Goal: Task Accomplishment & Management: Use online tool/utility

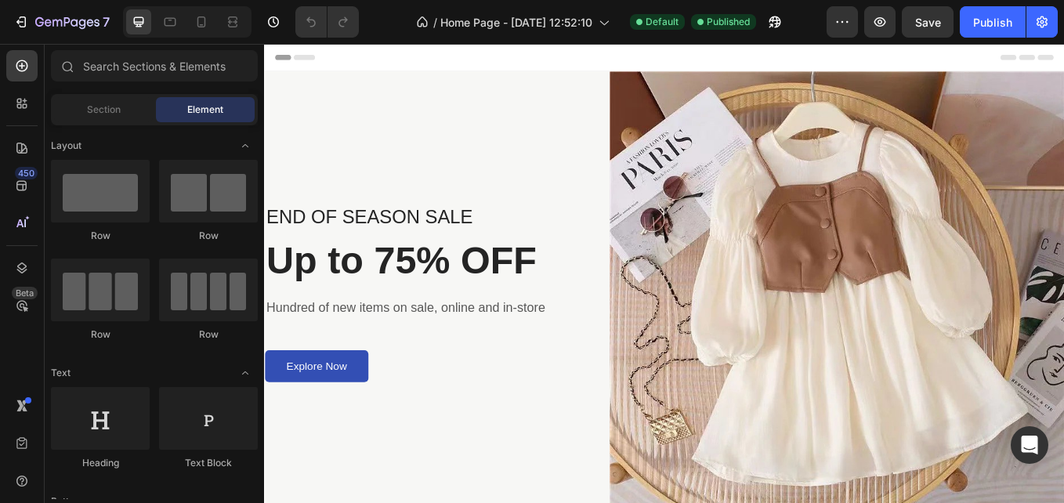
click at [1063, 395] on img at bounding box center [937, 343] width 534 height 534
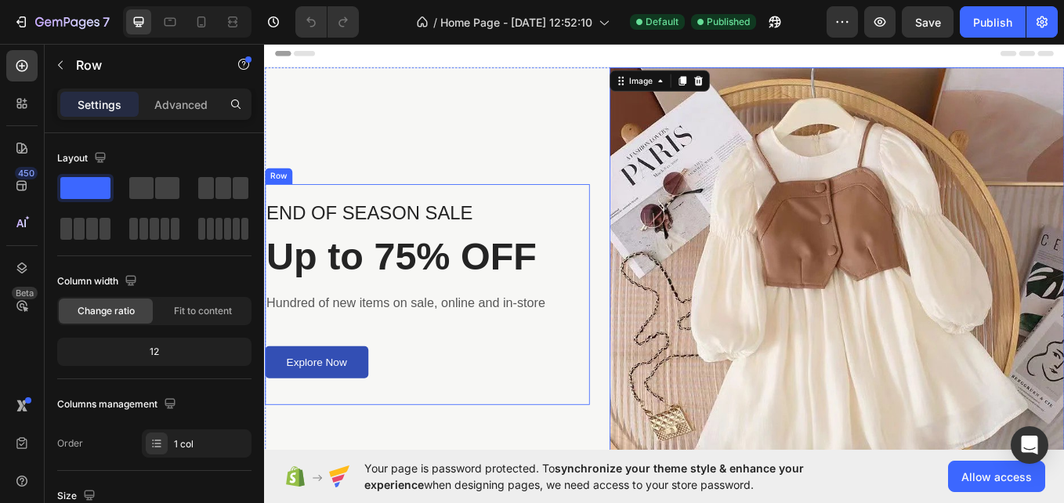
click at [288, 203] on div "END OF SEASON SALE Text block Up to 75% OFF Heading Hundred of new items on sal…" at bounding box center [456, 338] width 382 height 534
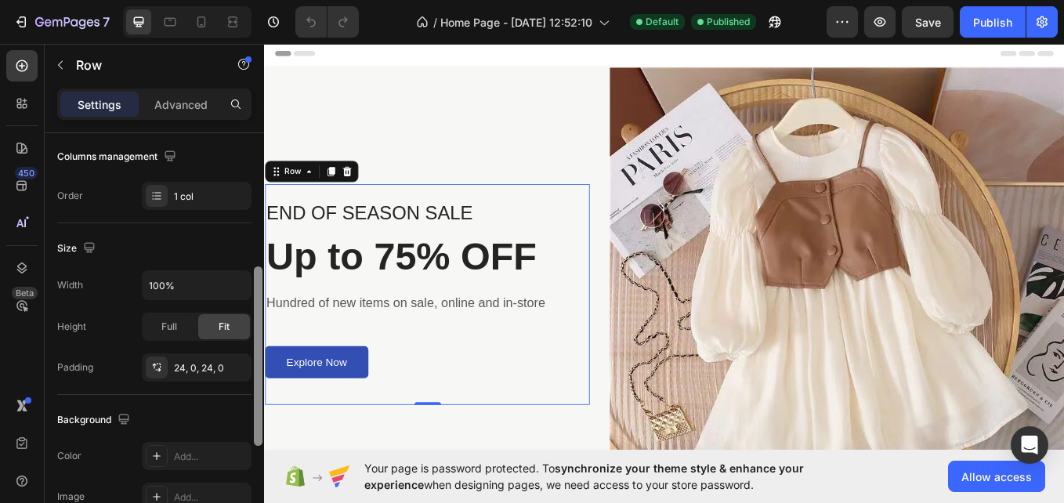
scroll to position [266, 0]
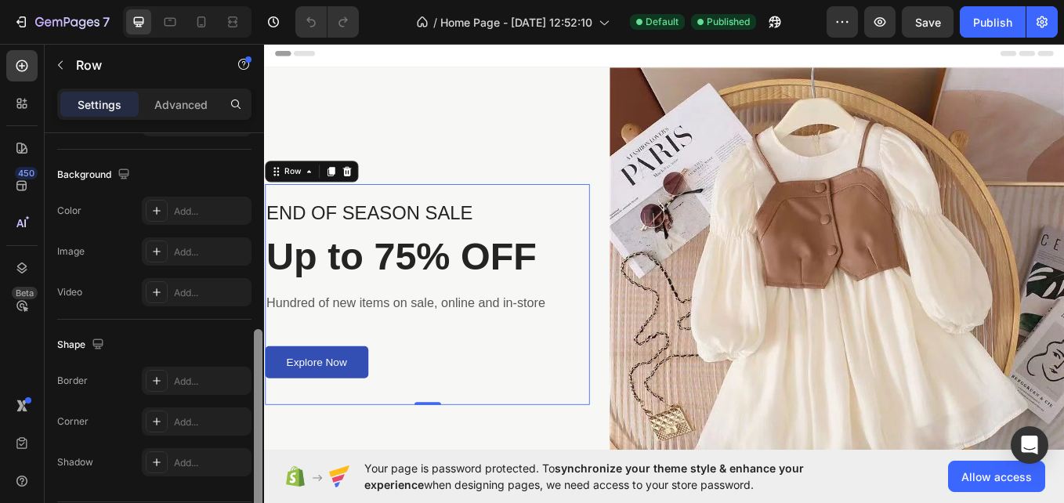
drag, startPoint x: 260, startPoint y: 284, endPoint x: 266, endPoint y: 503, distance: 218.7
click at [266, 0] on html "7 / Home Page - [DATE] 12:52:10 Default Published Preview Save Publish 450 Beta…" at bounding box center [532, 0] width 1064 height 0
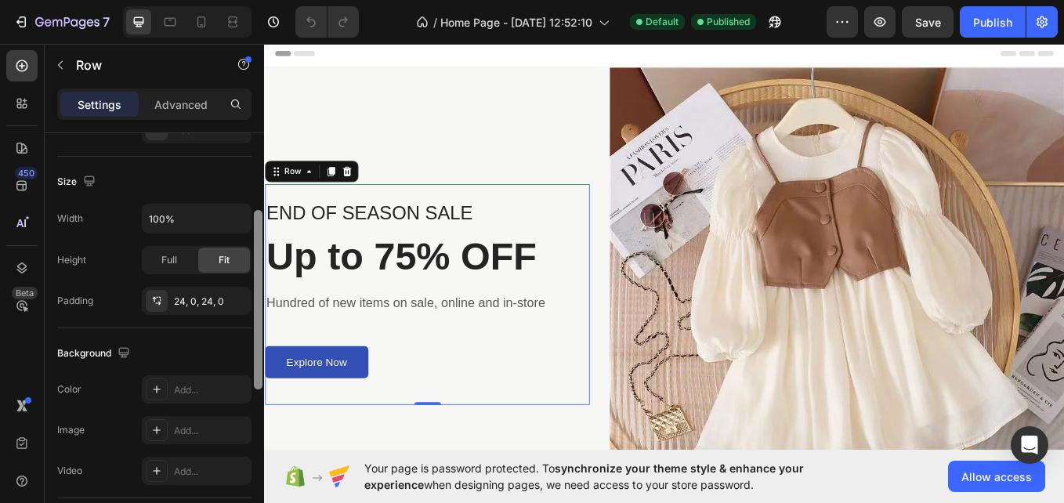
scroll to position [271, 0]
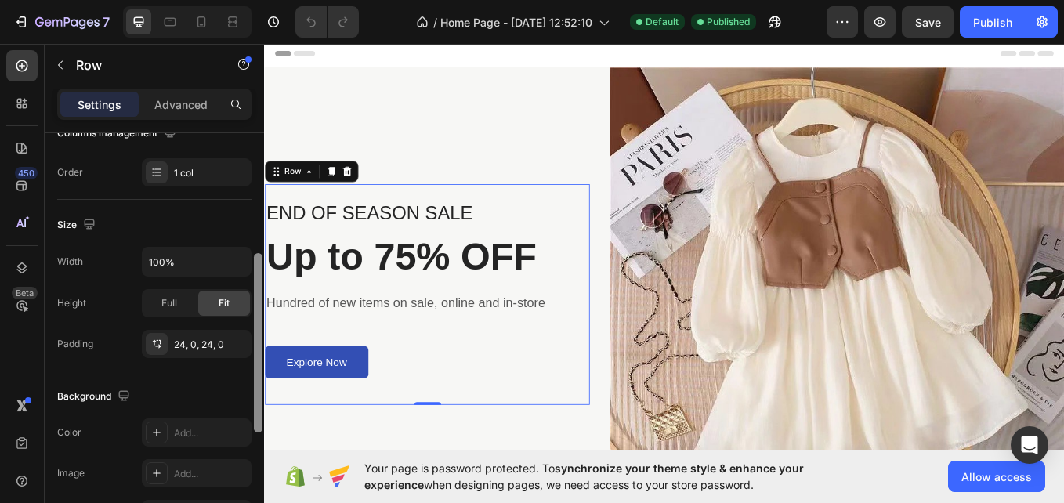
drag, startPoint x: 260, startPoint y: 485, endPoint x: 264, endPoint y: 384, distance: 101.2
click at [264, 0] on div "7 / Home Page - [DATE] 12:52:10 Default Published Preview Save Publish 450 Beta…" at bounding box center [532, 0] width 1064 height 0
click at [191, 340] on div "24, 0, 24, 0" at bounding box center [196, 345] width 45 height 14
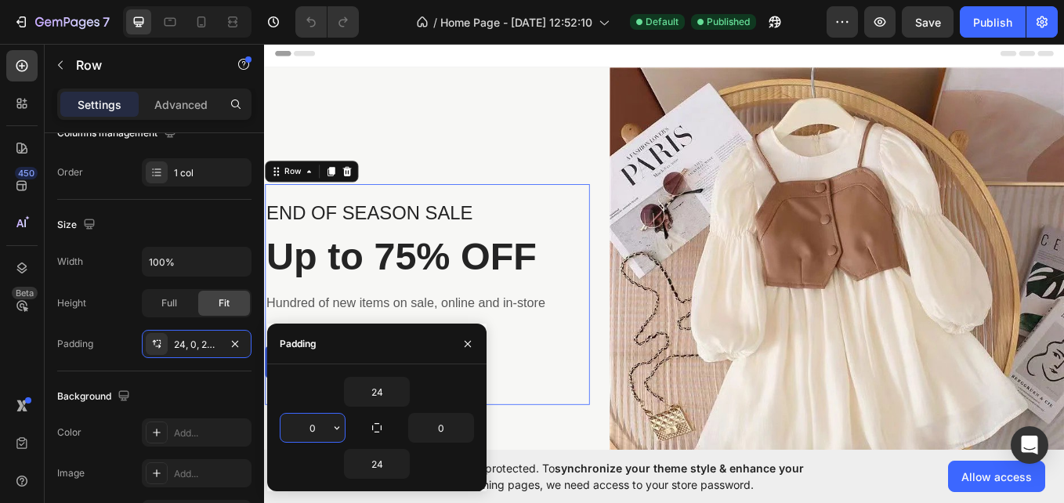
click at [310, 426] on input "0" at bounding box center [313, 428] width 64 height 28
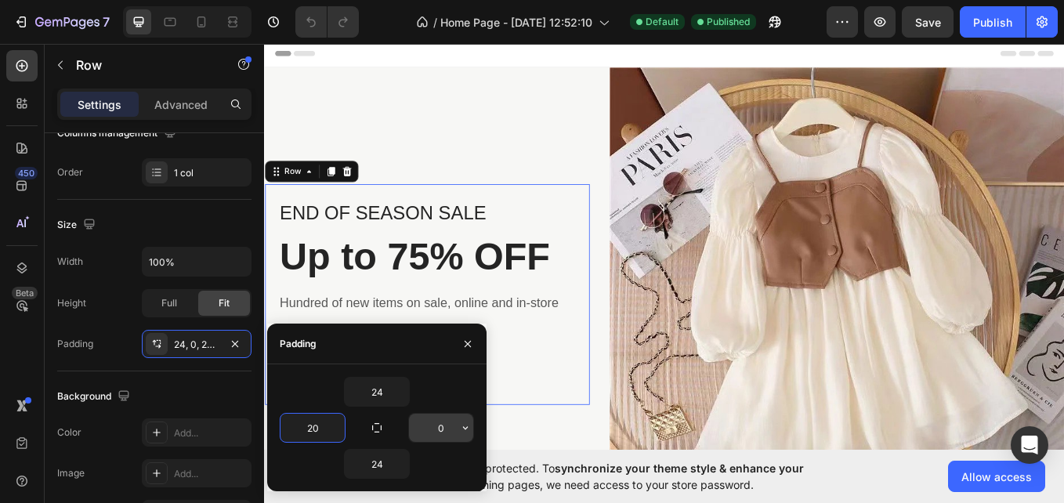
type input "20"
click at [422, 425] on input "0" at bounding box center [441, 428] width 64 height 28
type input "2"
type input "0"
click at [314, 425] on input "20" at bounding box center [313, 428] width 64 height 28
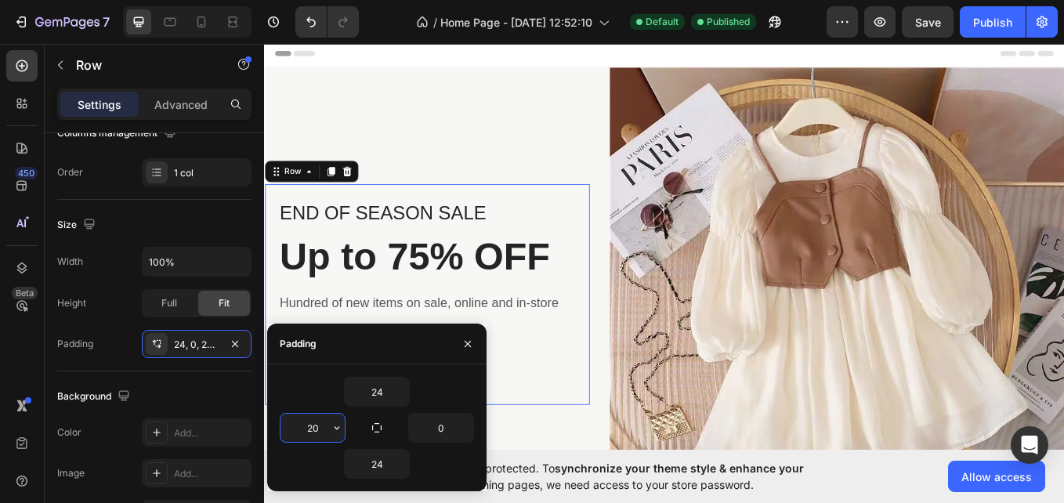
click at [314, 425] on input "20" at bounding box center [313, 428] width 64 height 28
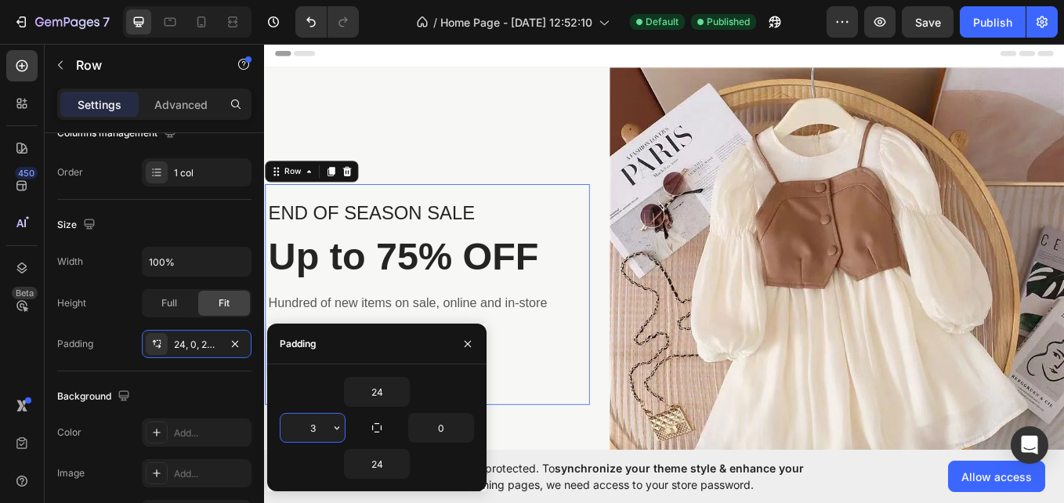
type input "30"
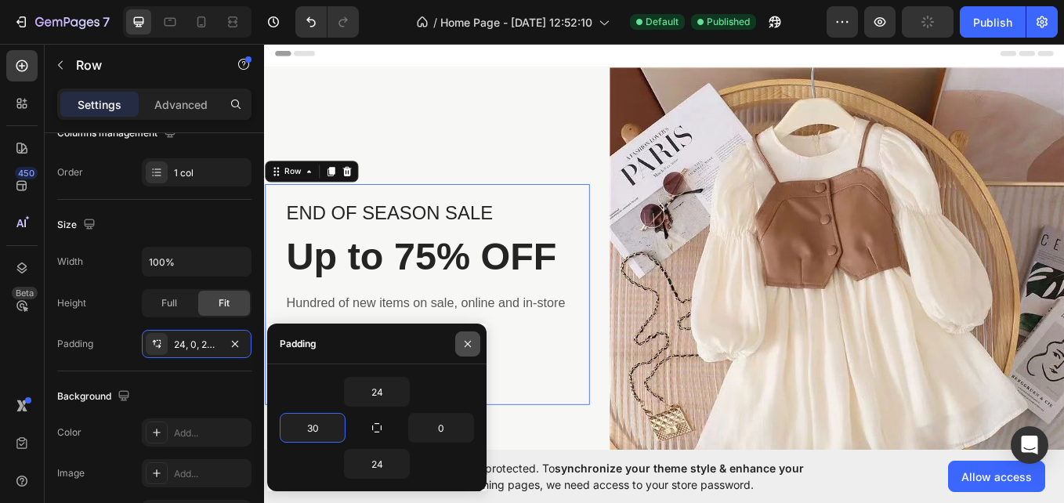
click at [472, 342] on icon "button" at bounding box center [467, 344] width 13 height 13
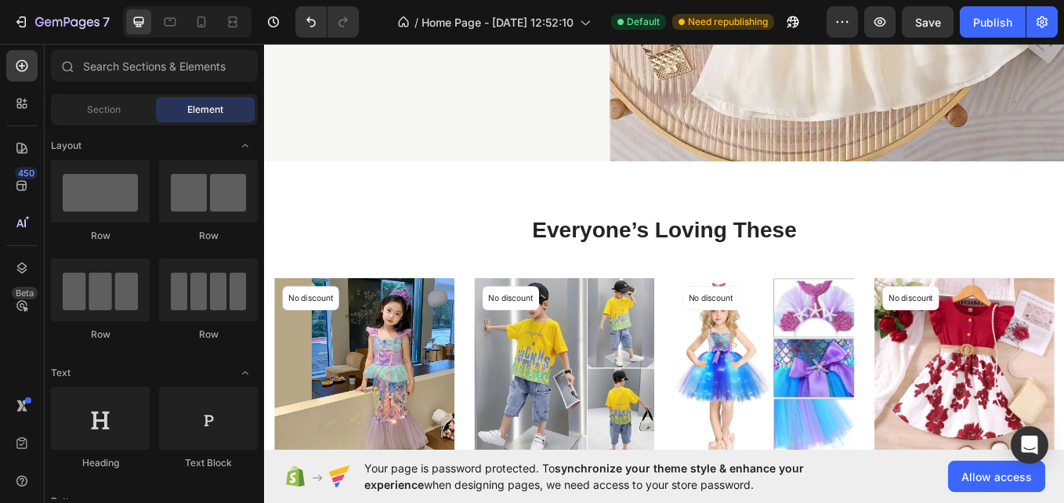
scroll to position [261, 0]
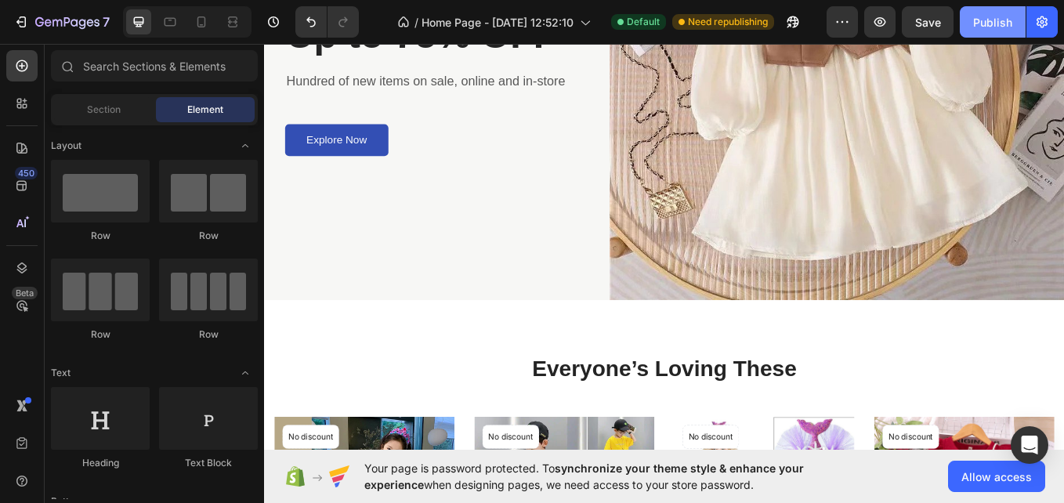
click at [984, 30] on div "Publish" at bounding box center [992, 22] width 39 height 16
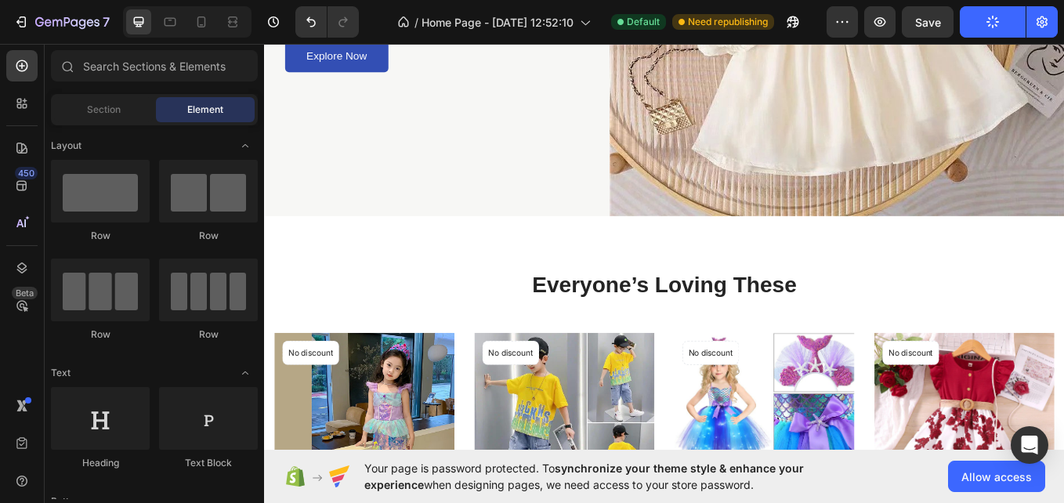
scroll to position [367, 0]
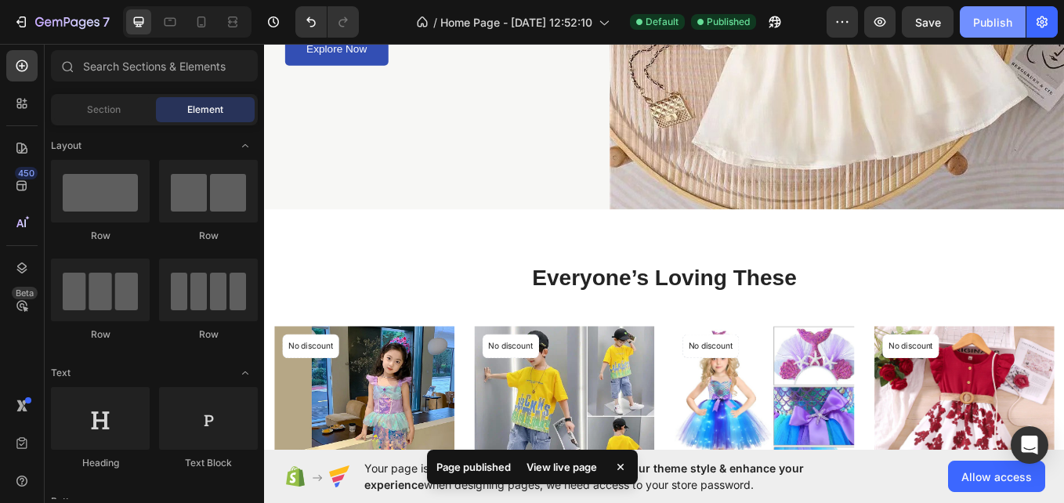
click at [996, 30] on div "Publish" at bounding box center [992, 22] width 39 height 16
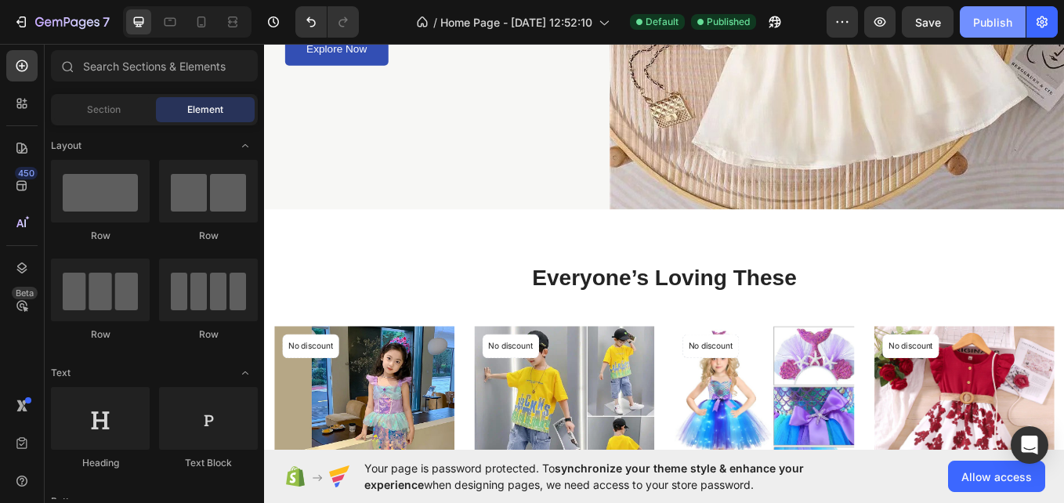
click at [989, 19] on div "Publish" at bounding box center [992, 22] width 39 height 16
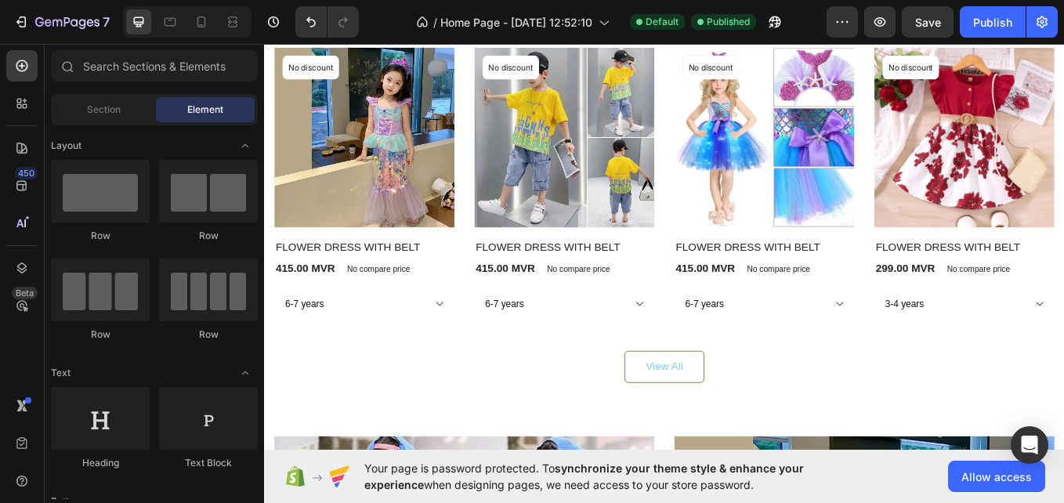
scroll to position [780, 0]
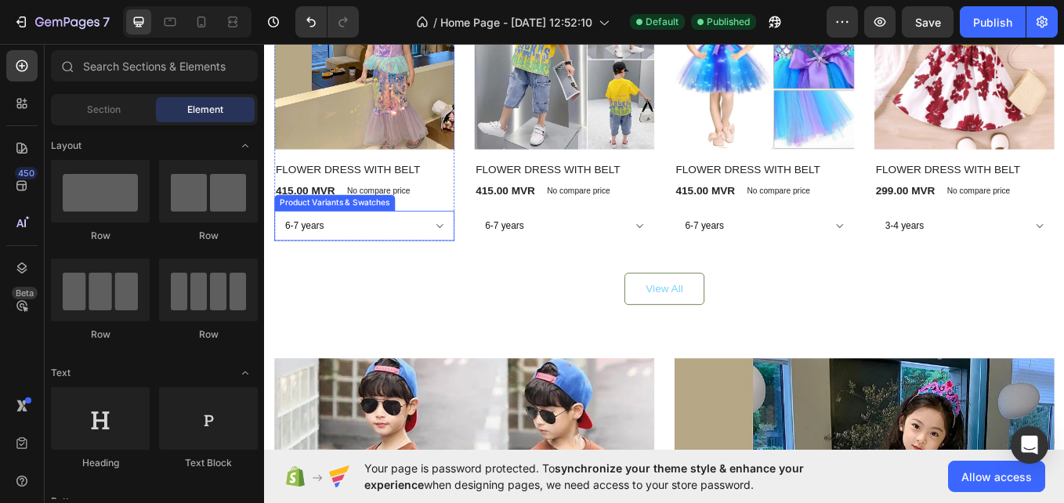
click at [461, 255] on select "6-7 years 7-8 YEARS" at bounding box center [382, 257] width 212 height 35
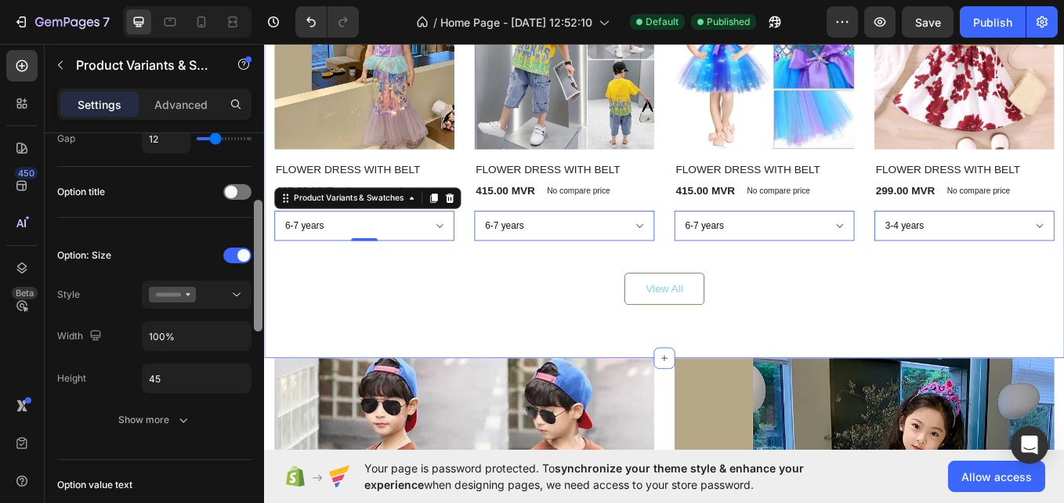
scroll to position [211, 0]
drag, startPoint x: 525, startPoint y: 210, endPoint x: 273, endPoint y: 313, distance: 272.4
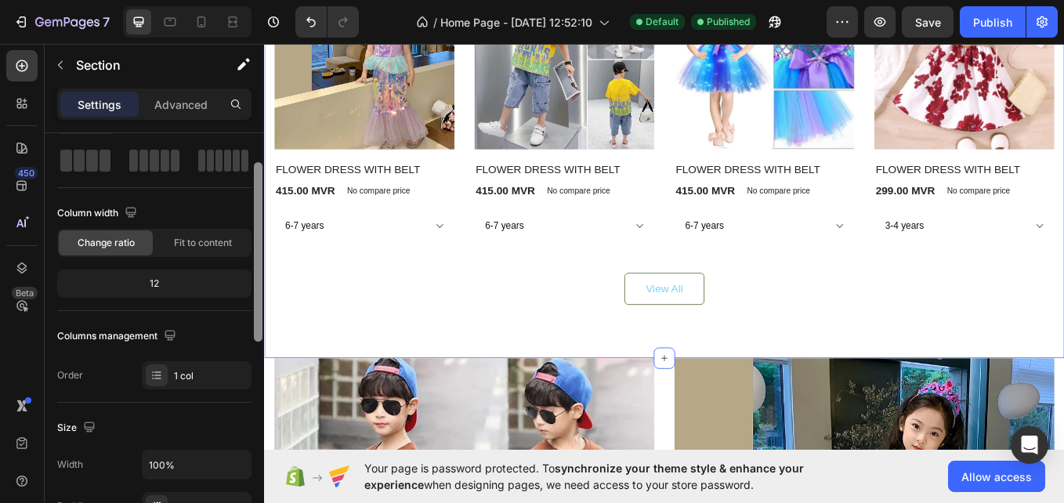
scroll to position [42, 0]
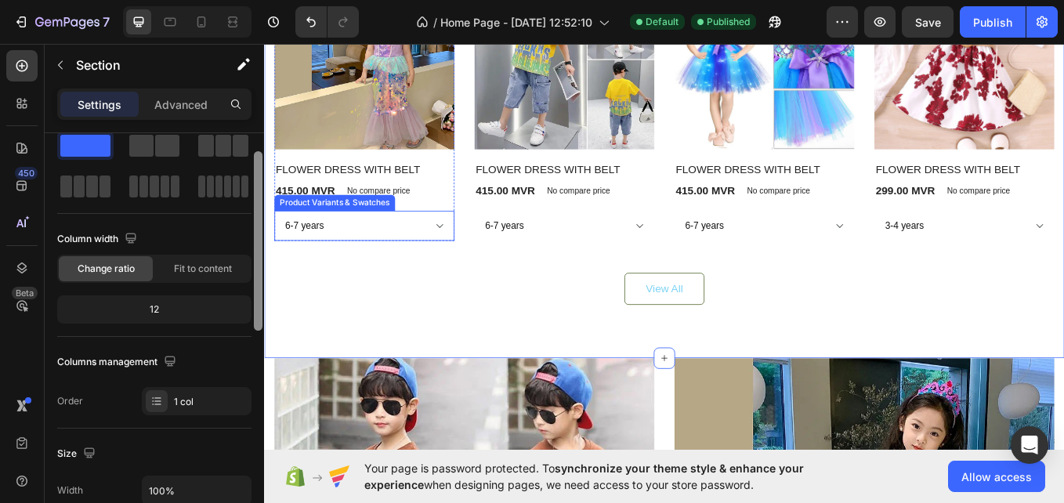
click at [472, 255] on select "6-7 years 7-8 YEARS" at bounding box center [382, 257] width 212 height 35
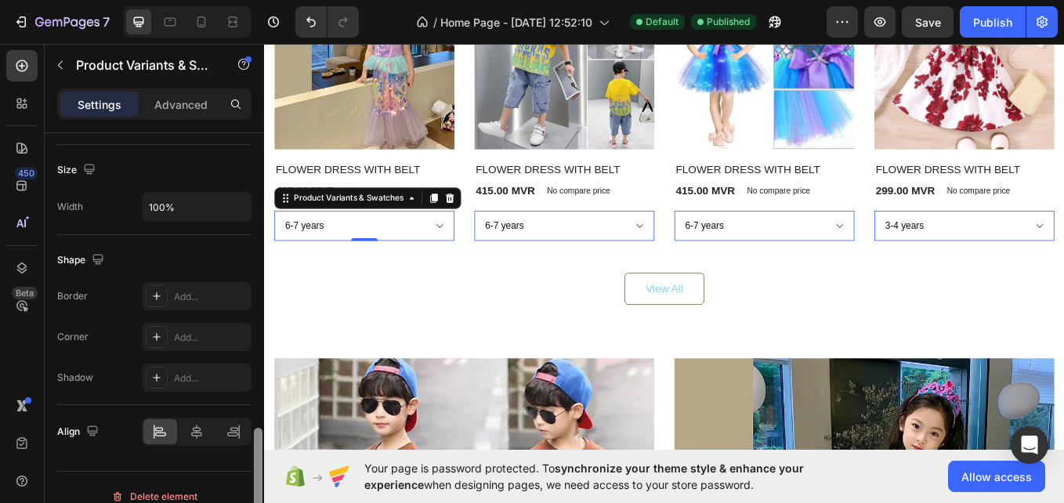
scroll to position [878, 0]
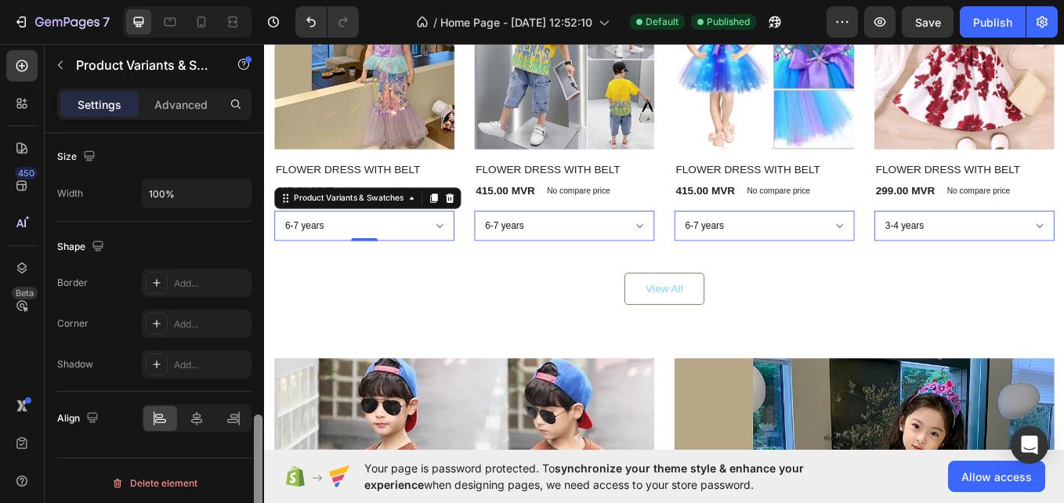
click at [259, 494] on div at bounding box center [258, 480] width 9 height 132
click at [200, 430] on div at bounding box center [197, 418] width 34 height 25
click at [159, 420] on icon at bounding box center [160, 419] width 16 height 16
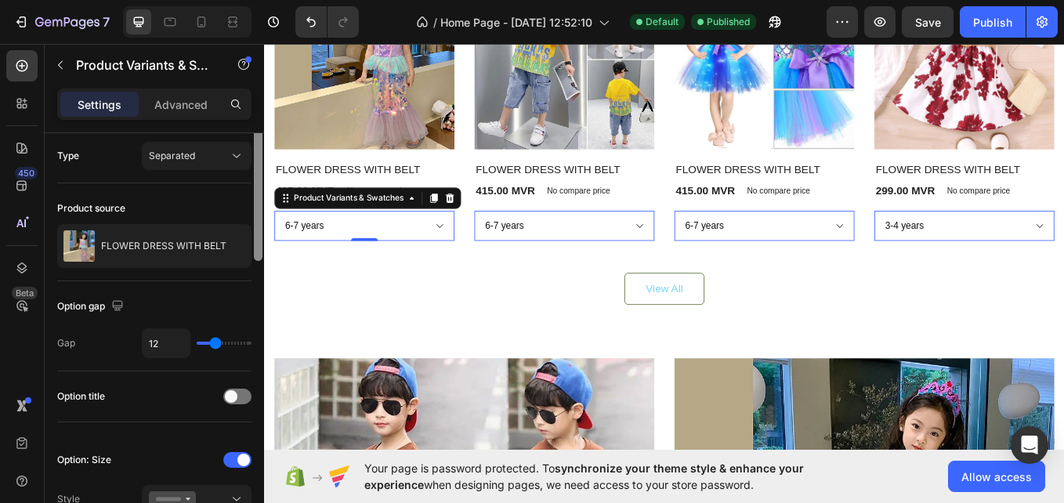
scroll to position [0, 0]
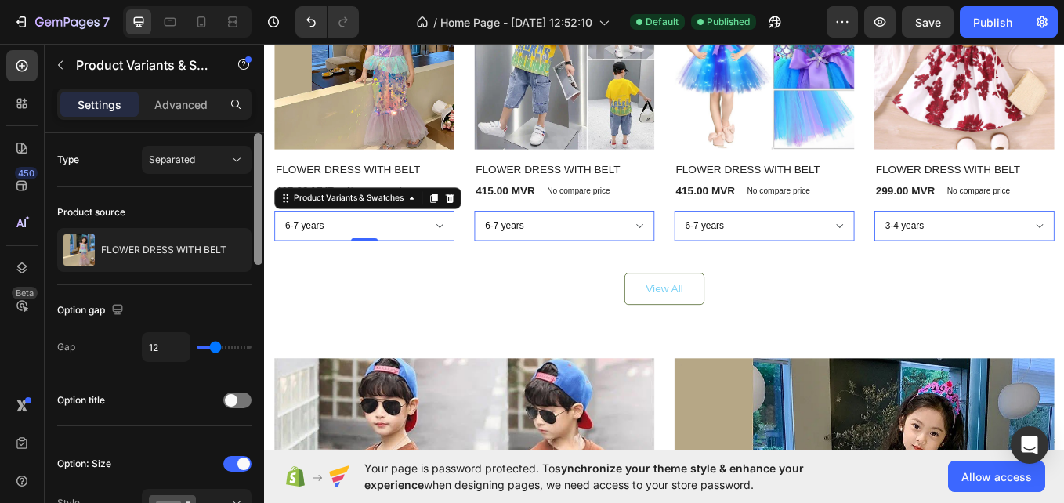
drag, startPoint x: 255, startPoint y: 398, endPoint x: 252, endPoint y: 218, distance: 180.3
click at [252, 218] on div "Type Separated Product source FLOWER DRESS WITH BELT Option gap Gap 12 Option t…" at bounding box center [154, 340] width 219 height 414
click at [181, 115] on div "Advanced" at bounding box center [181, 104] width 78 height 25
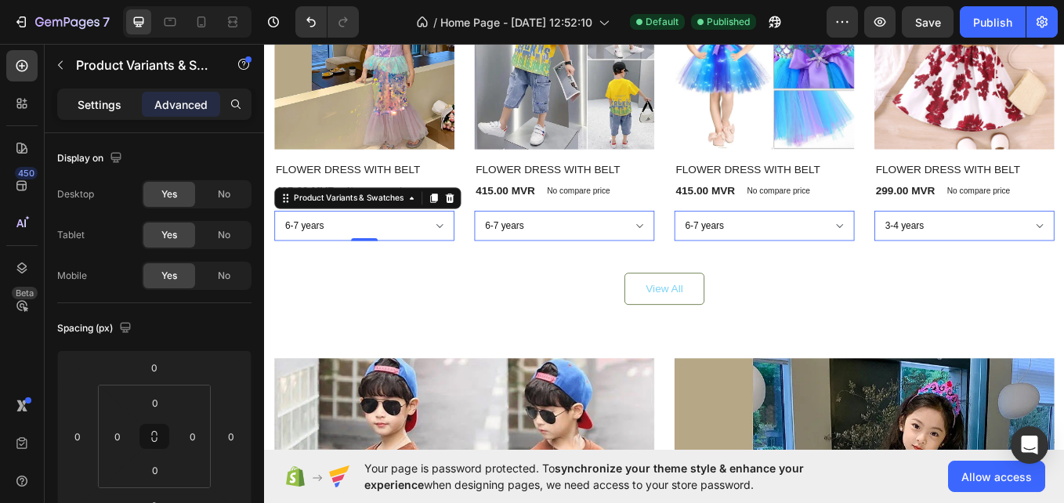
click at [108, 114] on div "Settings" at bounding box center [99, 104] width 78 height 25
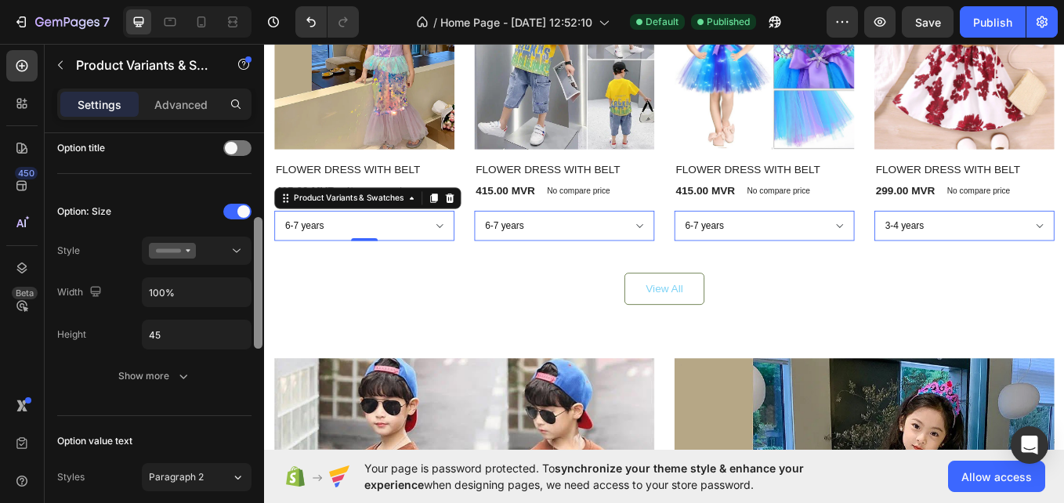
scroll to position [257, 0]
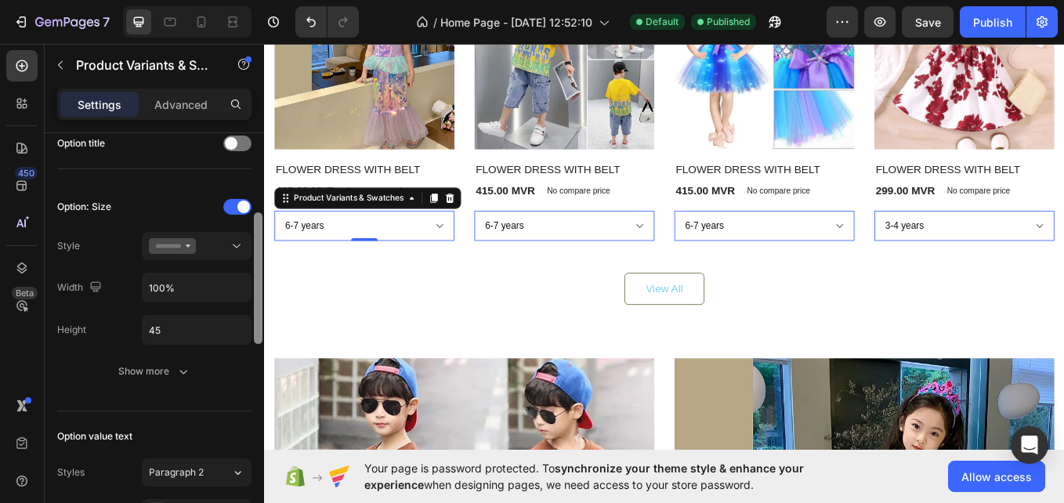
drag, startPoint x: 258, startPoint y: 155, endPoint x: 258, endPoint y: 237, distance: 82.3
click at [258, 237] on div at bounding box center [258, 278] width 9 height 132
click at [17, 295] on div "Beta" at bounding box center [25, 293] width 26 height 13
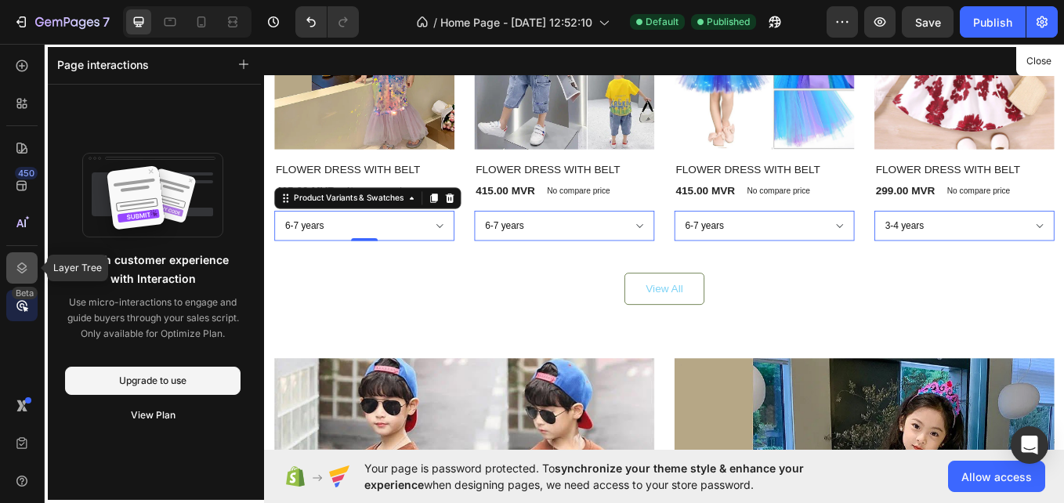
click at [16, 271] on icon at bounding box center [22, 268] width 16 height 16
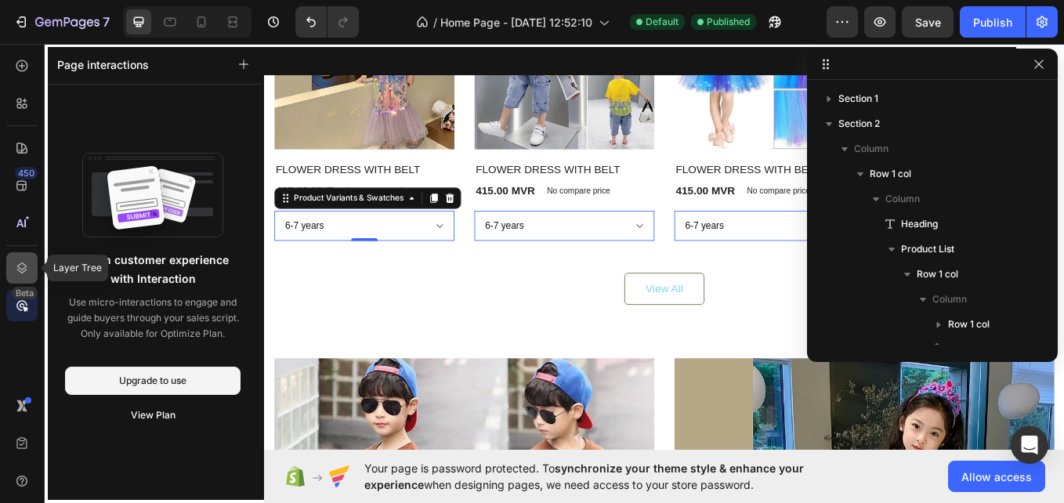
scroll to position [197, 0]
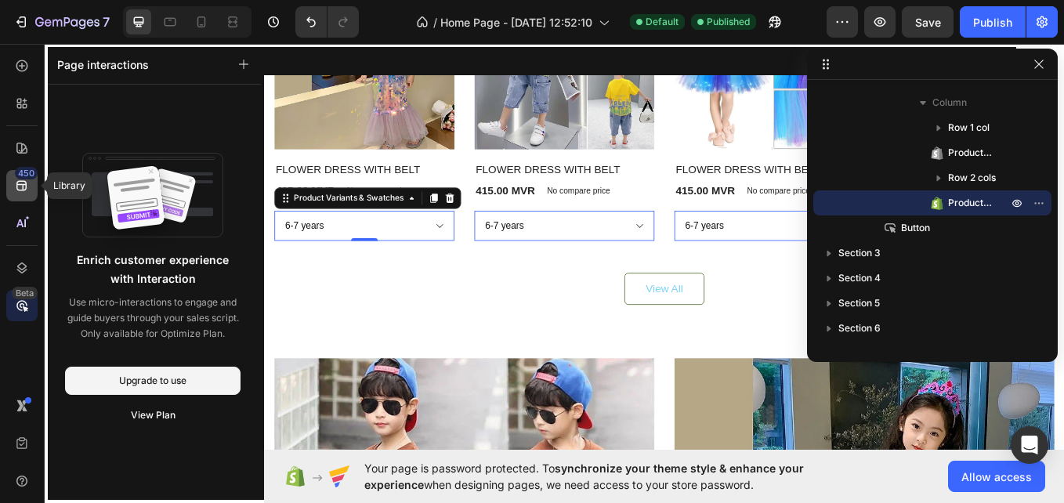
click at [31, 173] on div "450" at bounding box center [26, 173] width 23 height 13
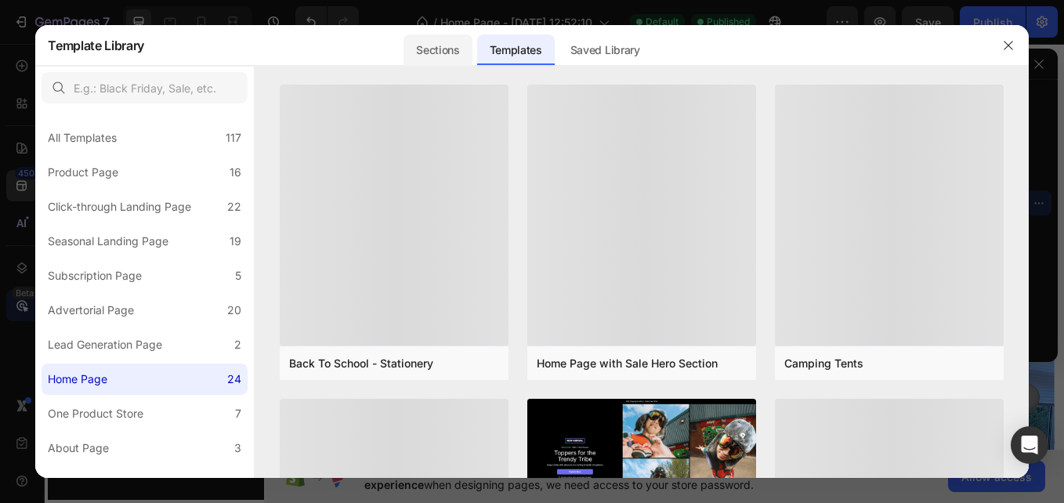
click at [461, 59] on div "Sections" at bounding box center [438, 49] width 68 height 31
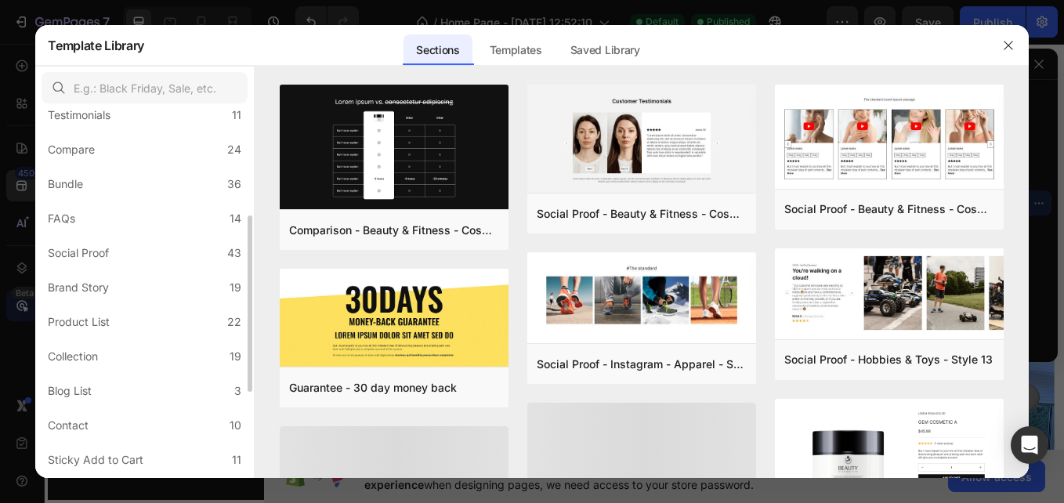
scroll to position [305, 0]
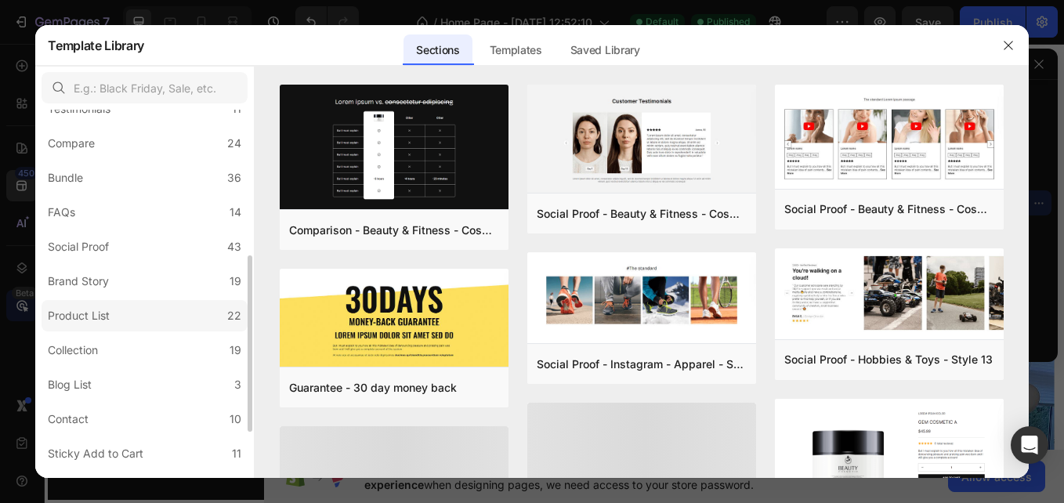
click at [74, 322] on div "Product List" at bounding box center [79, 315] width 62 height 19
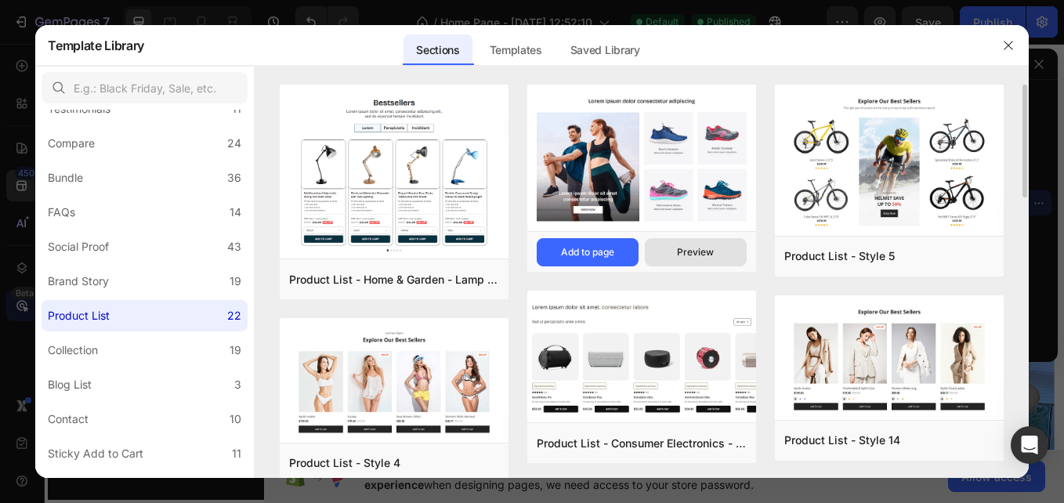
click at [688, 251] on div "Preview" at bounding box center [695, 252] width 37 height 14
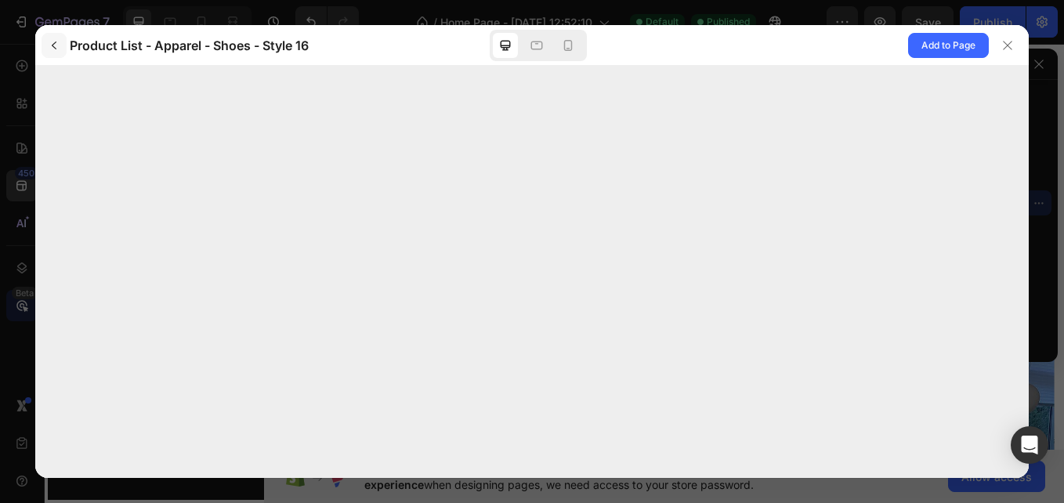
click at [58, 47] on icon "button" at bounding box center [54, 45] width 13 height 13
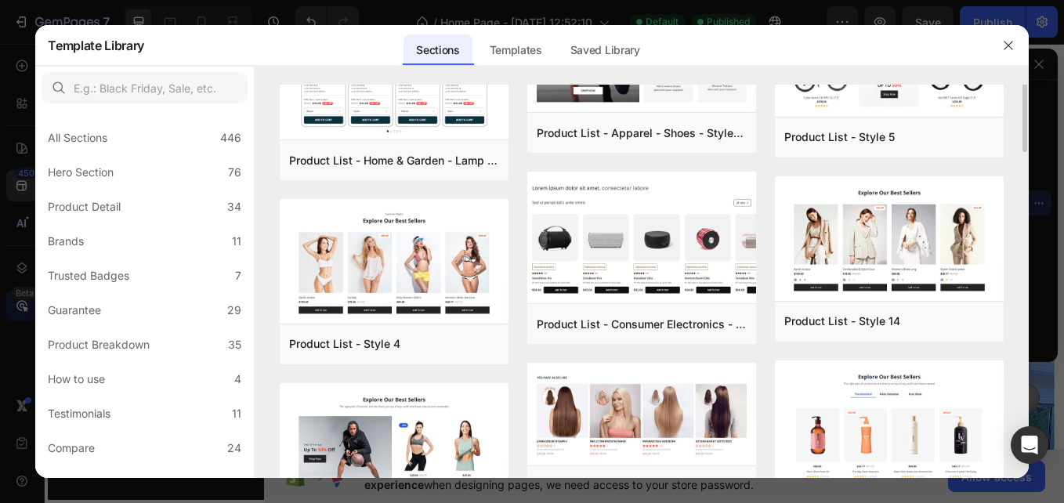
scroll to position [121, 0]
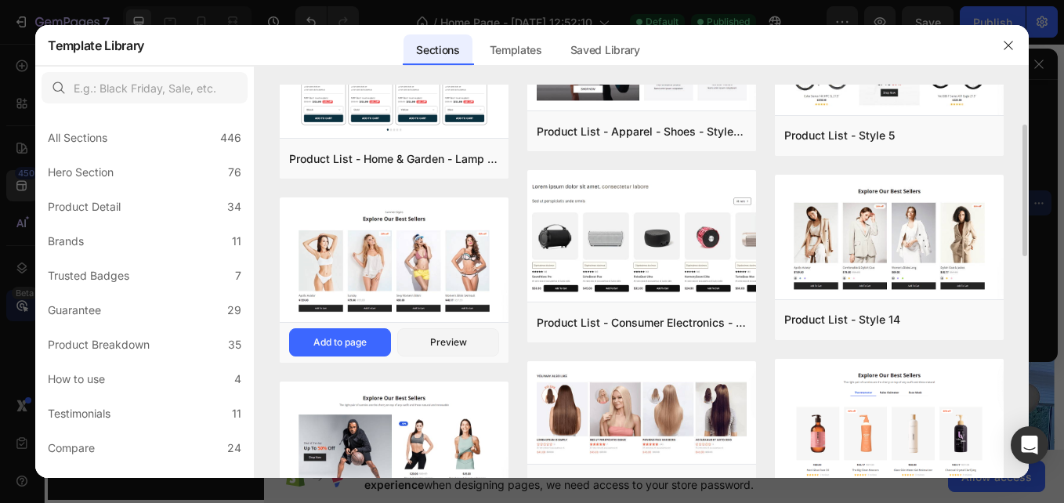
click at [393, 259] on img at bounding box center [394, 260] width 229 height 127
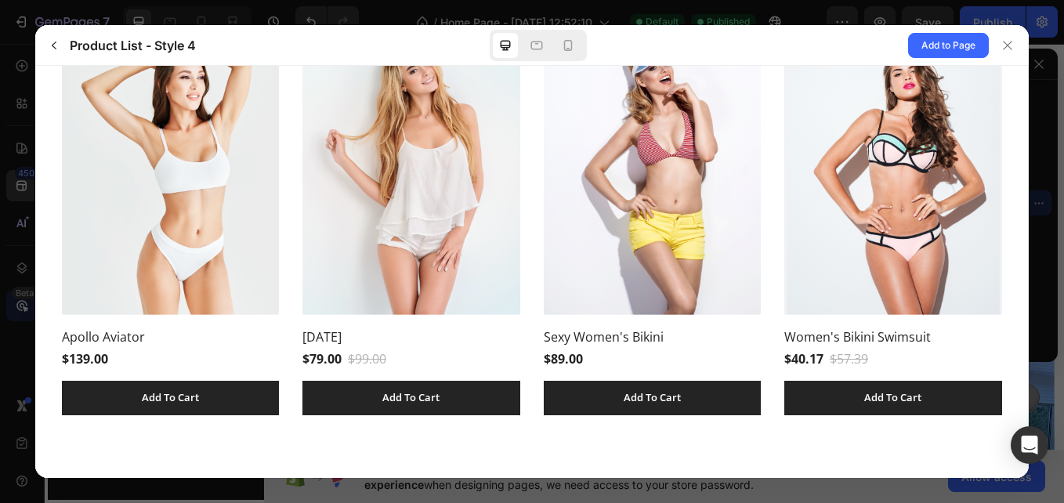
scroll to position [0, 0]
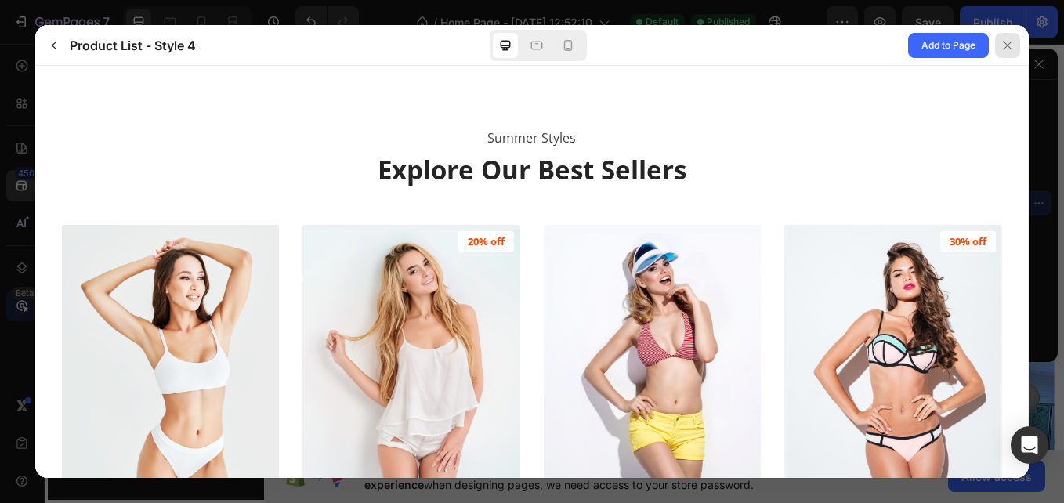
click at [1012, 46] on icon at bounding box center [1007, 45] width 13 height 13
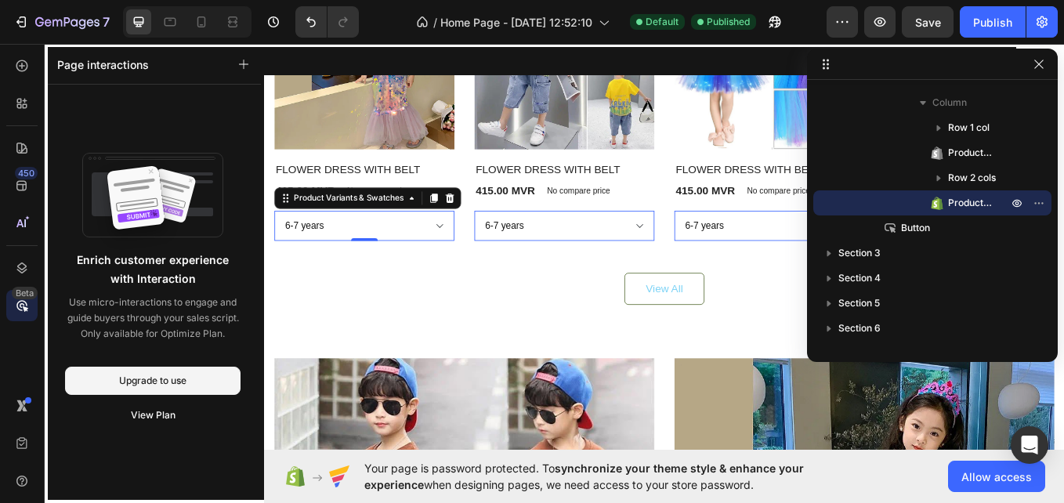
click at [433, 239] on div at bounding box center [734, 282] width 940 height 487
click at [429, 257] on div at bounding box center [734, 282] width 940 height 487
click at [1023, 454] on div "Open Intercom Messenger" at bounding box center [1030, 446] width 42 height 42
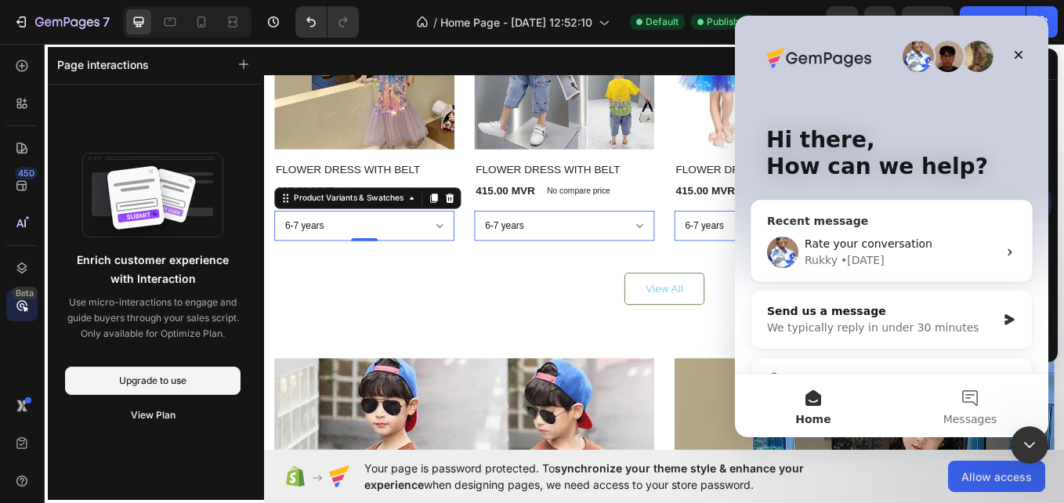
click at [882, 258] on div "Rukky • [DATE]" at bounding box center [901, 260] width 193 height 16
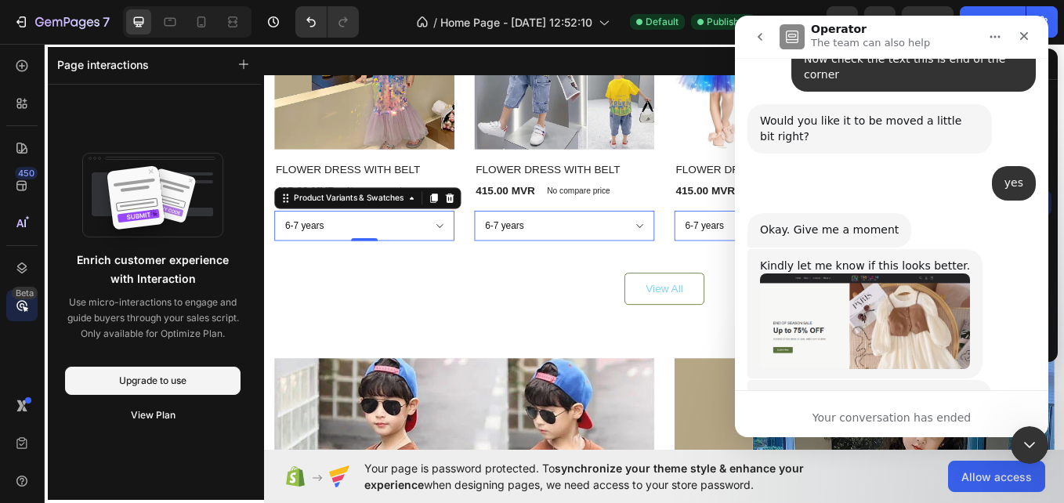
scroll to position [6846, 0]
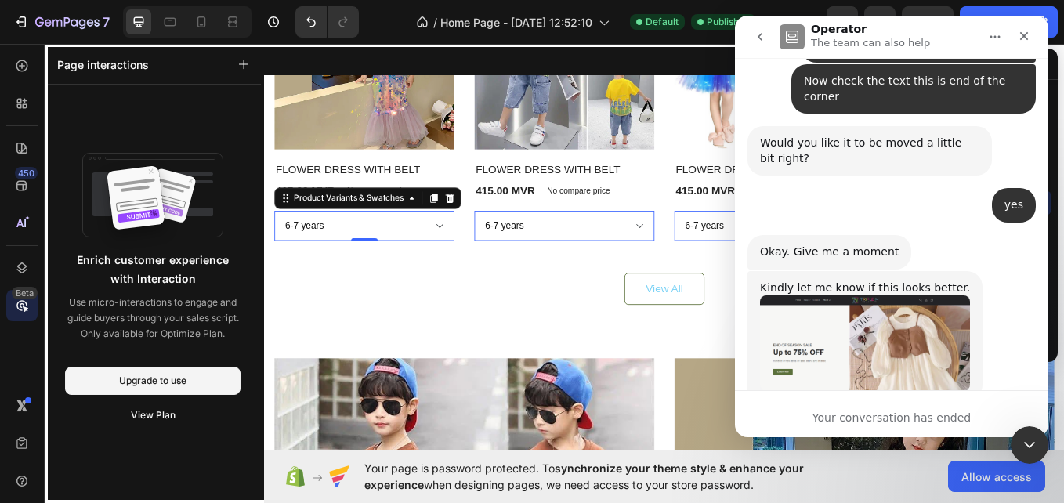
click at [847, 442] on img "Rukky says…" at bounding box center [865, 488] width 210 height 92
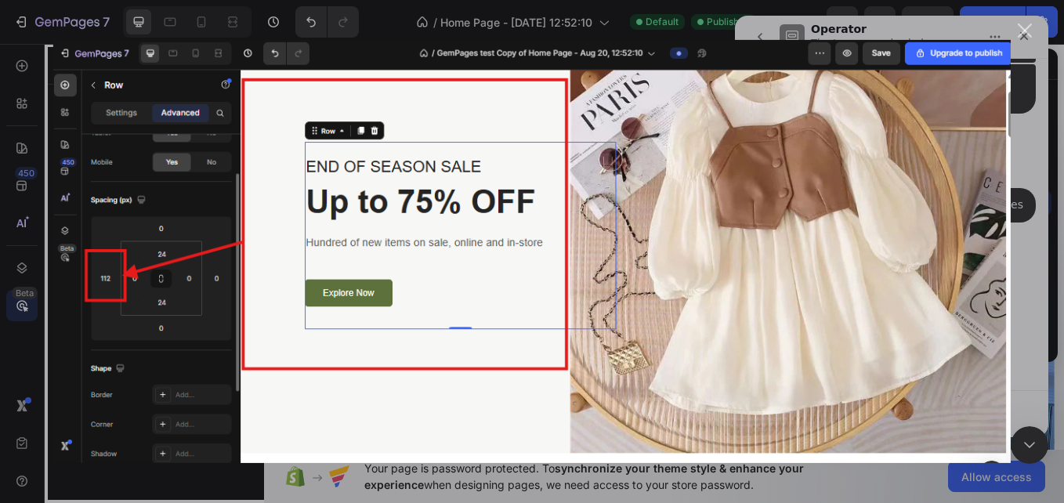
click at [1026, 35] on div "Close" at bounding box center [1025, 31] width 15 height 15
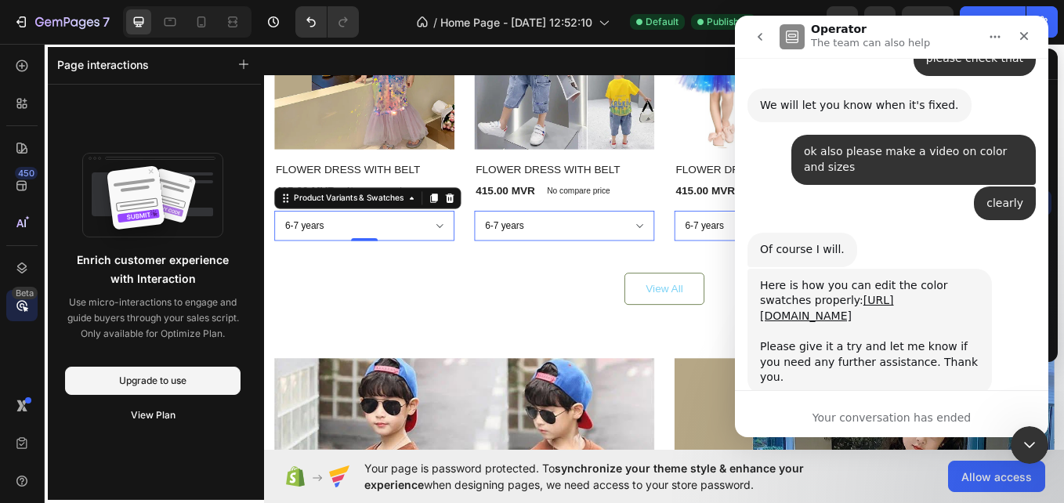
scroll to position [4693, 0]
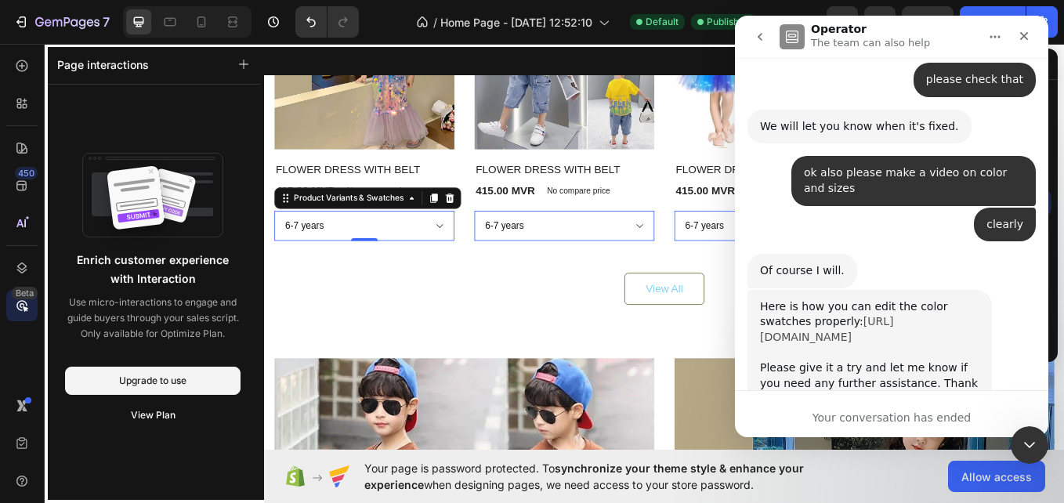
click at [856, 315] on link "[URL][DOMAIN_NAME]" at bounding box center [826, 329] width 133 height 28
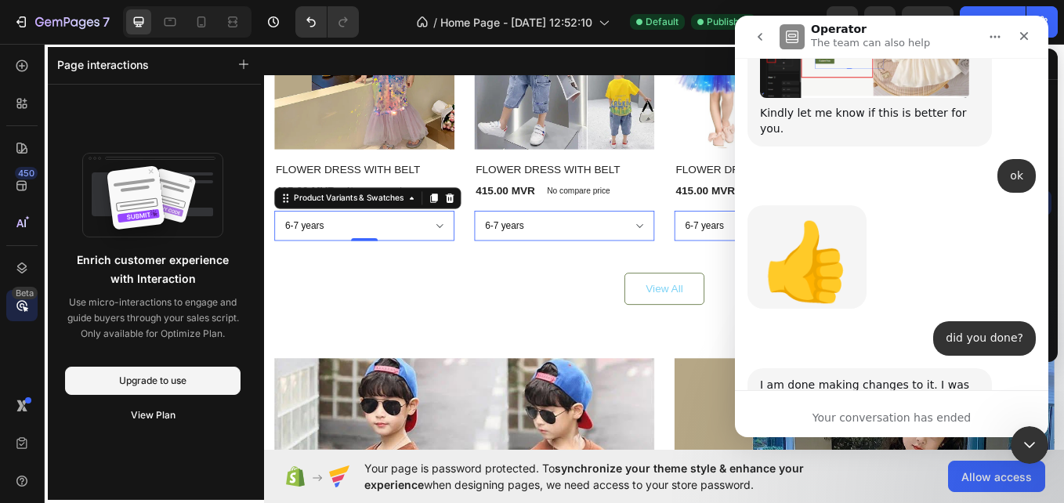
scroll to position [8078, 0]
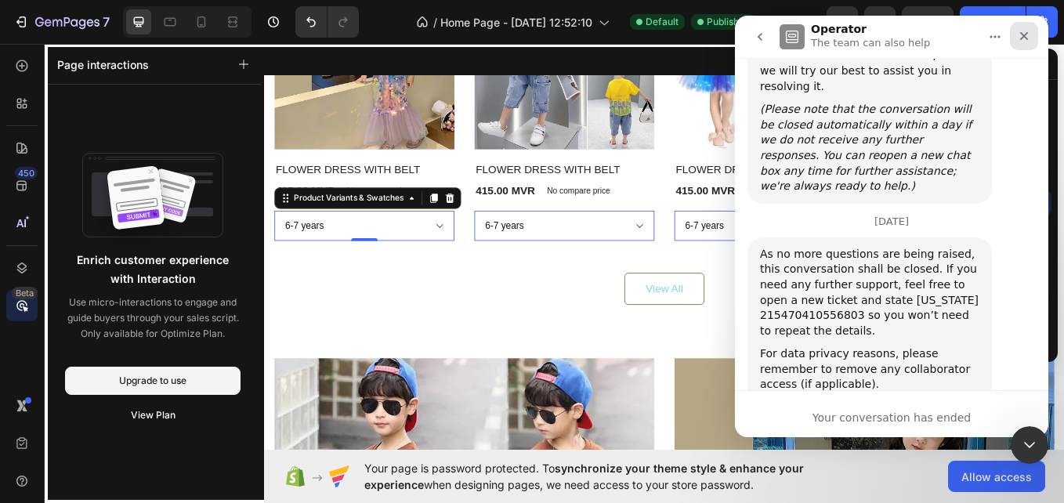
click at [1023, 40] on icon "Close" at bounding box center [1024, 36] width 13 height 13
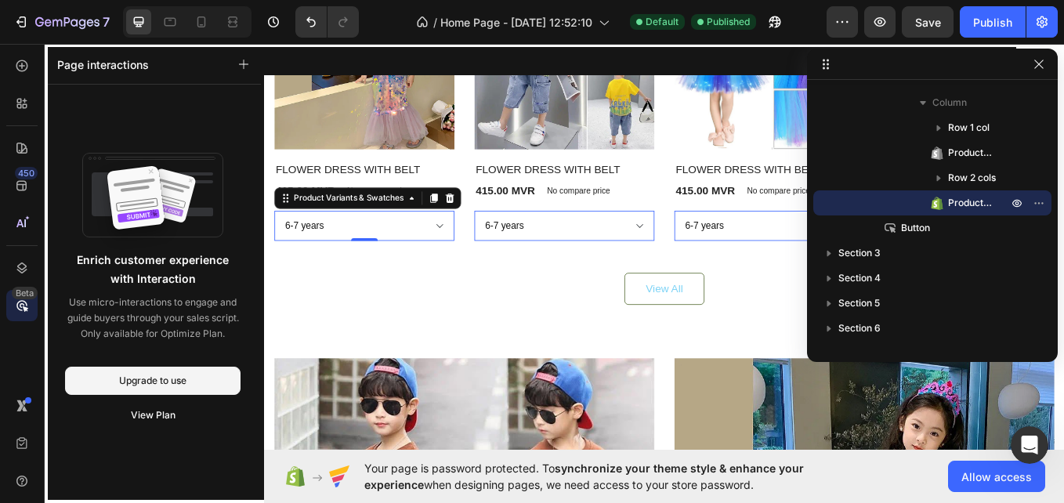
scroll to position [8062, 0]
click at [439, 224] on div at bounding box center [734, 282] width 940 height 487
click at [433, 223] on div at bounding box center [734, 282] width 940 height 487
click at [241, 69] on icon "button" at bounding box center [243, 64] width 11 height 11
click at [242, 66] on icon "button" at bounding box center [243, 64] width 11 height 11
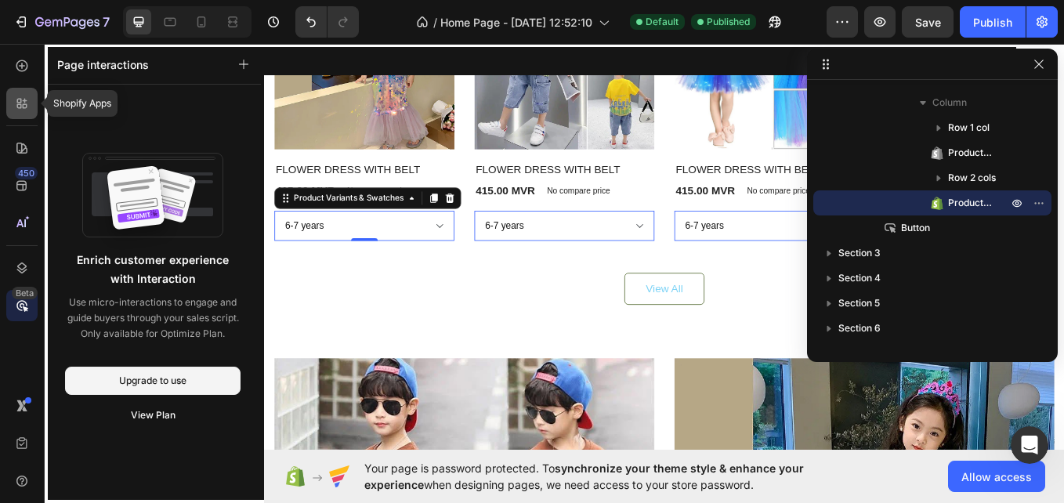
click at [26, 105] on icon at bounding box center [25, 106] width 5 height 5
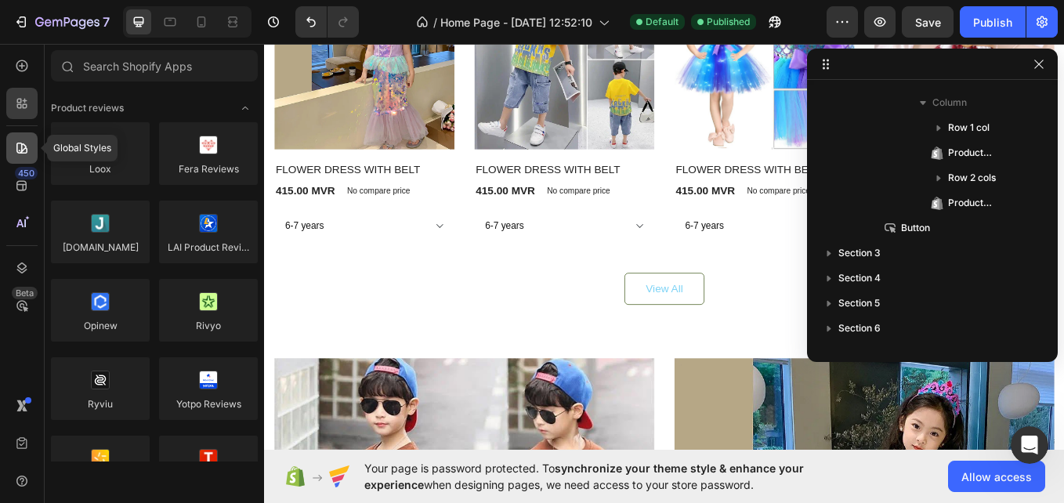
click at [25, 147] on icon at bounding box center [21, 148] width 11 height 11
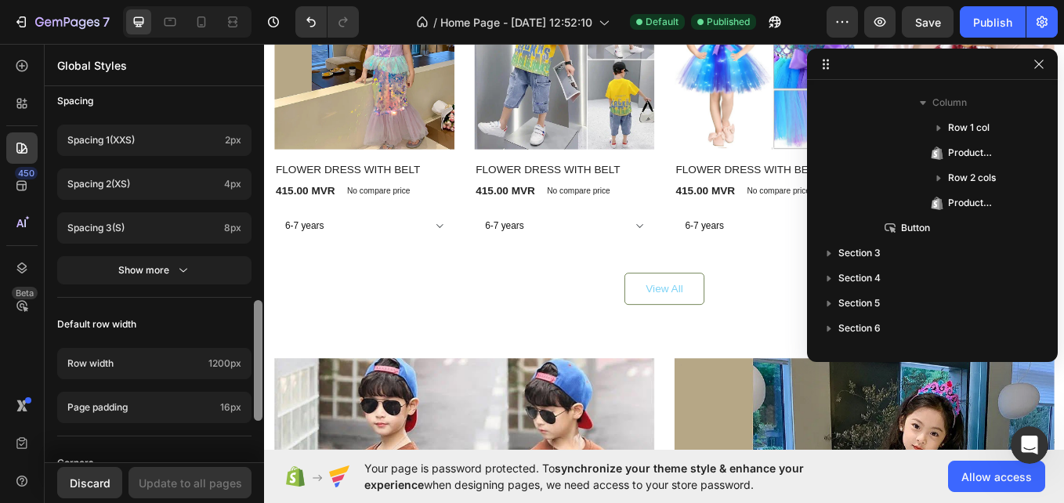
scroll to position [624, 0]
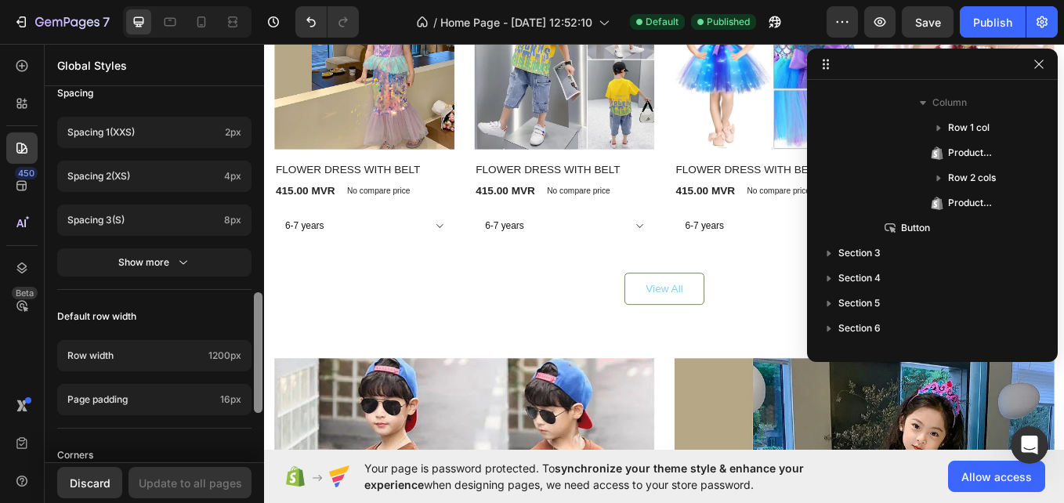
drag, startPoint x: 258, startPoint y: 117, endPoint x: 243, endPoint y: 320, distance: 203.5
click at [243, 320] on div "Colors Button Text Background Line Accent Font manager Heading sans-serif Parag…" at bounding box center [154, 275] width 219 height 373
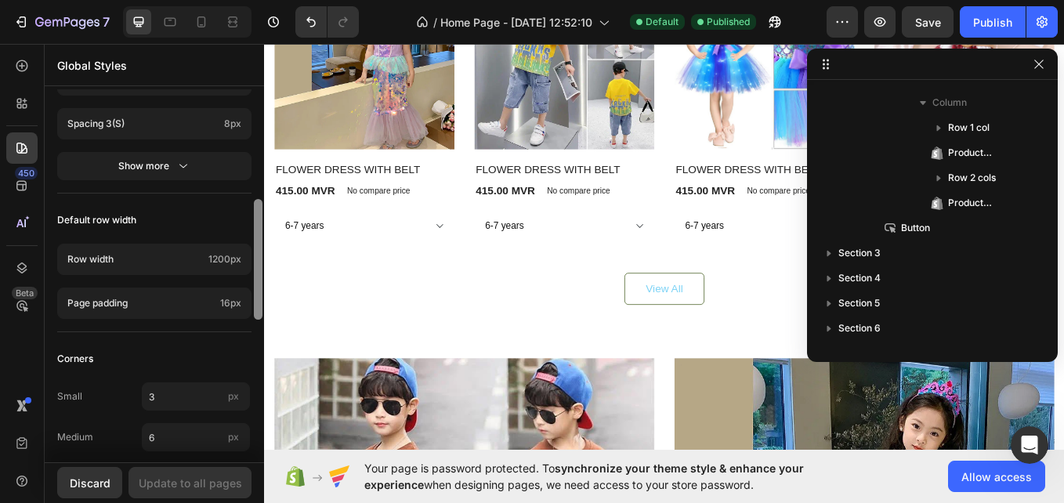
scroll to position [775, 0]
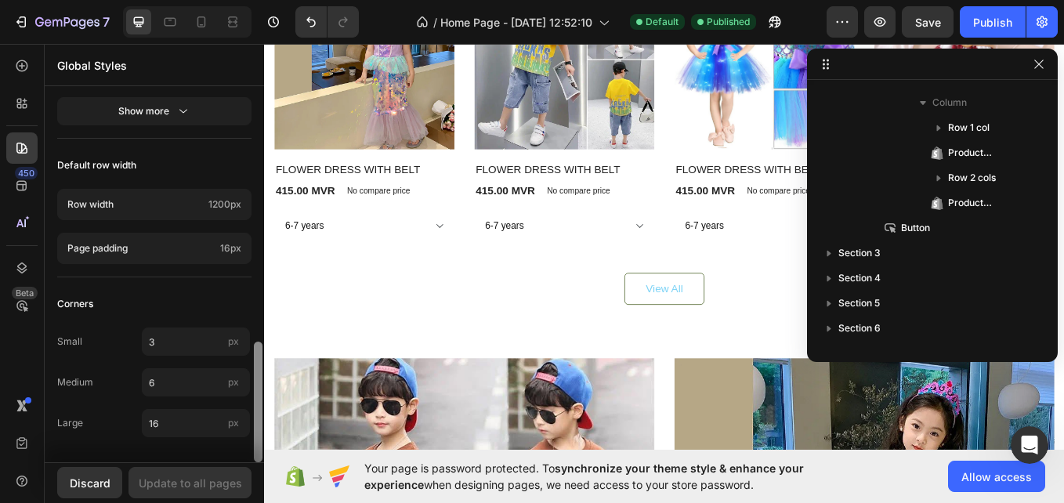
drag, startPoint x: 256, startPoint y: 325, endPoint x: 254, endPoint y: 389, distance: 63.5
click at [254, 389] on div at bounding box center [258, 402] width 9 height 121
click at [22, 174] on div "450" at bounding box center [26, 173] width 23 height 13
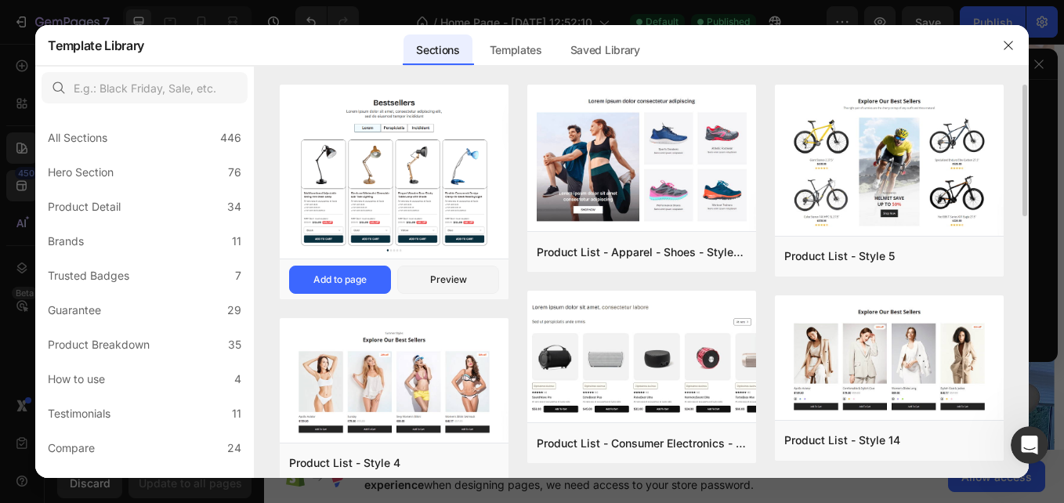
click at [468, 176] on img at bounding box center [394, 173] width 229 height 177
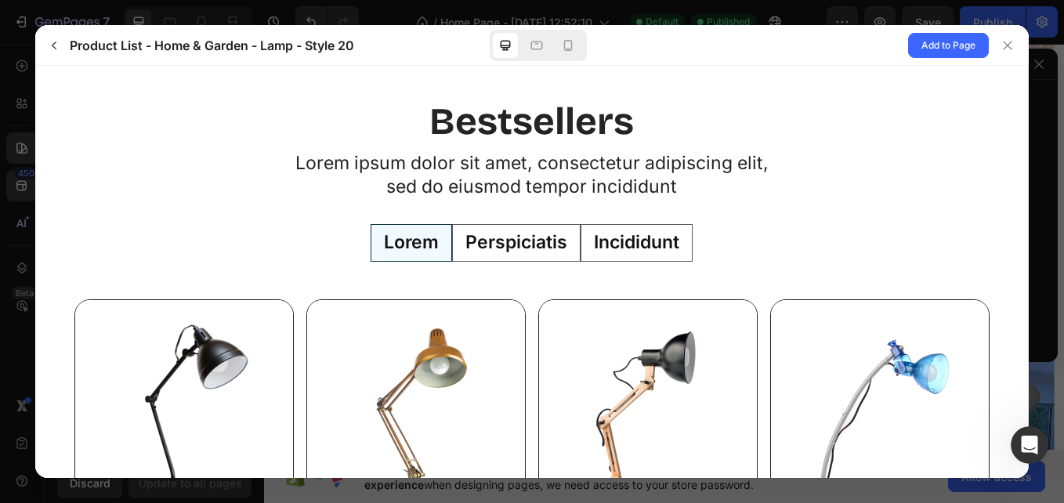
scroll to position [23, 0]
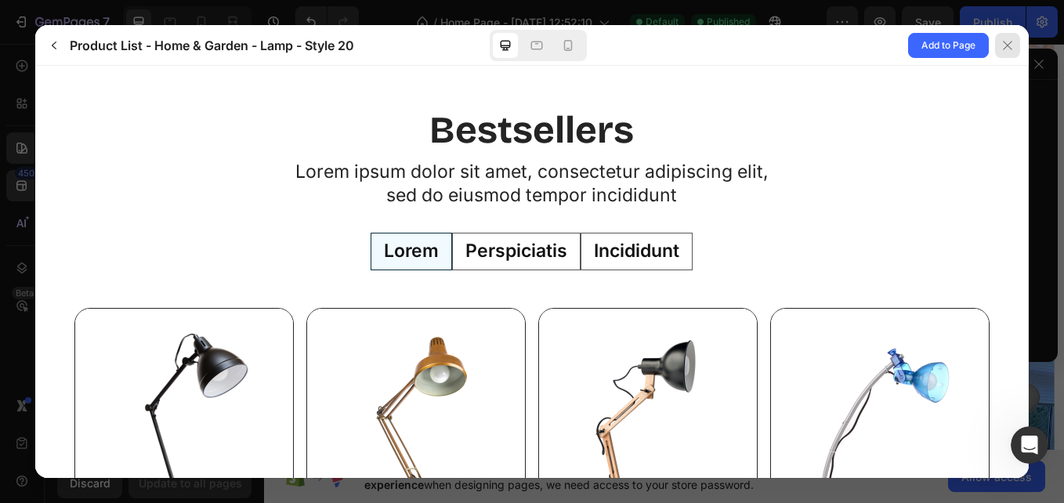
click at [1014, 49] on div at bounding box center [1007, 45] width 25 height 25
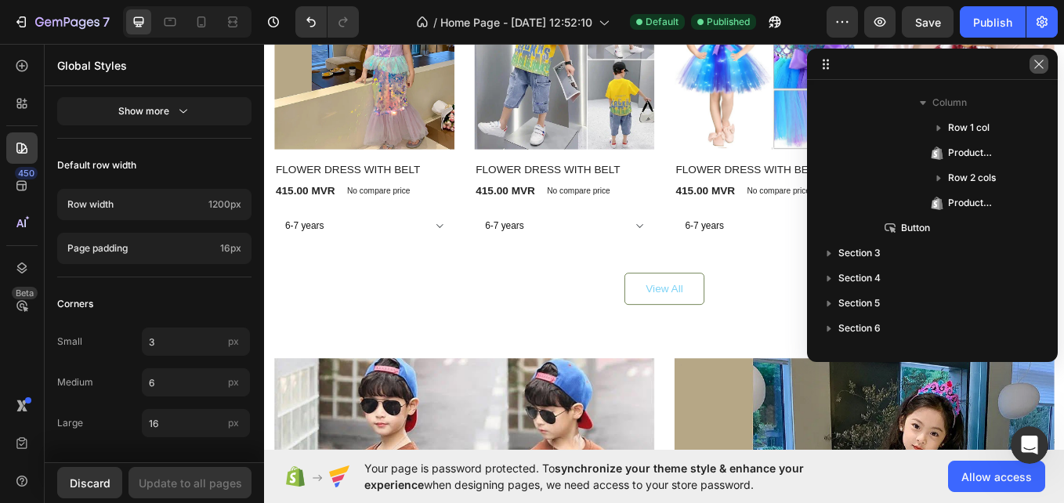
click at [1045, 72] on button "button" at bounding box center [1039, 64] width 19 height 19
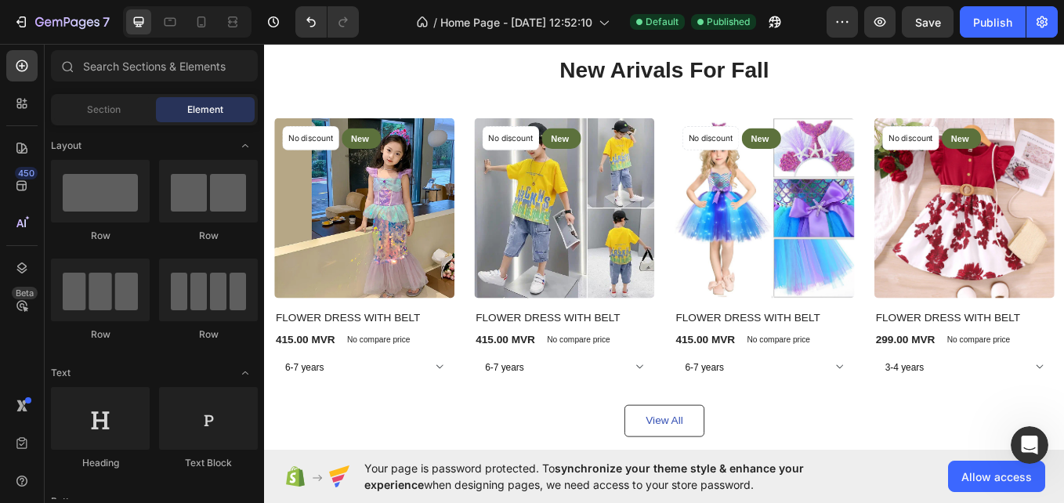
scroll to position [1956, 0]
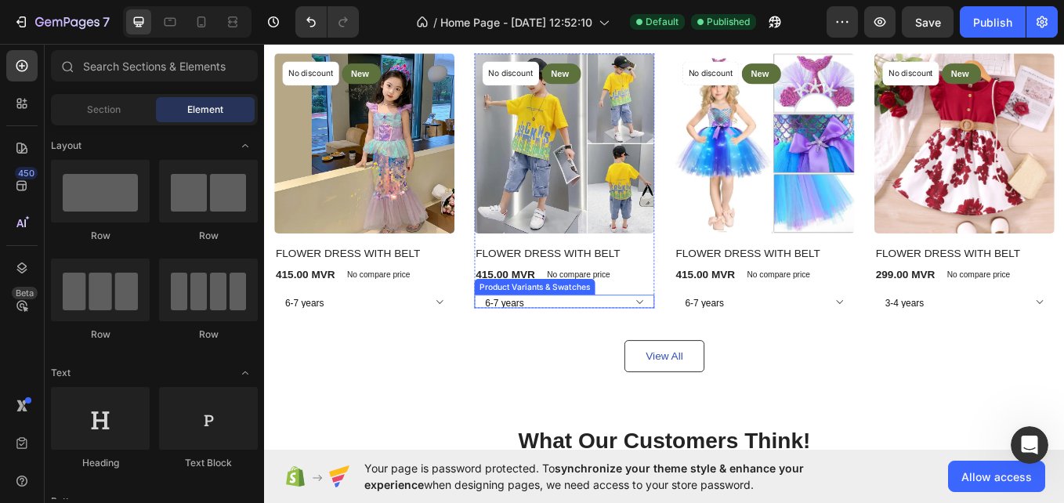
click at [487, 349] on select "6-7 years 7-8 YEARS" at bounding box center [382, 346] width 212 height 16
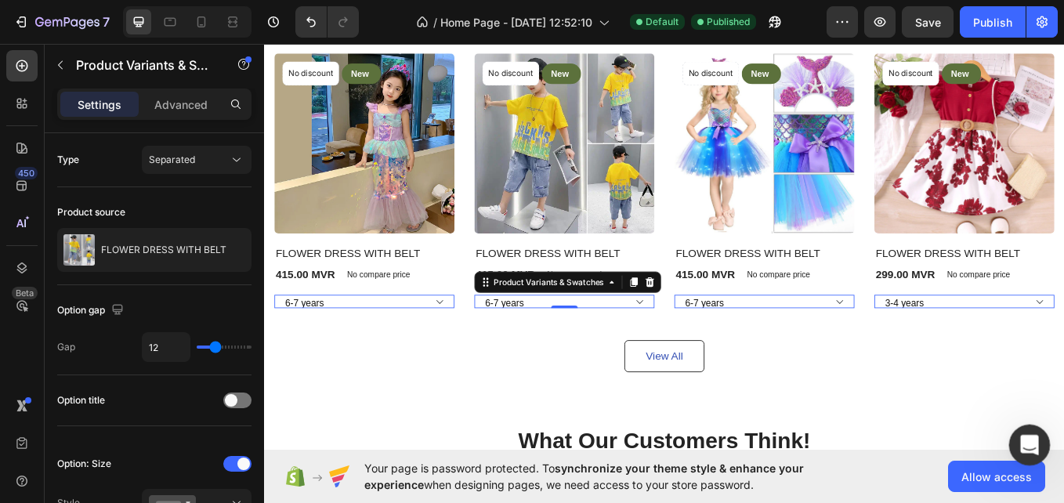
click at [1015, 435] on div "Open Intercom Messenger" at bounding box center [1027, 443] width 52 height 52
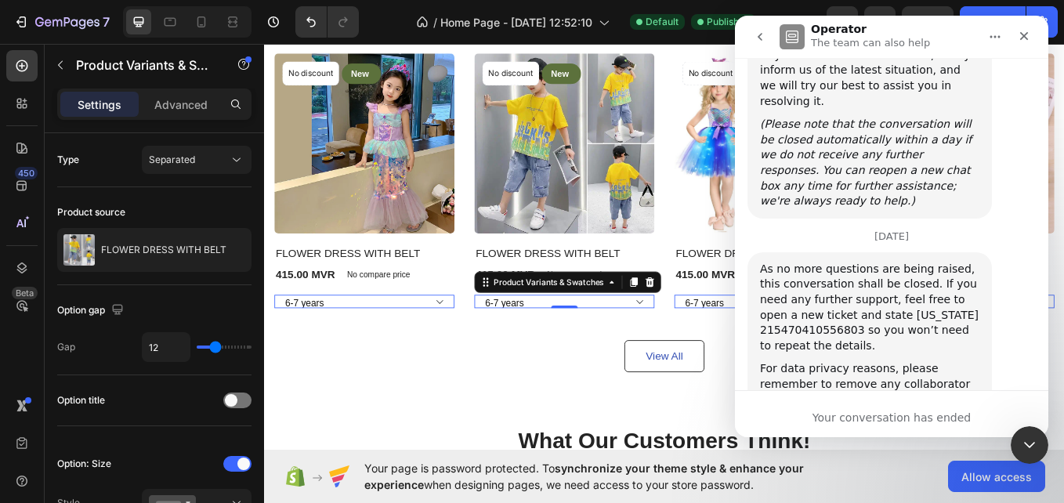
scroll to position [8062, 0]
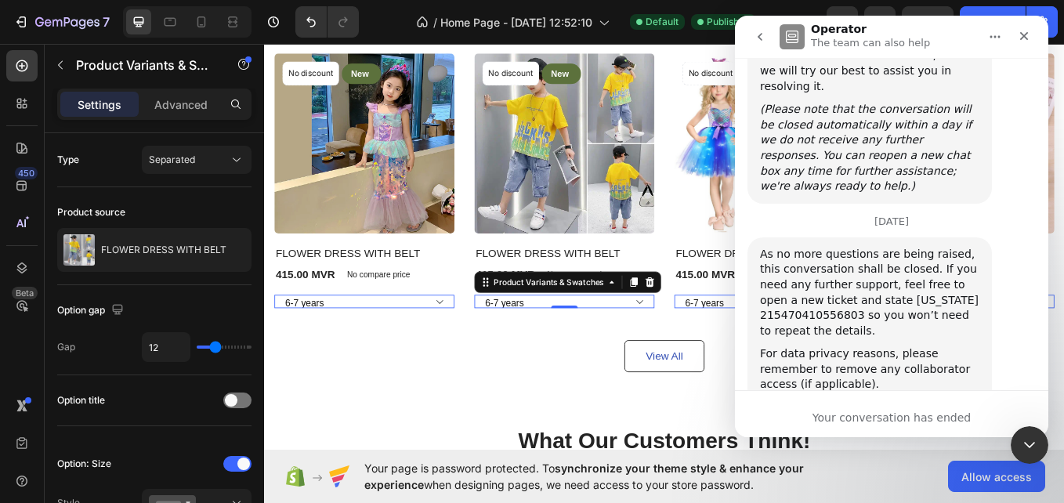
click at [858, 417] on div "Your conversation has ended" at bounding box center [891, 418] width 313 height 16
click at [865, 425] on div "Your conversation has ended" at bounding box center [891, 418] width 313 height 16
click at [994, 48] on button "Home" at bounding box center [995, 37] width 30 height 30
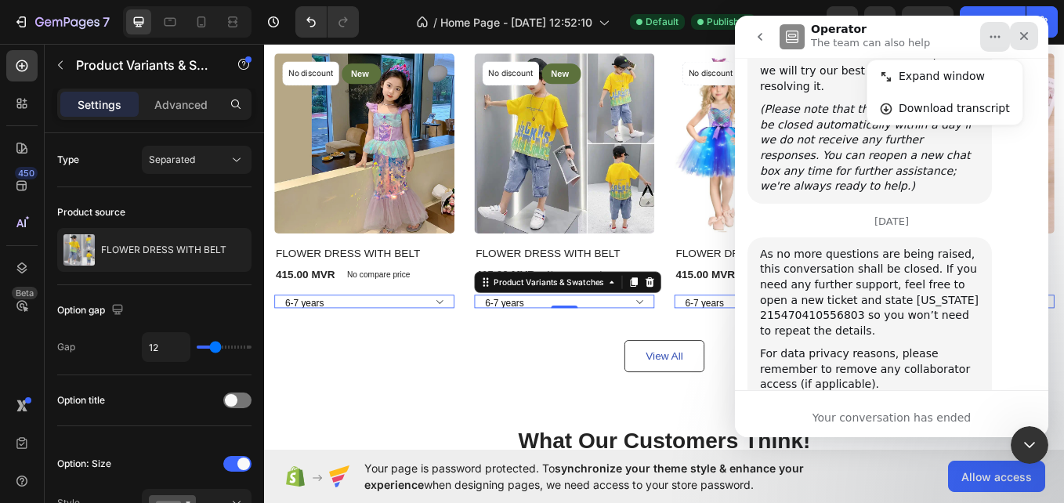
click at [1033, 43] on div "Close" at bounding box center [1024, 36] width 28 height 28
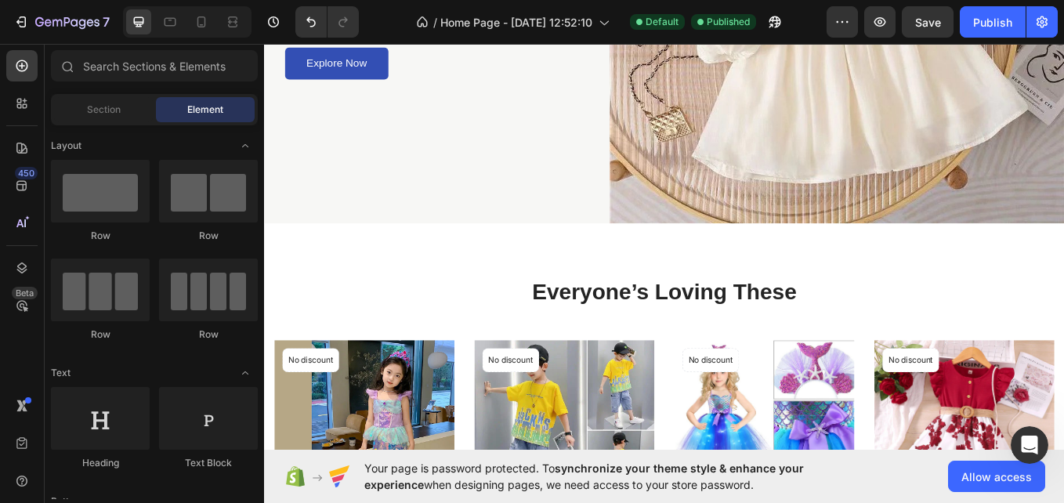
scroll to position [656, 0]
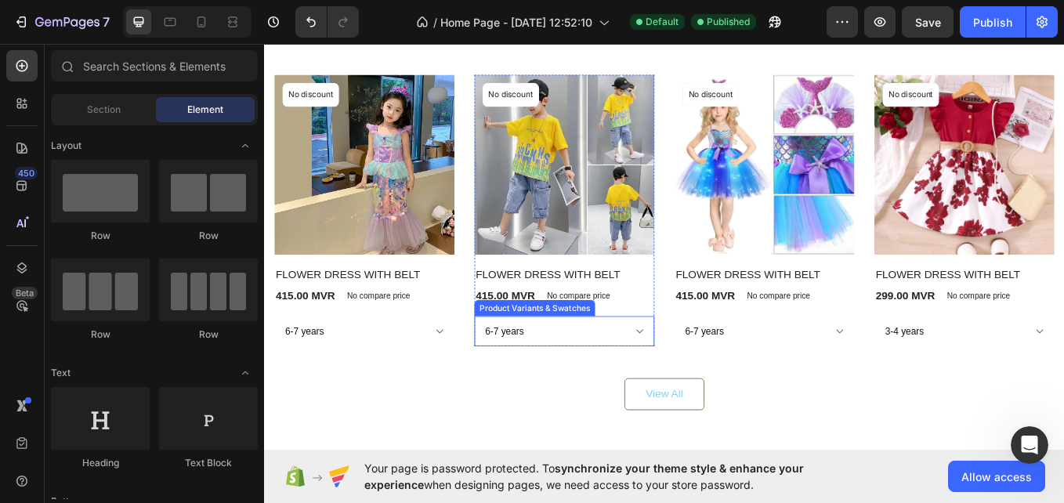
click at [487, 374] on select "6-7 years 7-8 YEARS" at bounding box center [382, 381] width 212 height 35
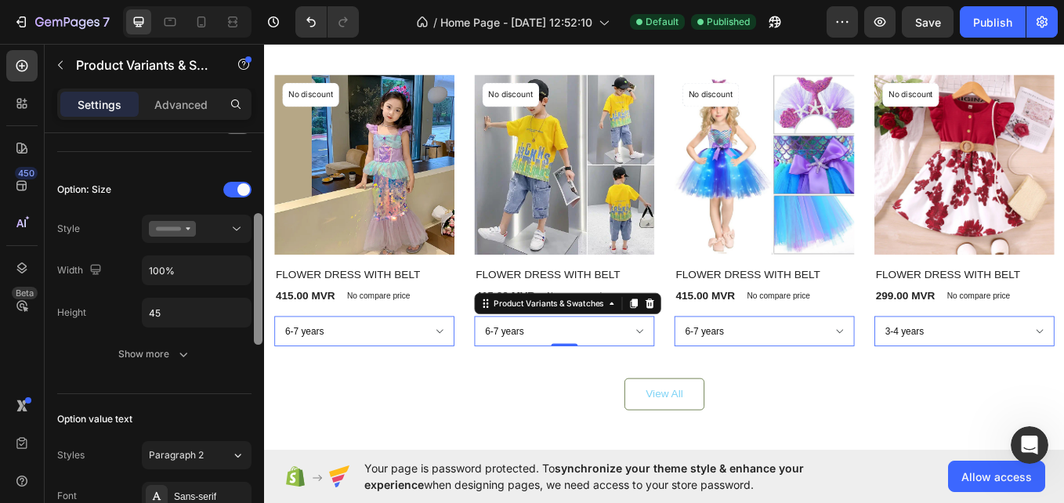
scroll to position [284, 0]
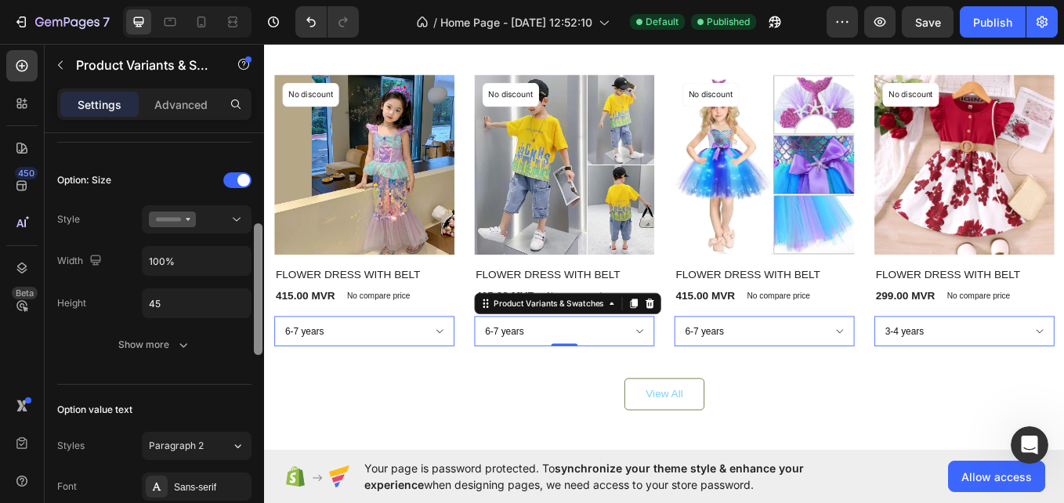
drag, startPoint x: 258, startPoint y: 255, endPoint x: 255, endPoint y: 346, distance: 90.9
click at [255, 346] on div at bounding box center [258, 289] width 9 height 132
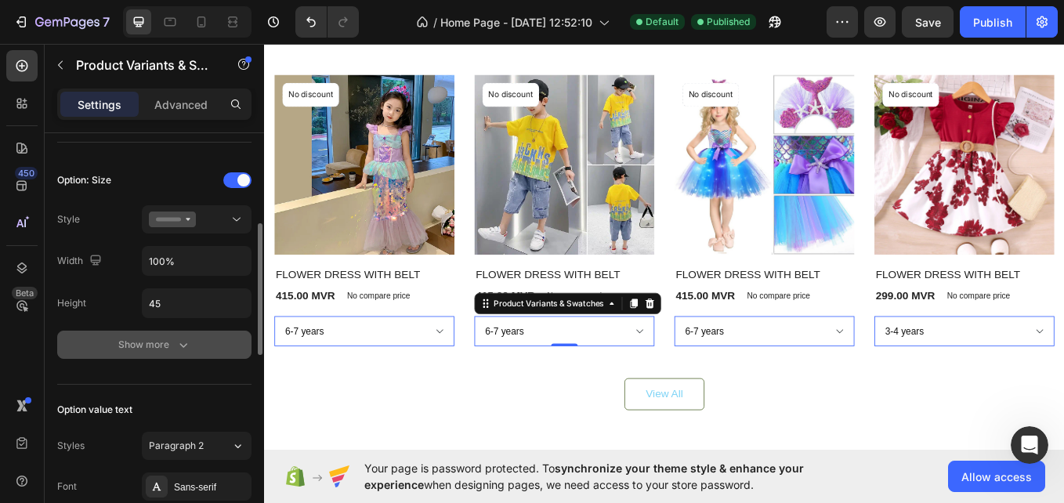
click at [175, 357] on button "Show more" at bounding box center [154, 345] width 194 height 28
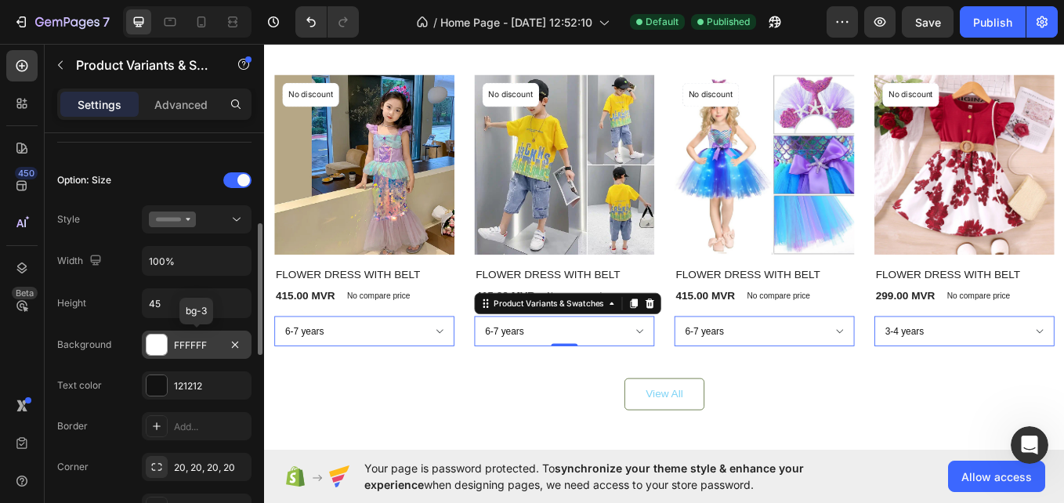
click at [208, 348] on div "FFFFFF" at bounding box center [196, 345] width 45 height 14
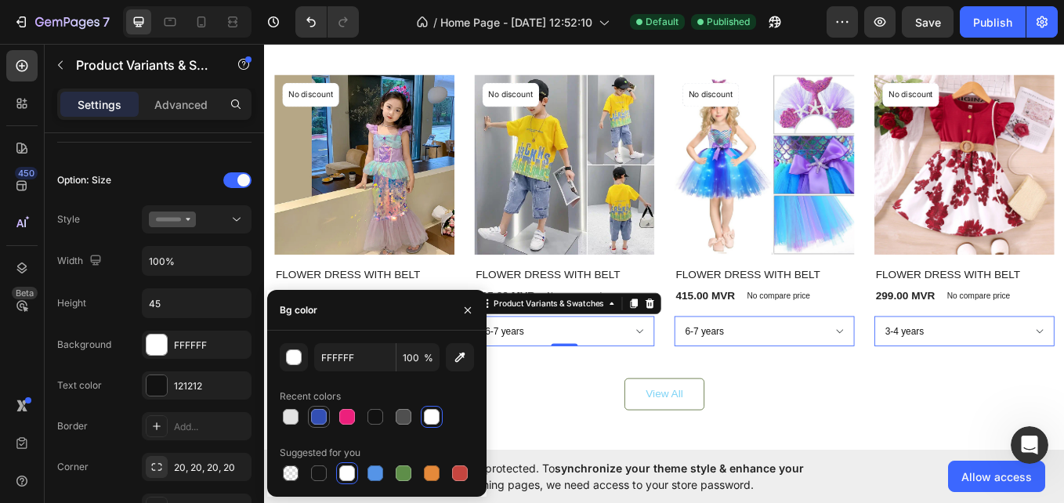
click at [319, 421] on div at bounding box center [319, 417] width 16 height 16
type input "334FB4"
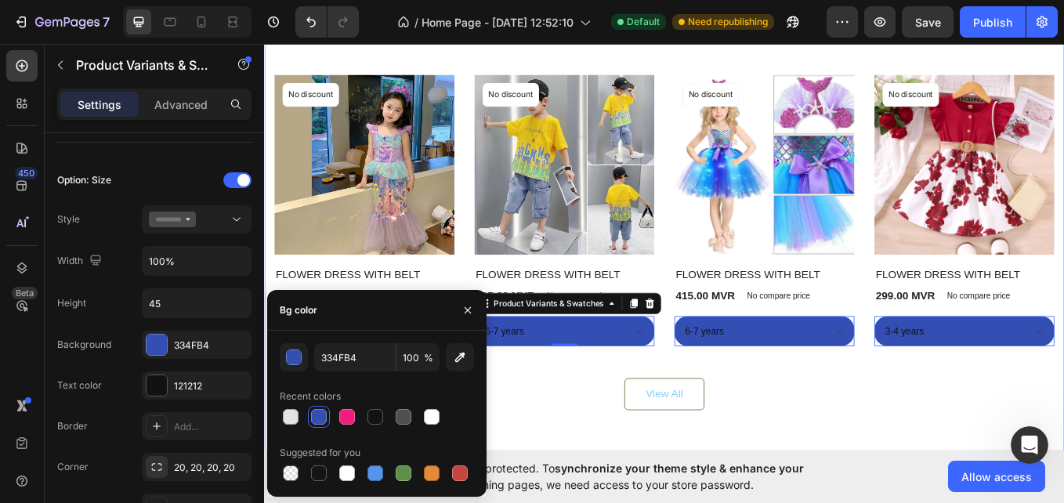
click at [544, 473] on div "Everyone’s Loving These Heading Product Images No discount Not be displayed whe…" at bounding box center [734, 240] width 940 height 594
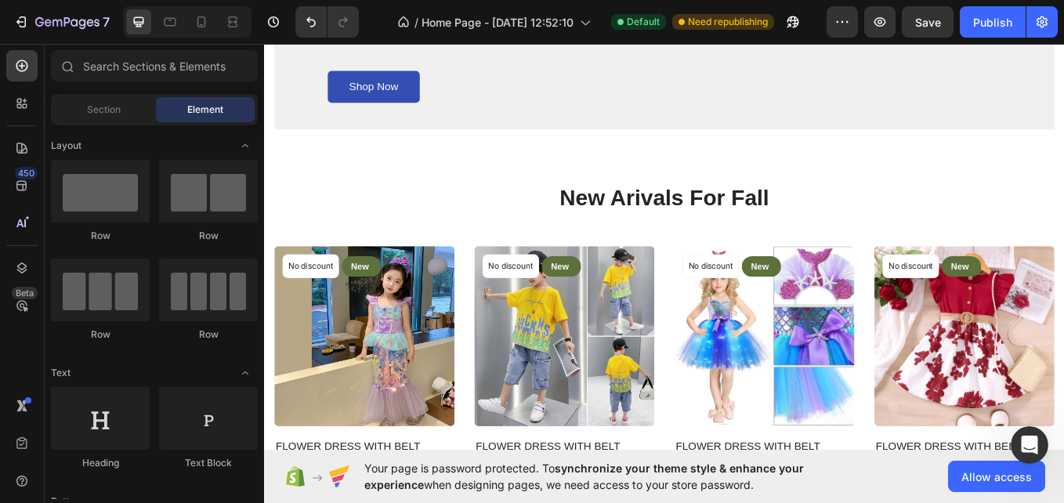
scroll to position [1551, 0]
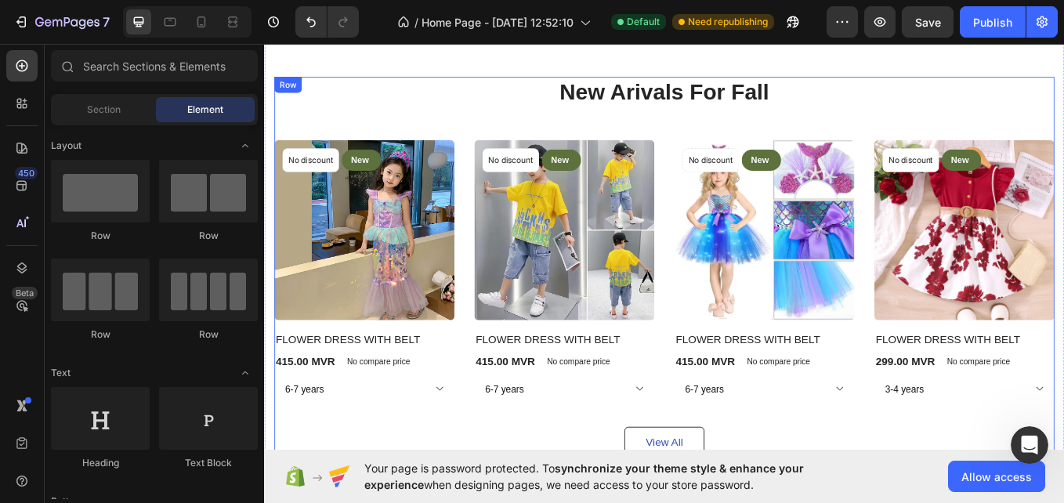
click at [278, 151] on div "New Arivals For Fall Heading No discount Not be displayed when published Produc…" at bounding box center [734, 306] width 917 height 449
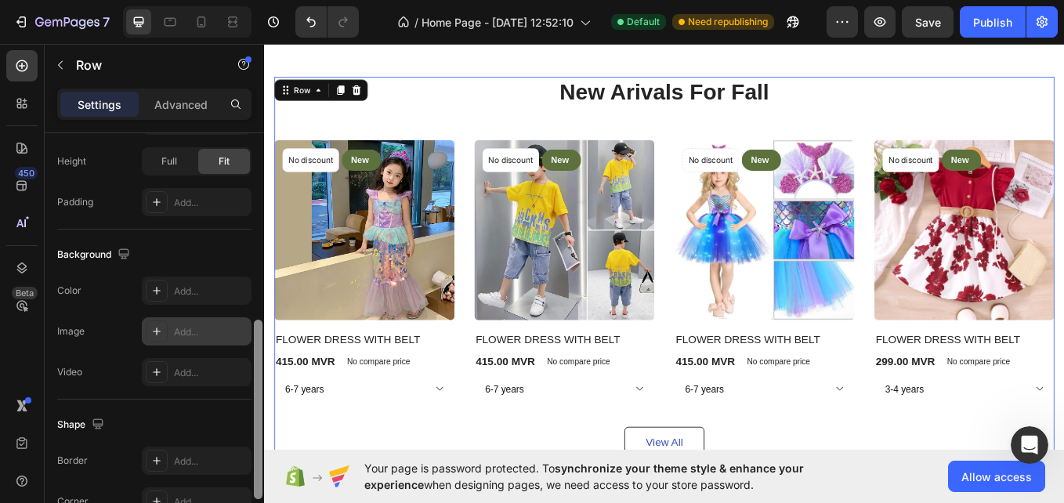
scroll to position [418, 0]
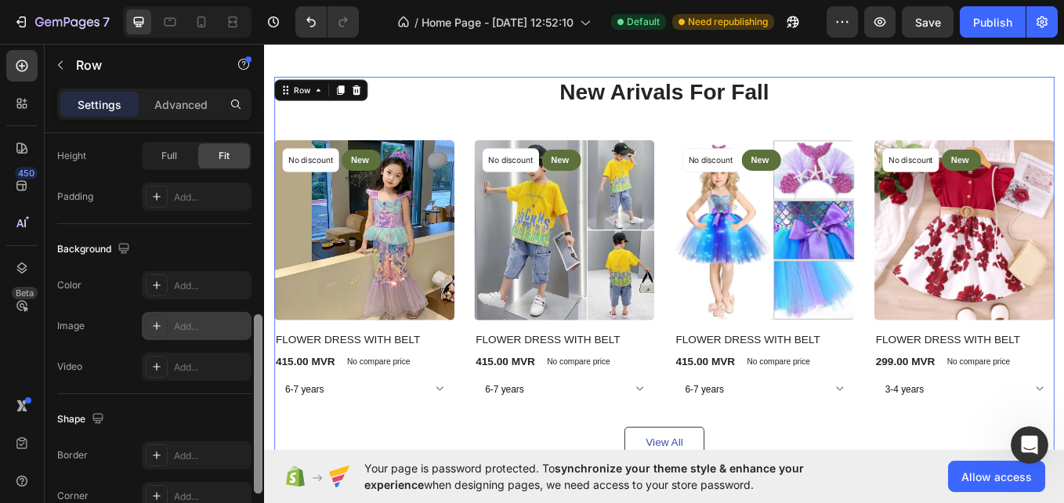
drag, startPoint x: 258, startPoint y: 150, endPoint x: 251, endPoint y: 331, distance: 181.9
click at [251, 331] on div "Layout Column width Change ratio Fit to content 12 Columns management Order 1 c…" at bounding box center [154, 340] width 219 height 414
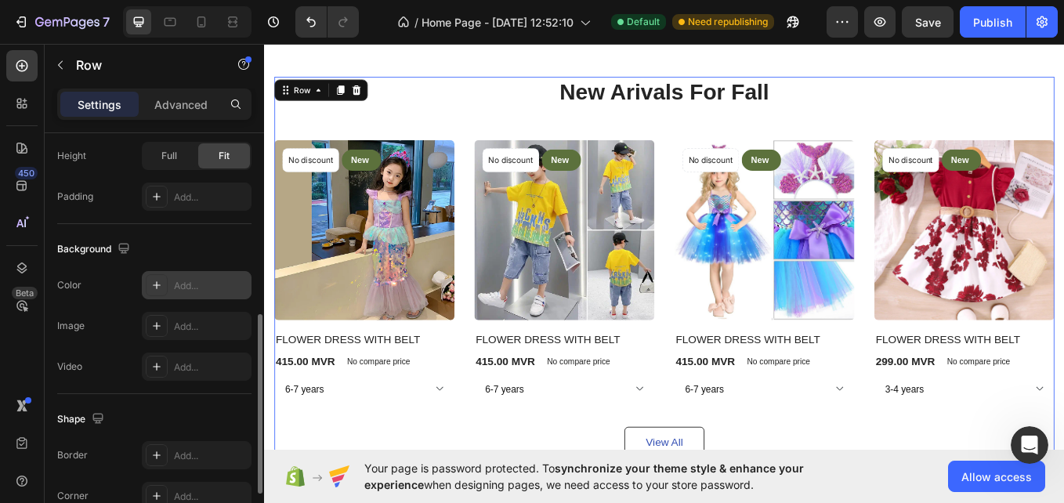
click at [165, 288] on div at bounding box center [157, 285] width 22 height 22
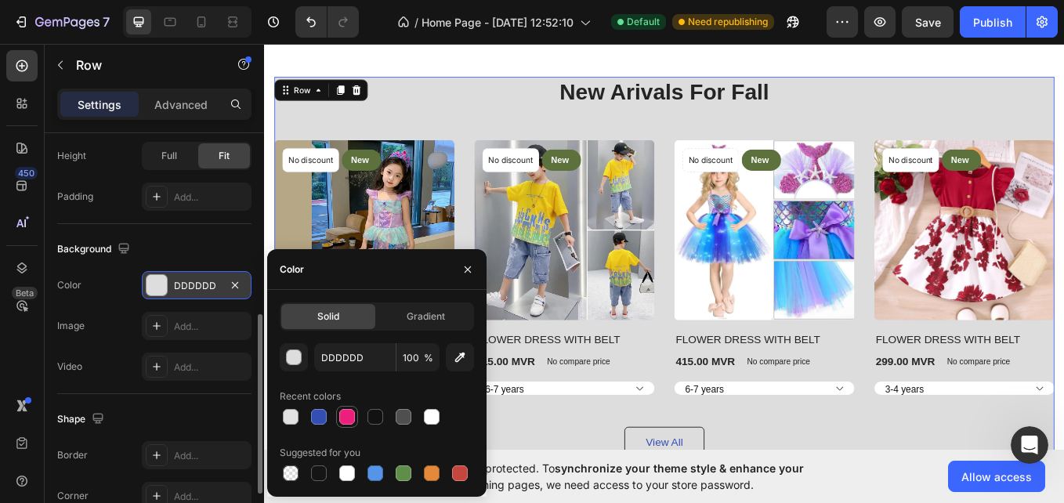
click at [343, 415] on div at bounding box center [347, 417] width 16 height 16
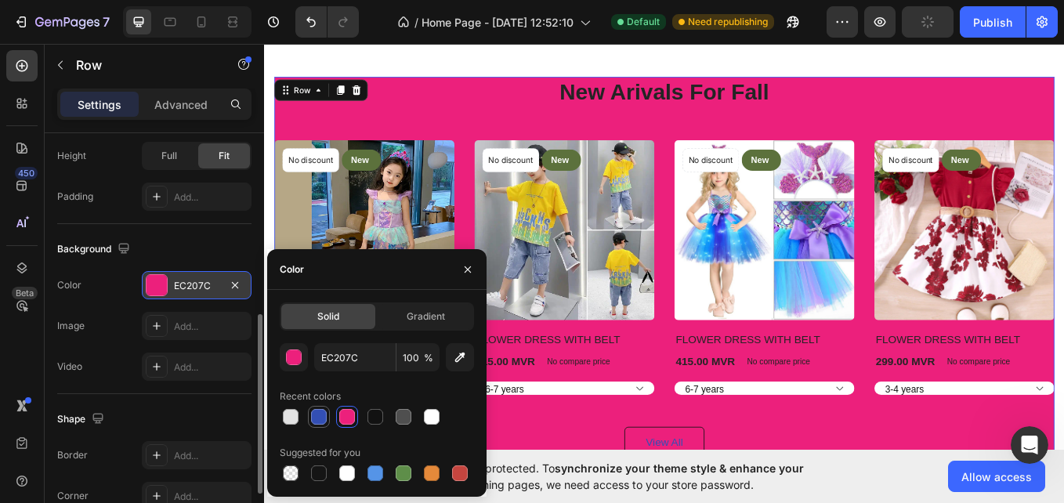
click at [324, 418] on div at bounding box center [319, 417] width 16 height 16
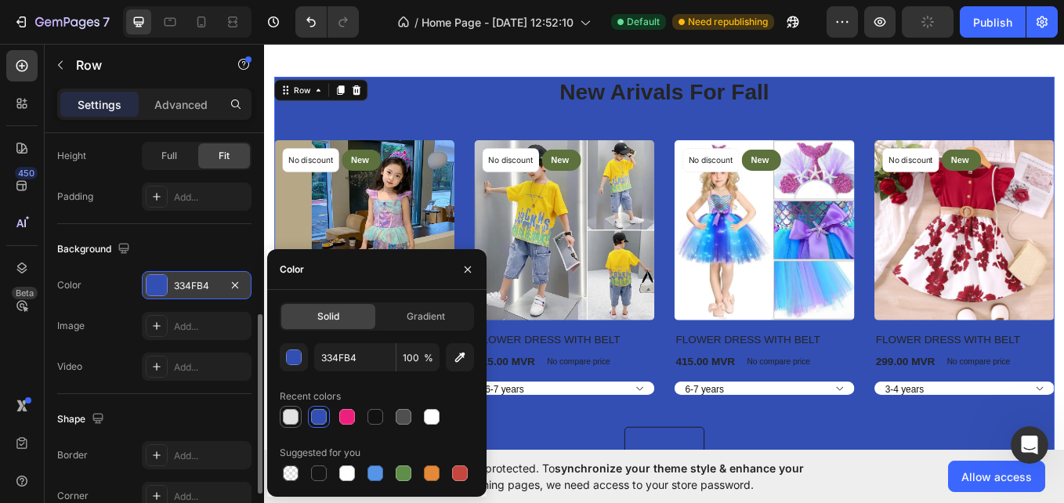
click at [299, 420] on div at bounding box center [290, 416] width 19 height 19
type input "E2E2E2"
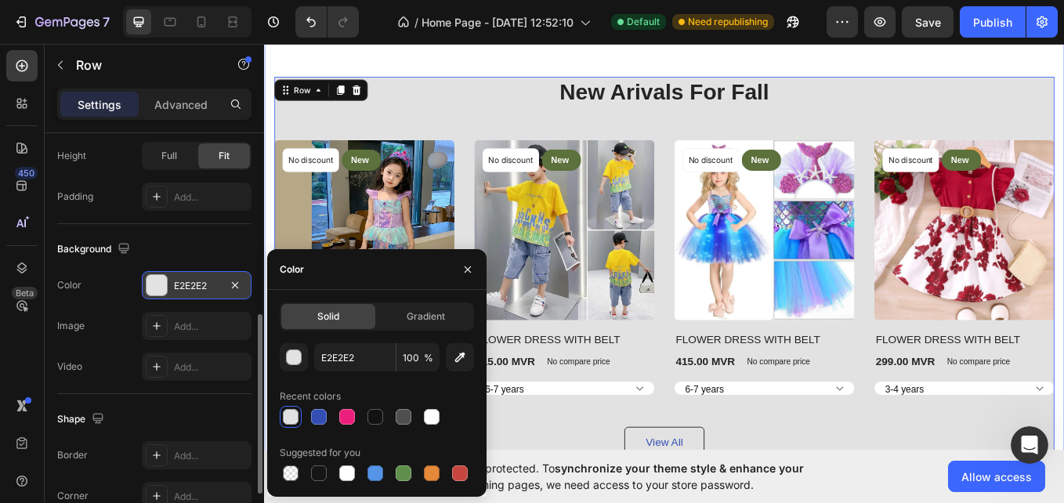
click at [266, 235] on div "New Arivals For Fall Heading No discount Not be displayed when published Produc…" at bounding box center [734, 307] width 940 height 574
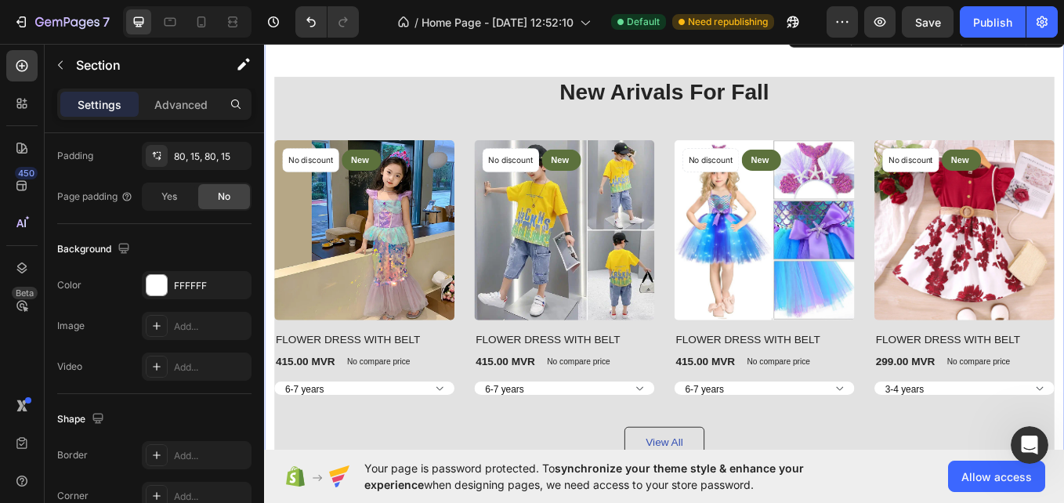
scroll to position [0, 0]
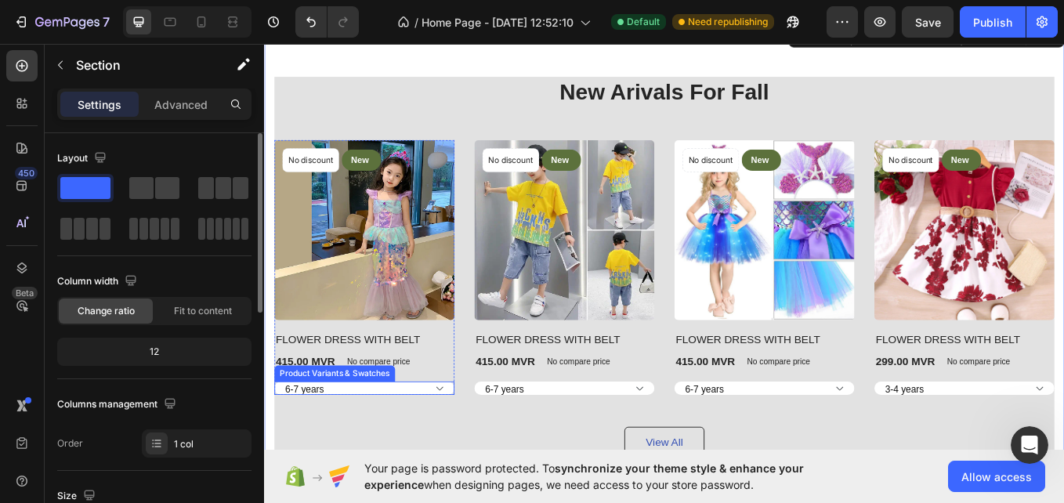
click at [464, 444] on select "6-7 years 7-8 YEARS" at bounding box center [382, 448] width 212 height 16
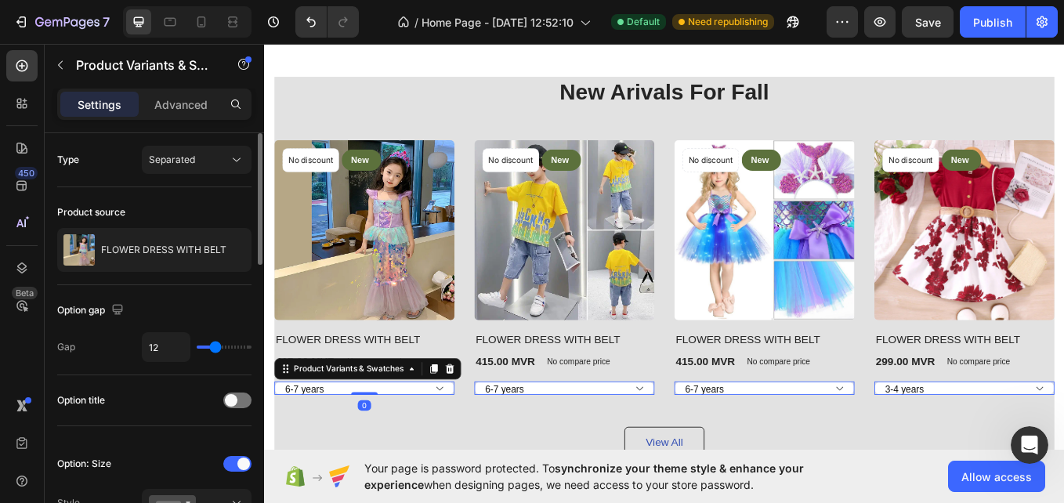
type input "13"
type input "17"
type input "25"
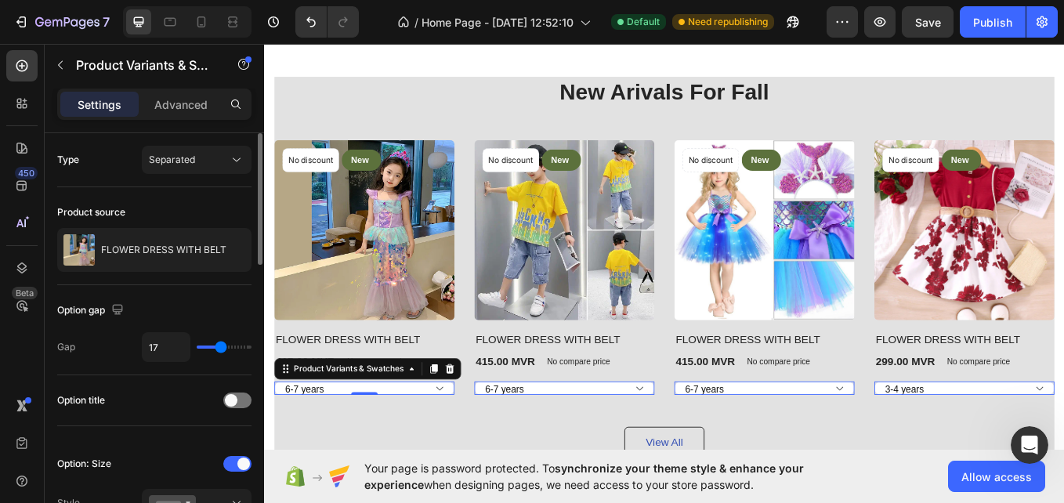
type input "25"
type input "27"
type input "28"
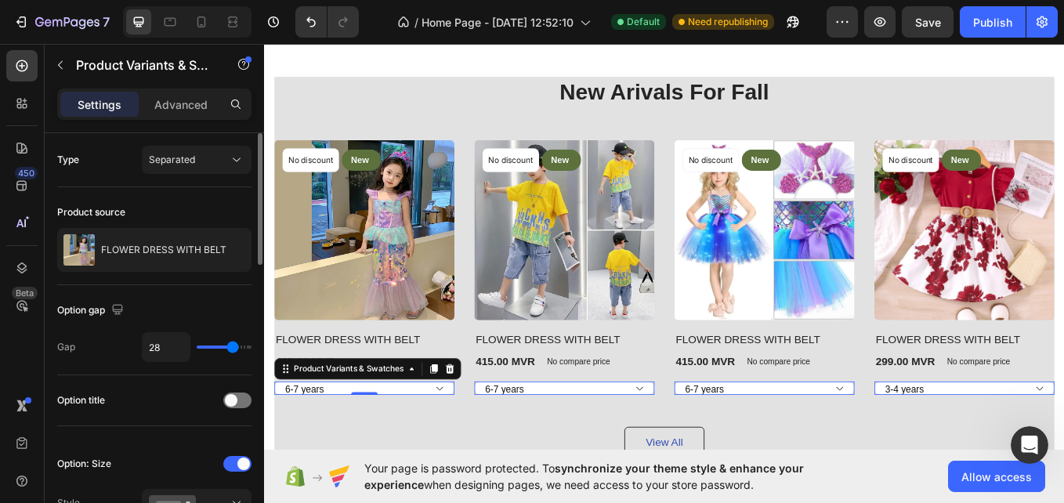
type input "29"
drag, startPoint x: 217, startPoint y: 346, endPoint x: 233, endPoint y: 348, distance: 16.5
type input "29"
click at [233, 348] on input "range" at bounding box center [224, 347] width 55 height 3
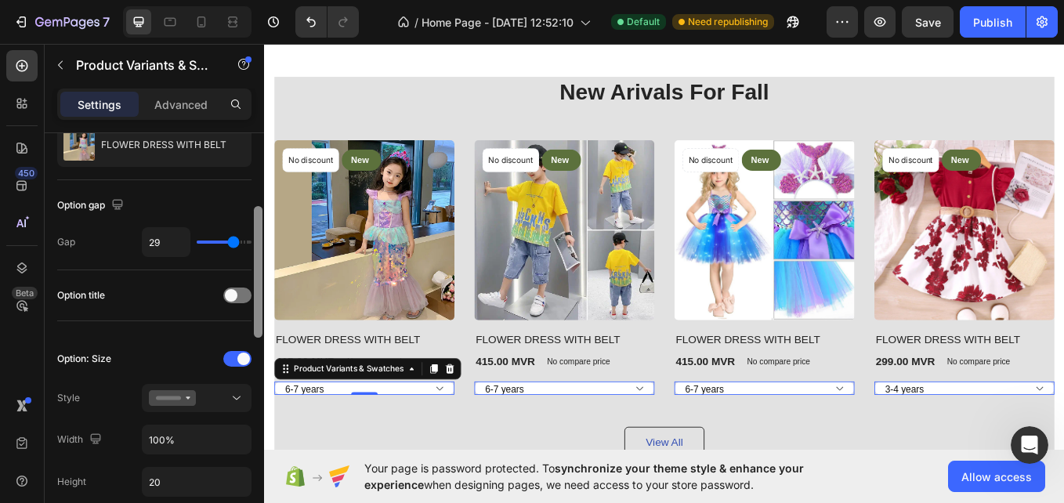
scroll to position [144, 0]
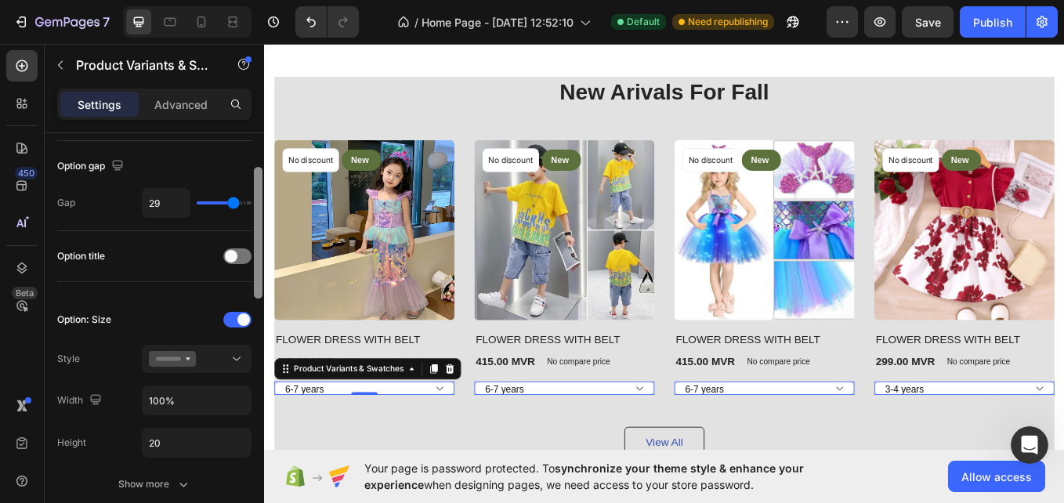
drag, startPoint x: 258, startPoint y: 233, endPoint x: 258, endPoint y: 279, distance: 46.2
click at [258, 279] on div at bounding box center [258, 233] width 9 height 132
click at [234, 353] on icon at bounding box center [237, 359] width 16 height 16
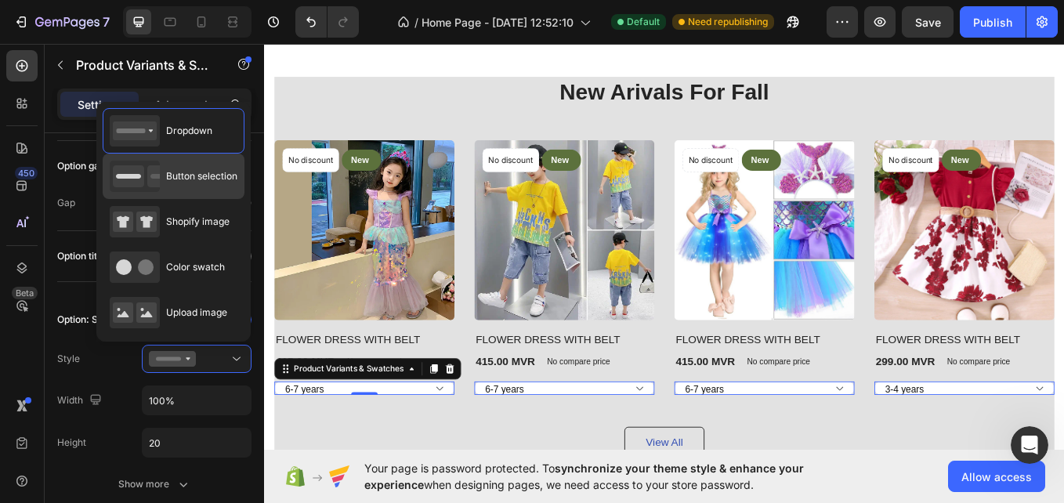
click at [181, 166] on div "Button selection" at bounding box center [174, 176] width 128 height 31
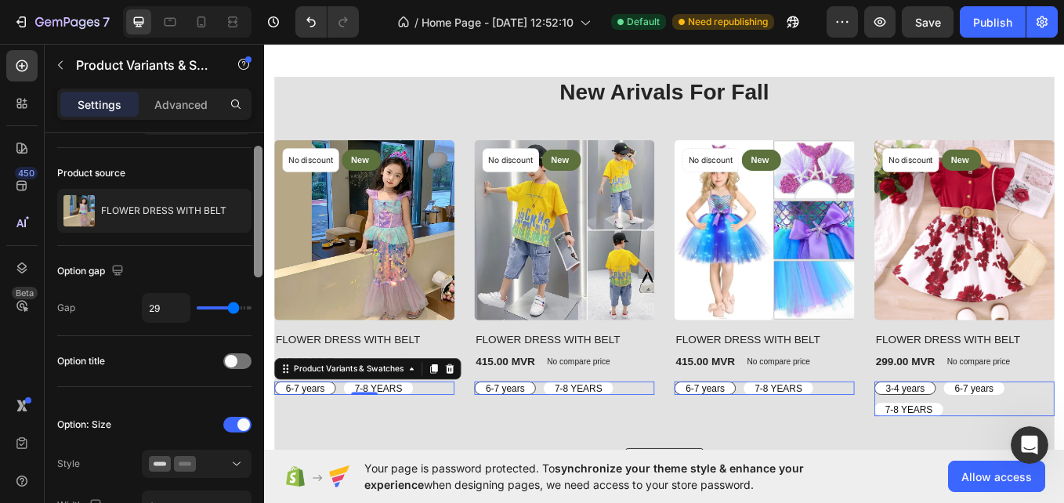
scroll to position [0, 0]
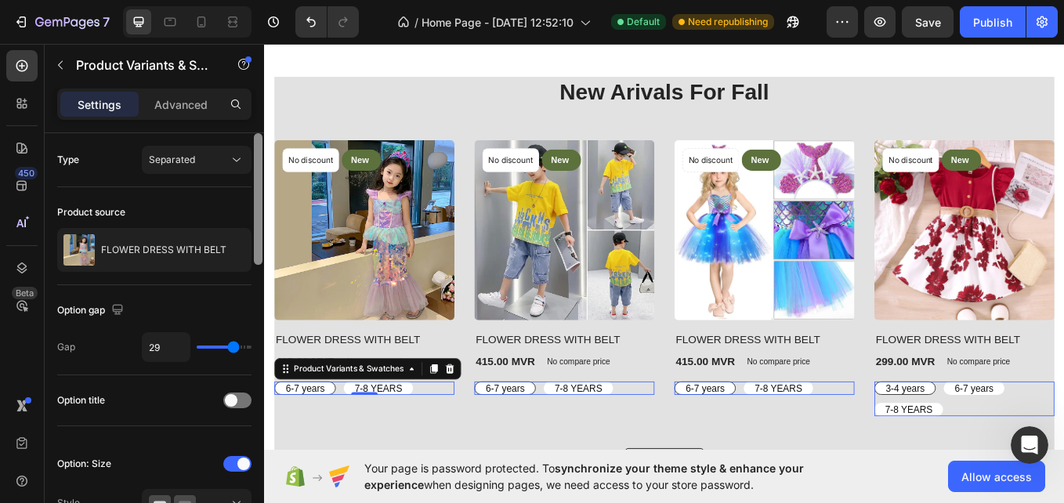
drag, startPoint x: 254, startPoint y: 201, endPoint x: 254, endPoint y: 132, distance: 69.0
click at [254, 132] on div "Settings Advanced Type Separated Product source FLOWER DRESS WITH BELT Option g…" at bounding box center [154, 318] width 219 height 459
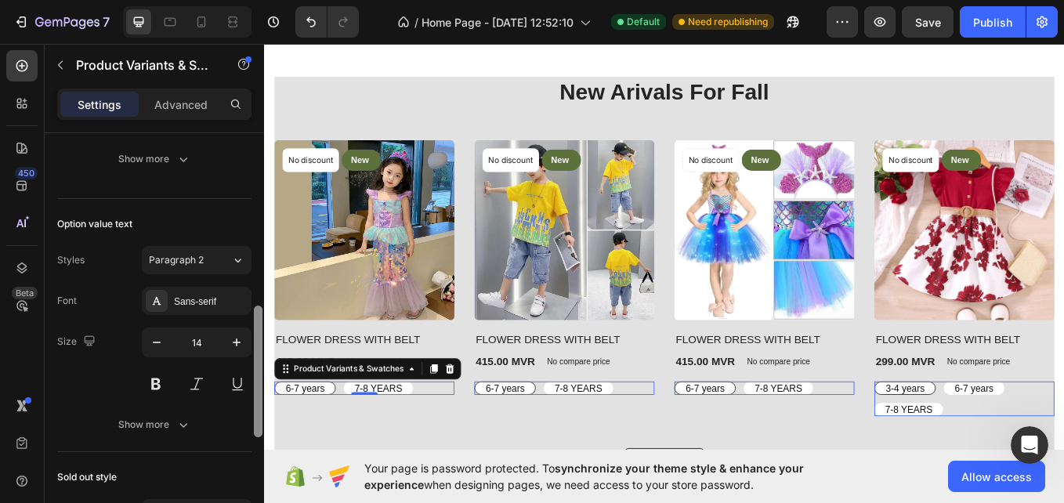
scroll to position [465, 0]
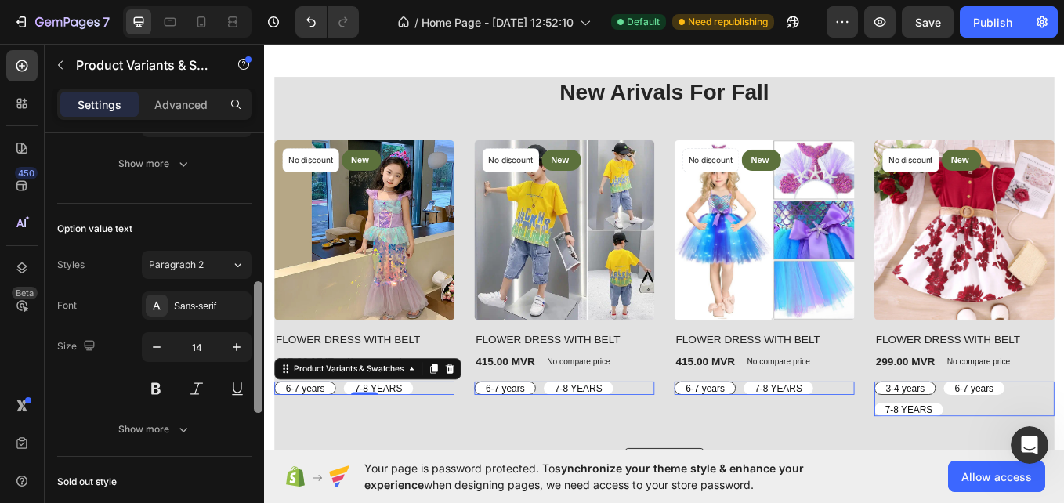
drag, startPoint x: 257, startPoint y: 154, endPoint x: 257, endPoint y: 302, distance: 148.9
click at [257, 302] on div at bounding box center [258, 347] width 9 height 132
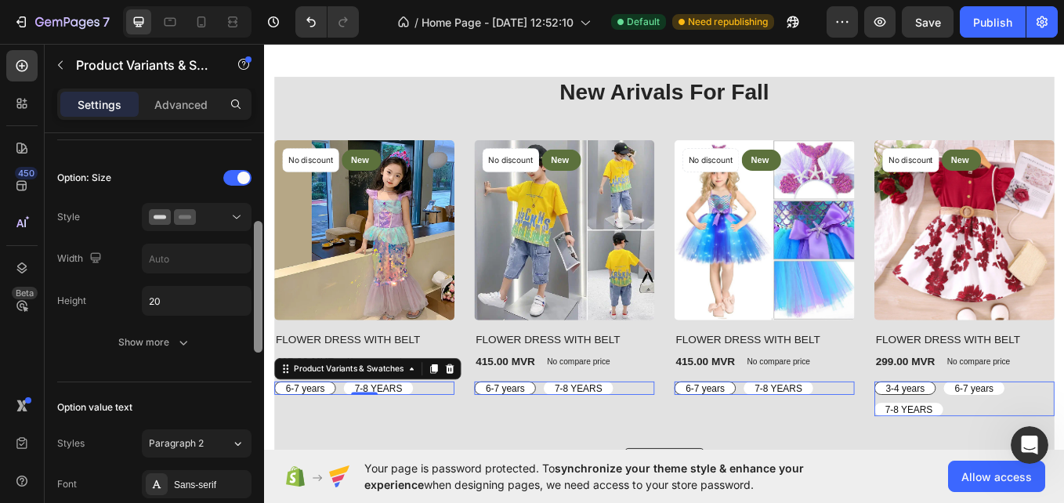
scroll to position [284, 0]
drag, startPoint x: 257, startPoint y: 302, endPoint x: 260, endPoint y: 244, distance: 58.1
click at [260, 244] on div at bounding box center [258, 289] width 9 height 132
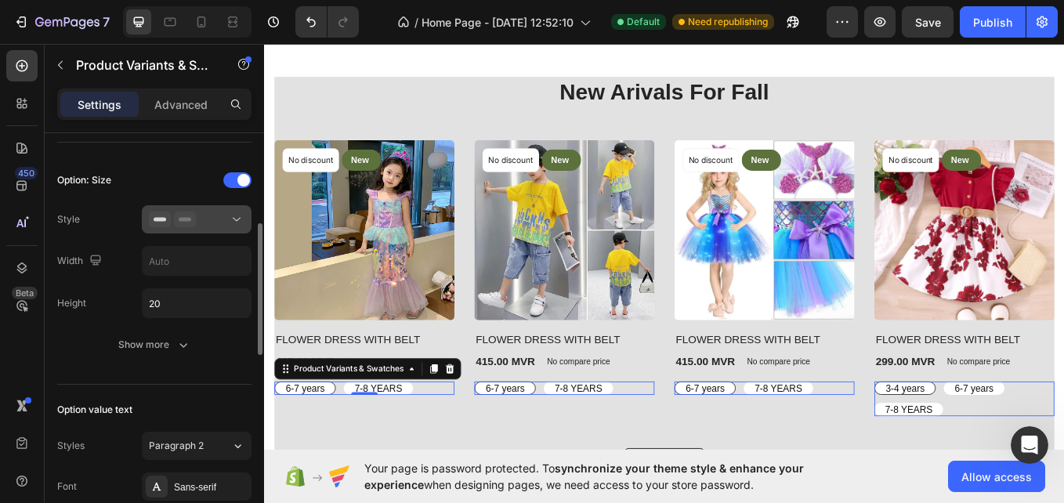
click at [221, 213] on div at bounding box center [197, 220] width 96 height 16
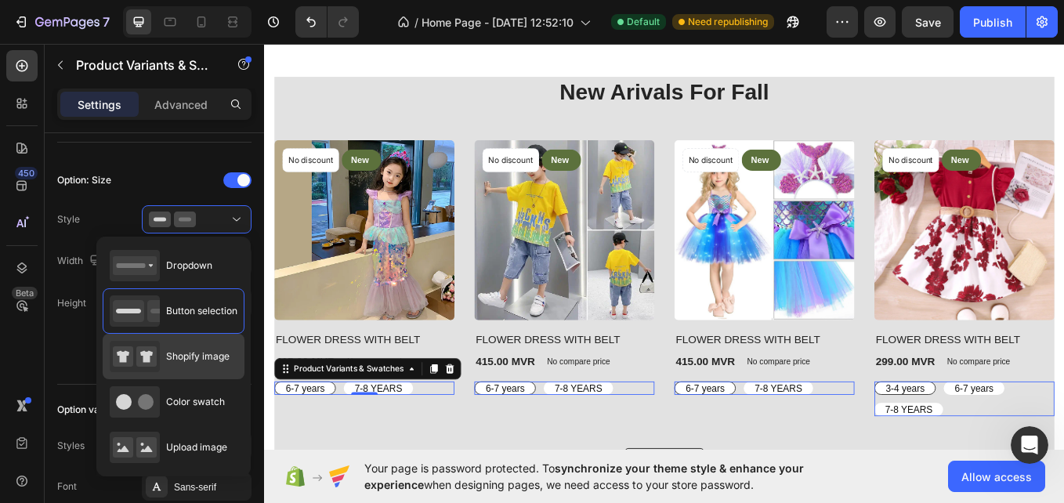
click at [199, 353] on span "Shopify image" at bounding box center [197, 356] width 63 height 14
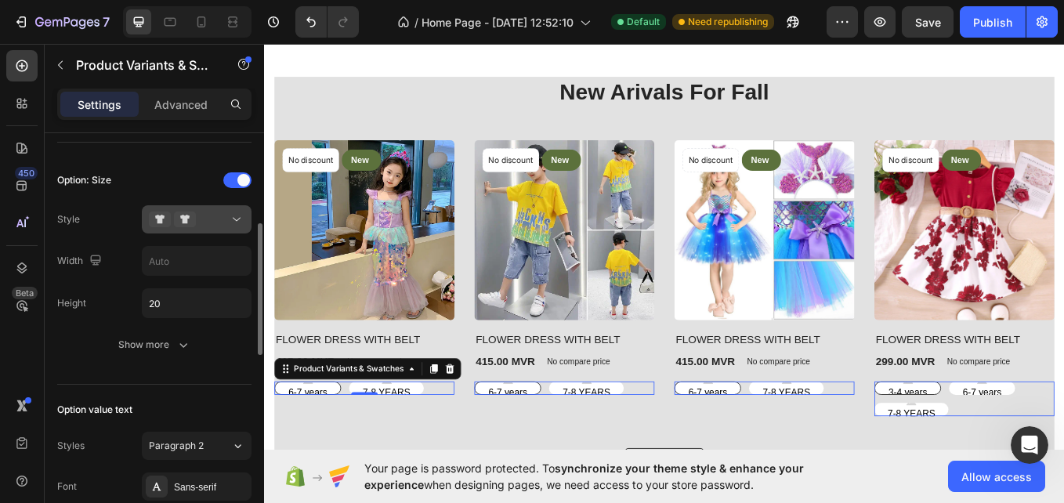
click at [226, 227] on button at bounding box center [197, 219] width 110 height 28
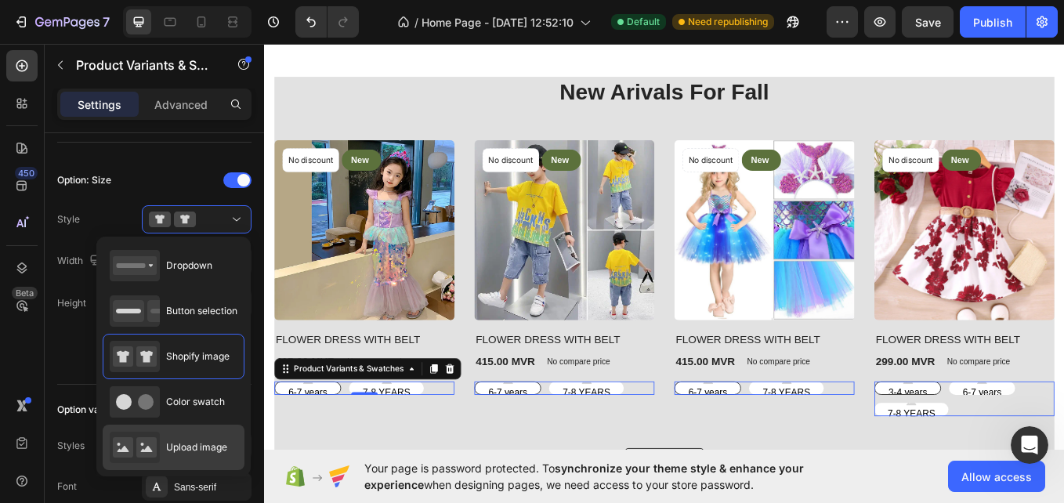
click at [201, 451] on span "Upload image" at bounding box center [196, 447] width 61 height 14
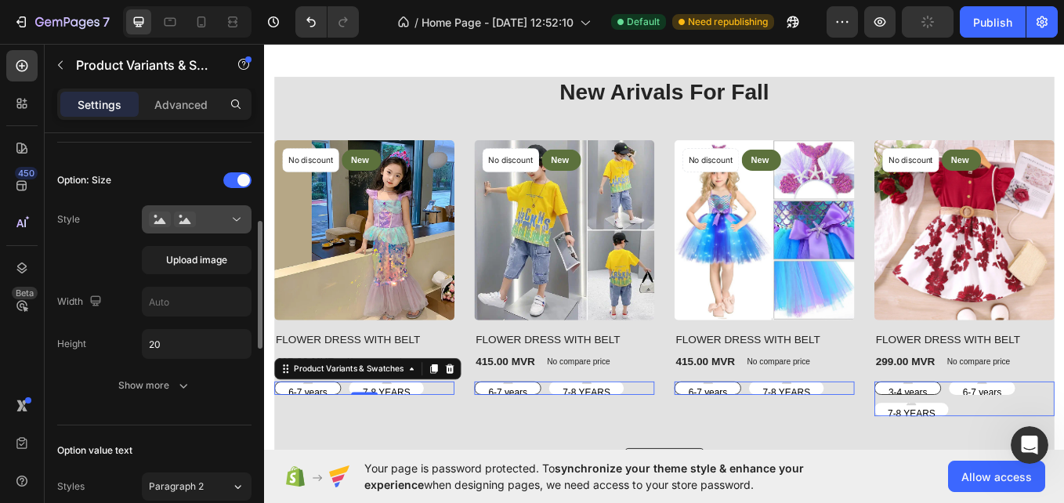
click at [225, 213] on div at bounding box center [197, 220] width 96 height 16
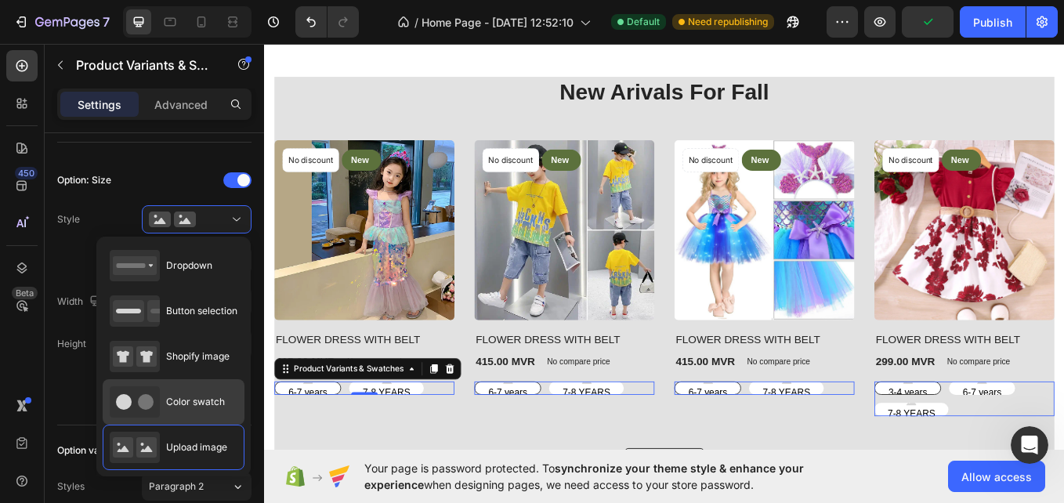
click at [203, 403] on span "Color swatch" at bounding box center [195, 402] width 59 height 14
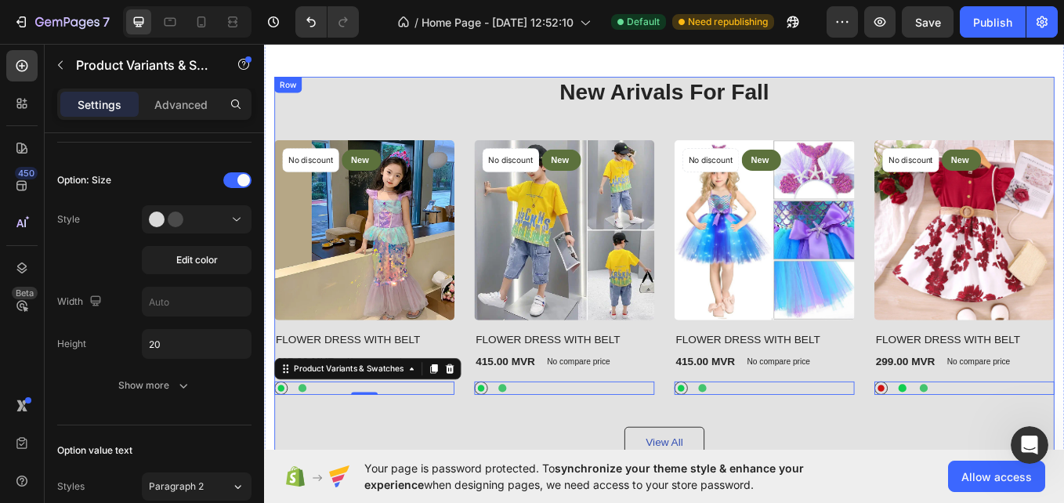
scroll to position [8062, 0]
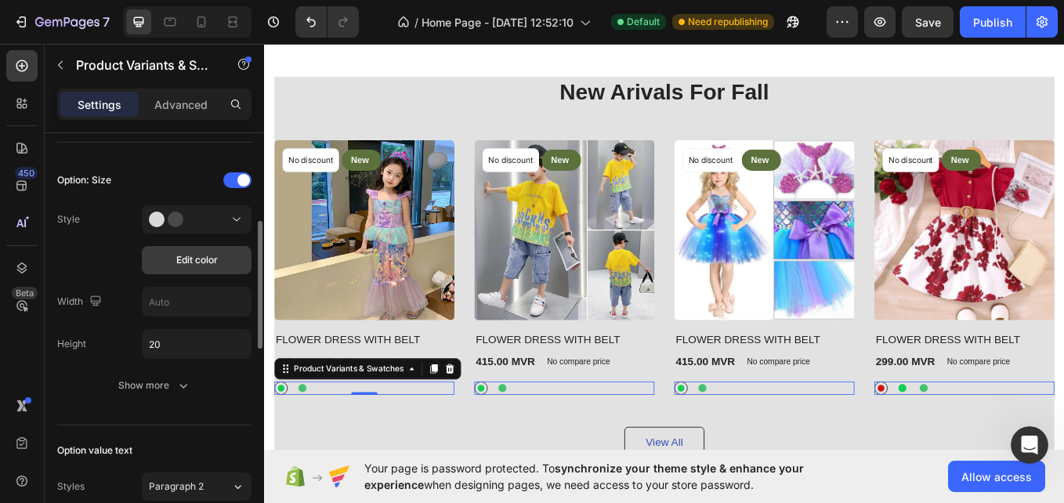
click at [210, 257] on span "Edit color" at bounding box center [197, 260] width 42 height 14
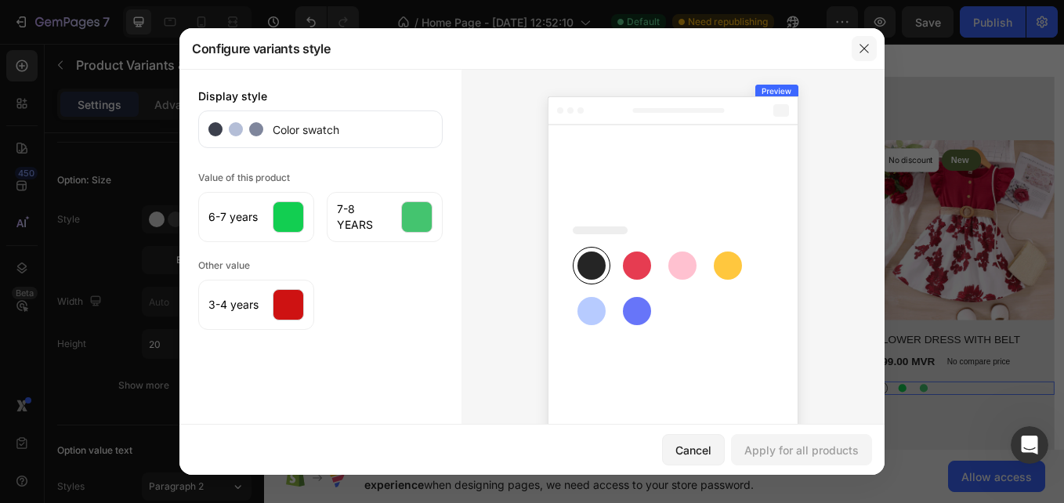
click at [870, 49] on icon "button" at bounding box center [864, 48] width 13 height 13
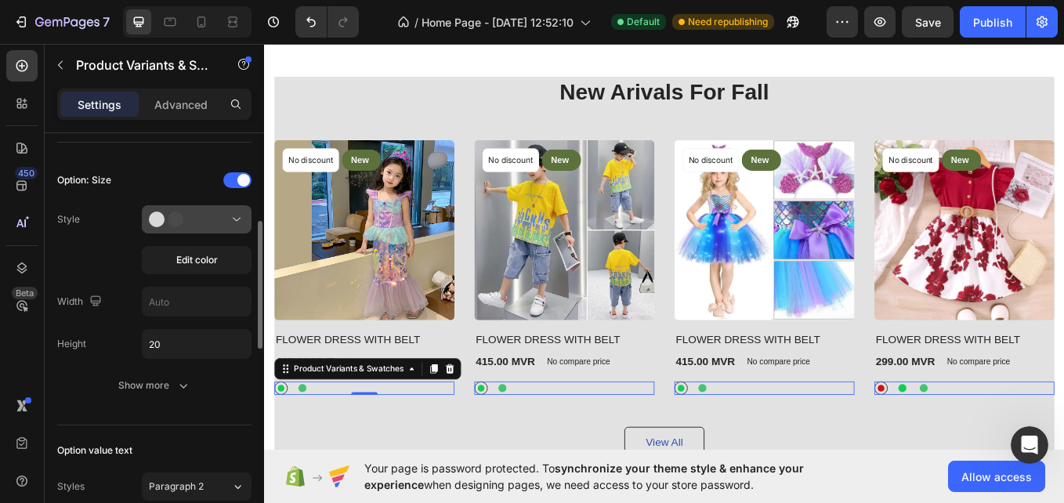
click at [236, 224] on icon at bounding box center [237, 220] width 16 height 16
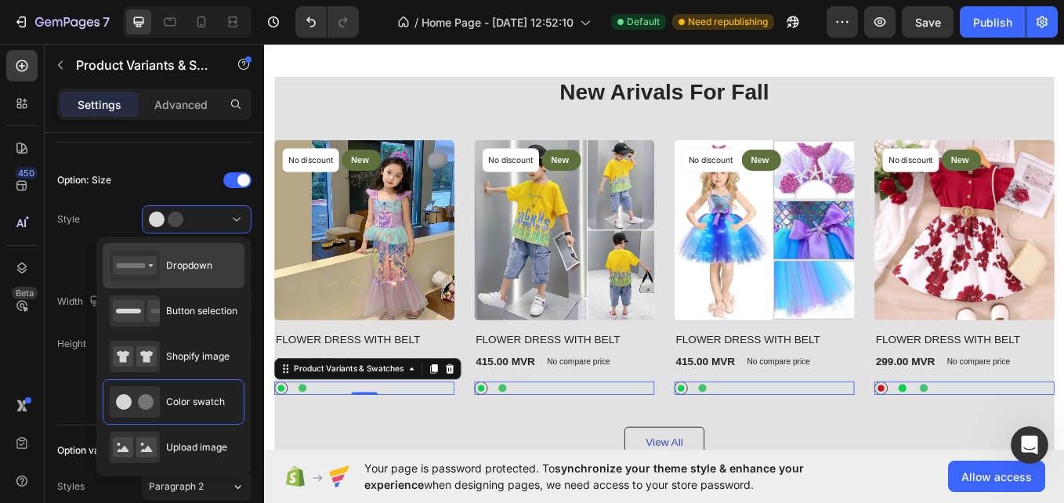
click at [222, 288] on div "Dropdown" at bounding box center [174, 310] width 142 height 45
type input "100%"
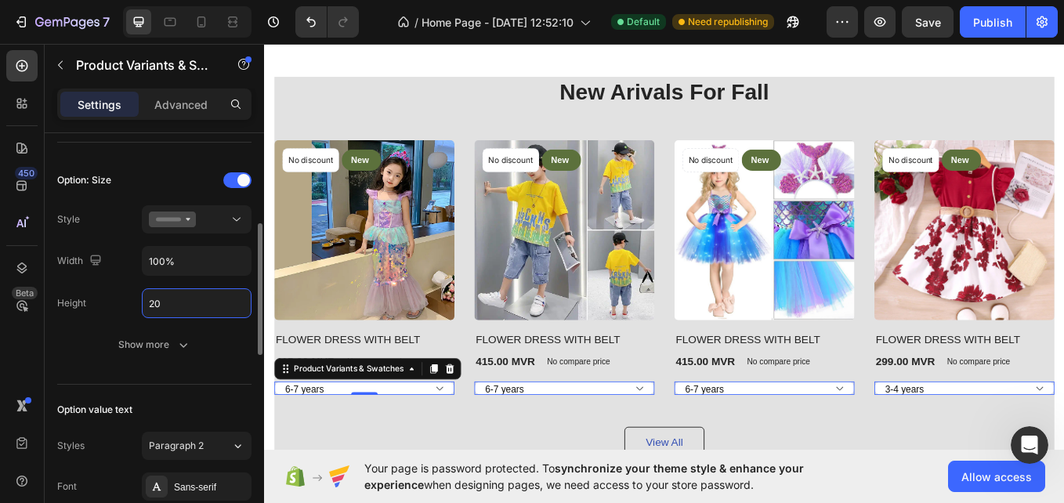
click at [176, 313] on input "20" at bounding box center [197, 303] width 108 height 28
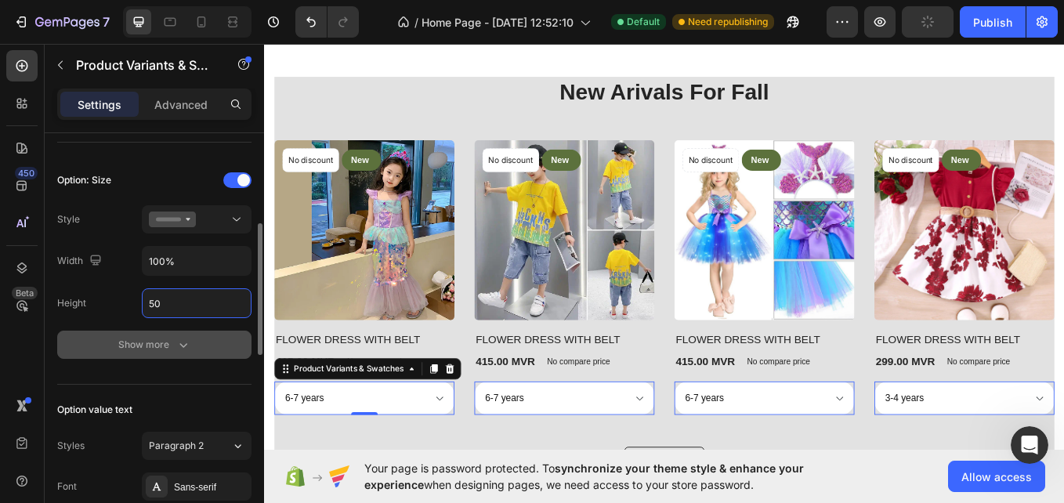
type input "50"
click at [187, 340] on icon "button" at bounding box center [184, 345] width 16 height 16
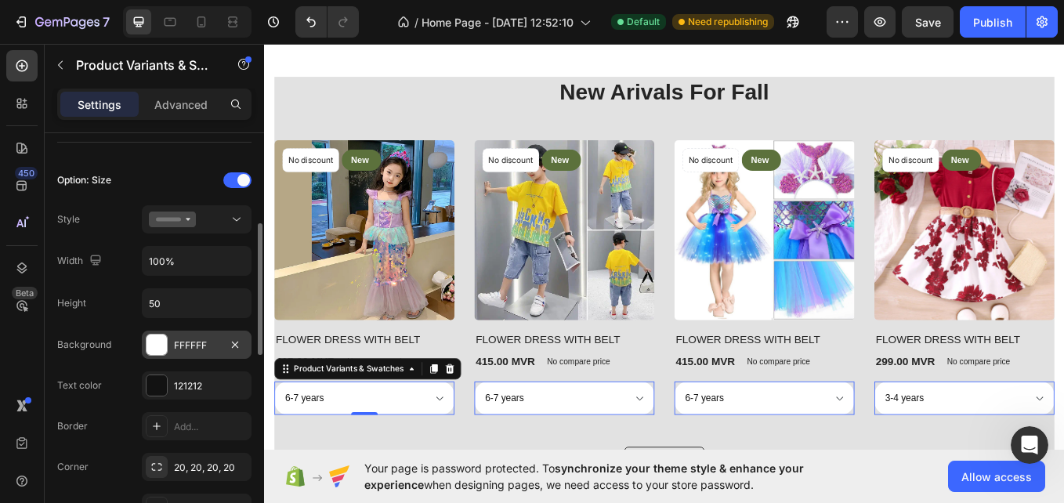
click at [172, 343] on div "FFFFFF" at bounding box center [197, 345] width 110 height 28
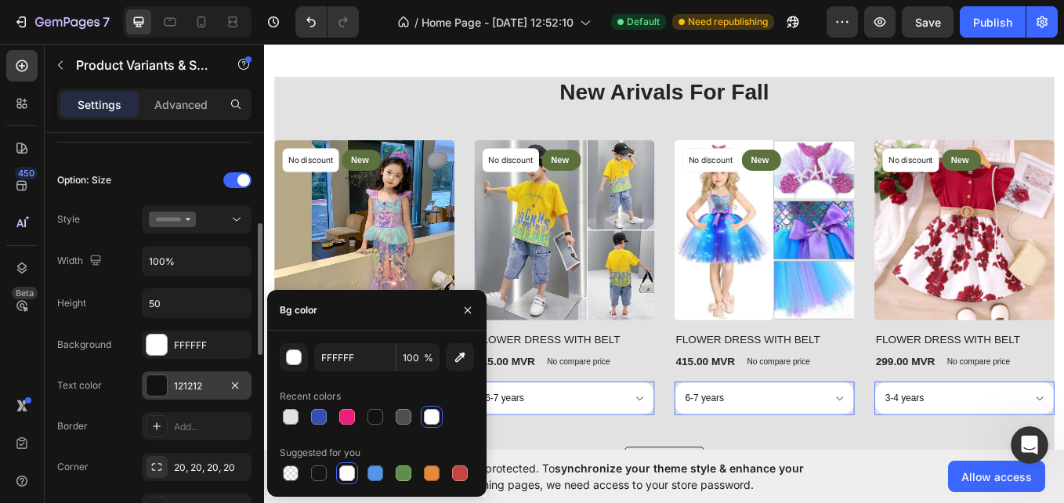
click at [161, 389] on div at bounding box center [157, 385] width 20 height 20
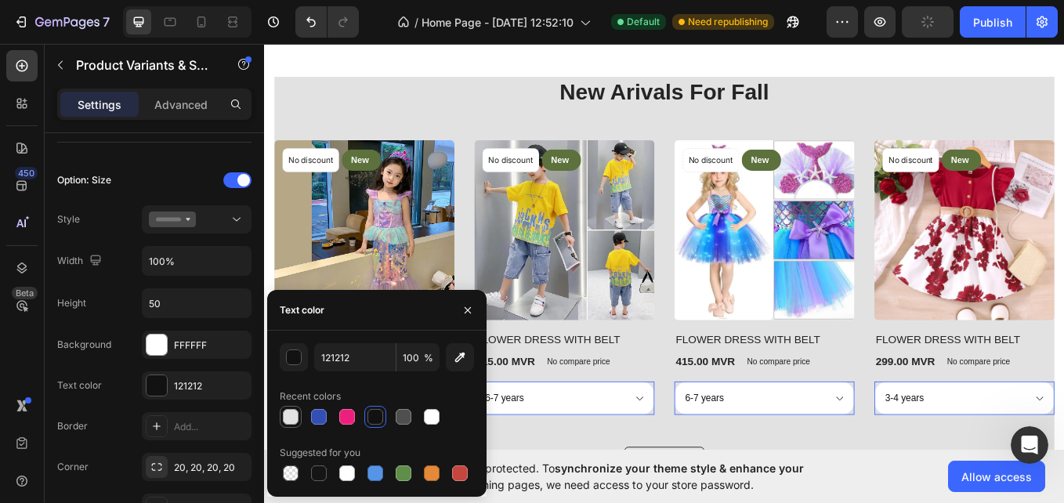
click at [284, 418] on div at bounding box center [291, 417] width 16 height 16
type input "E2E2E2"
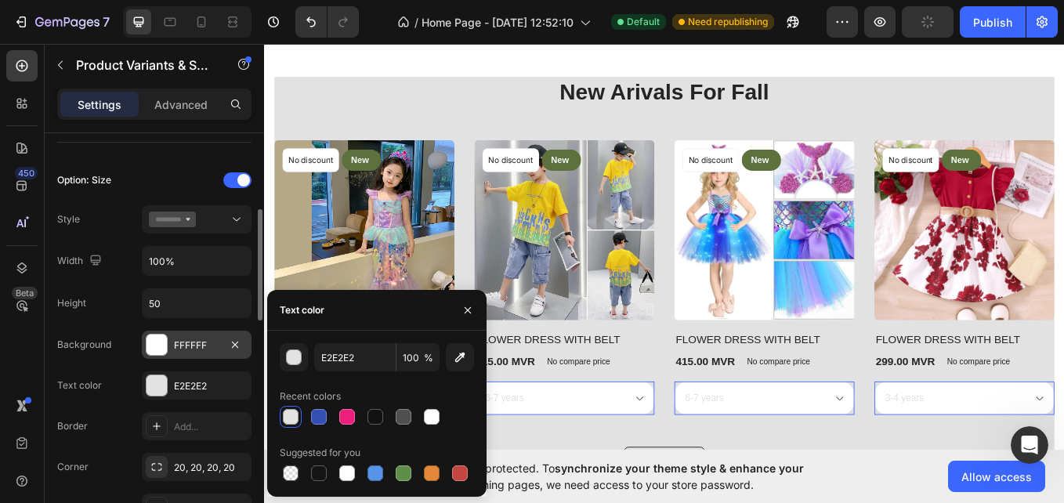
click at [159, 343] on div at bounding box center [157, 345] width 20 height 20
click at [325, 418] on div at bounding box center [319, 417] width 16 height 16
type input "334FB4"
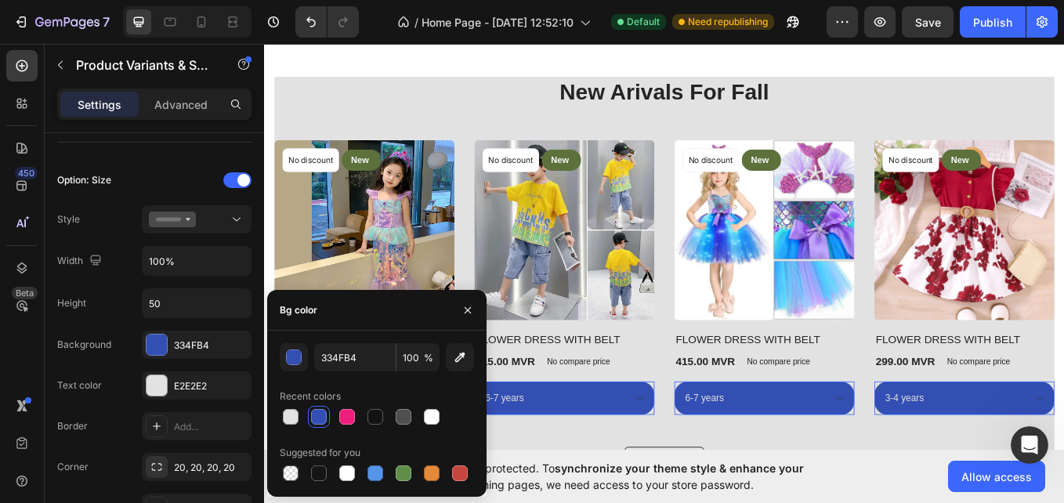
click at [0, 0] on html "7 / Home Page - [DATE] 12:52:10 Default Need republishing Preview Save Publish …" at bounding box center [532, 0] width 1064 height 0
click at [165, 386] on div at bounding box center [157, 385] width 20 height 20
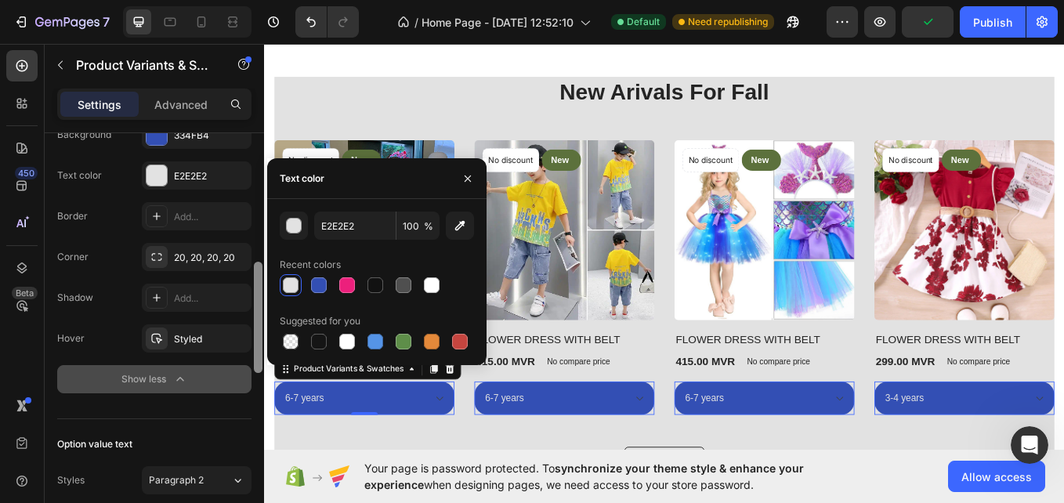
scroll to position [496, 0]
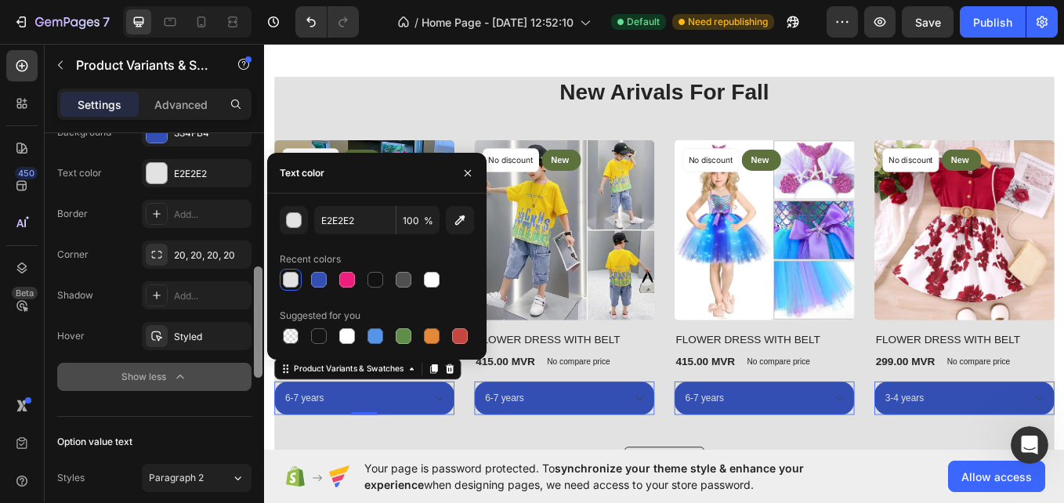
drag, startPoint x: 256, startPoint y: 272, endPoint x: 258, endPoint y: 329, distance: 57.2
click at [258, 329] on div at bounding box center [258, 321] width 9 height 111
click at [193, 341] on div "Styled" at bounding box center [196, 337] width 45 height 14
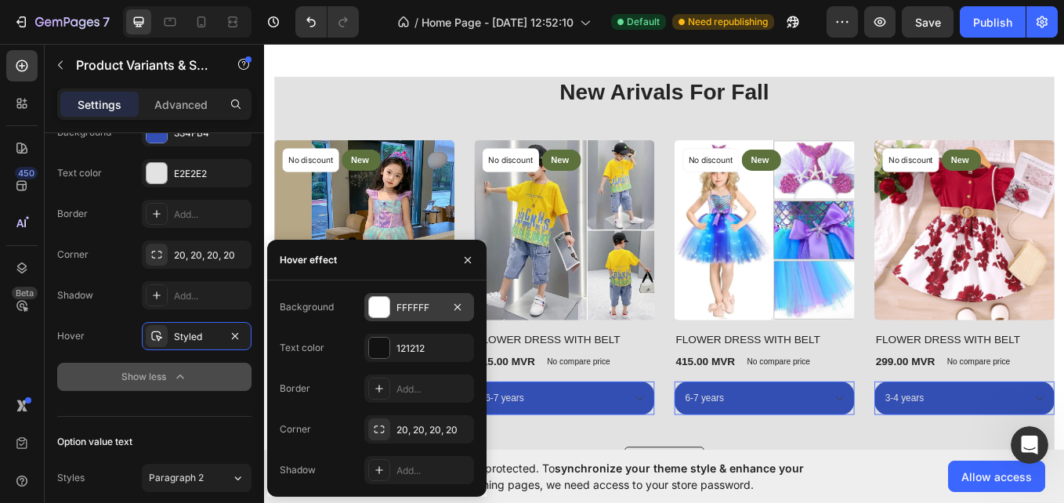
click at [375, 310] on div at bounding box center [379, 307] width 20 height 20
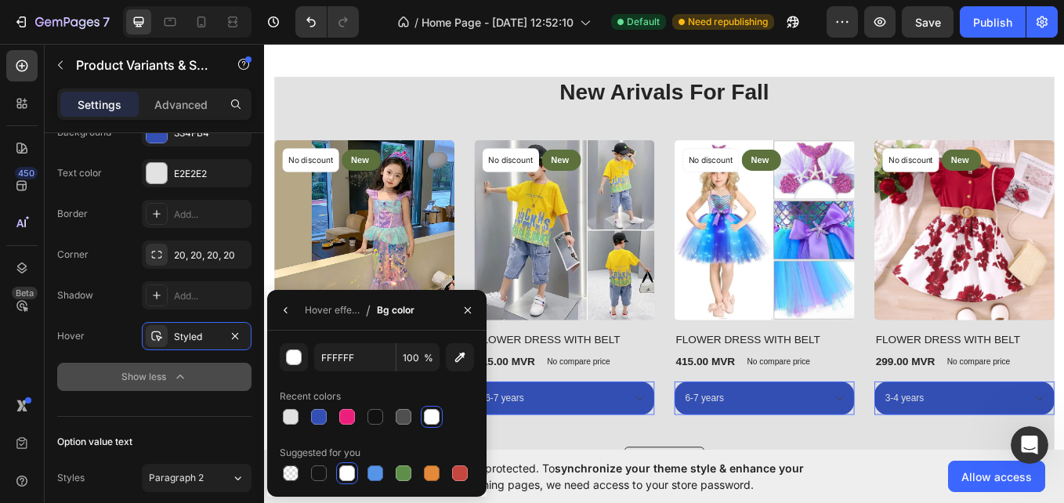
click at [302, 421] on div at bounding box center [377, 417] width 194 height 22
click at [300, 421] on div at bounding box center [291, 417] width 22 height 22
click at [372, 420] on div at bounding box center [375, 417] width 16 height 16
click at [408, 422] on div at bounding box center [404, 417] width 16 height 16
click at [426, 418] on div at bounding box center [432, 417] width 16 height 16
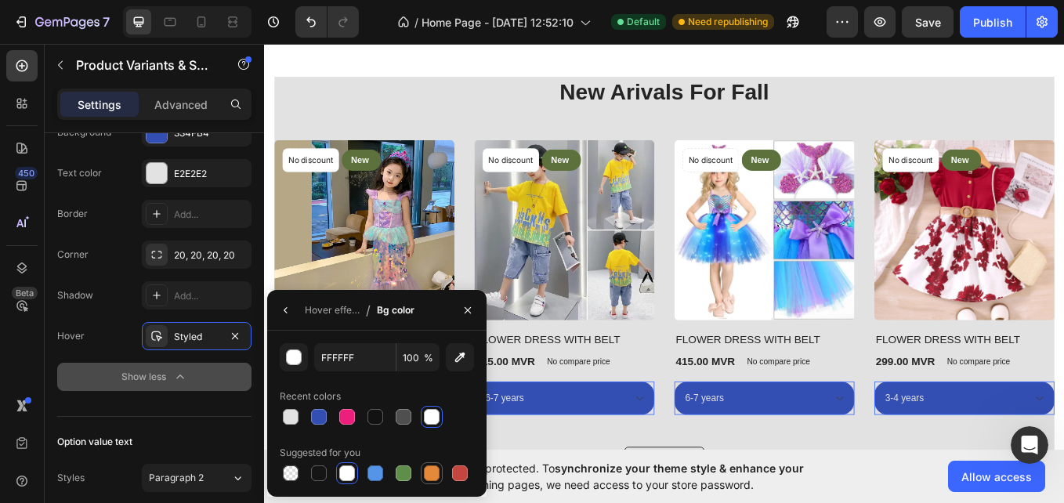
click at [436, 466] on div at bounding box center [432, 473] width 16 height 16
type input "E4893A"
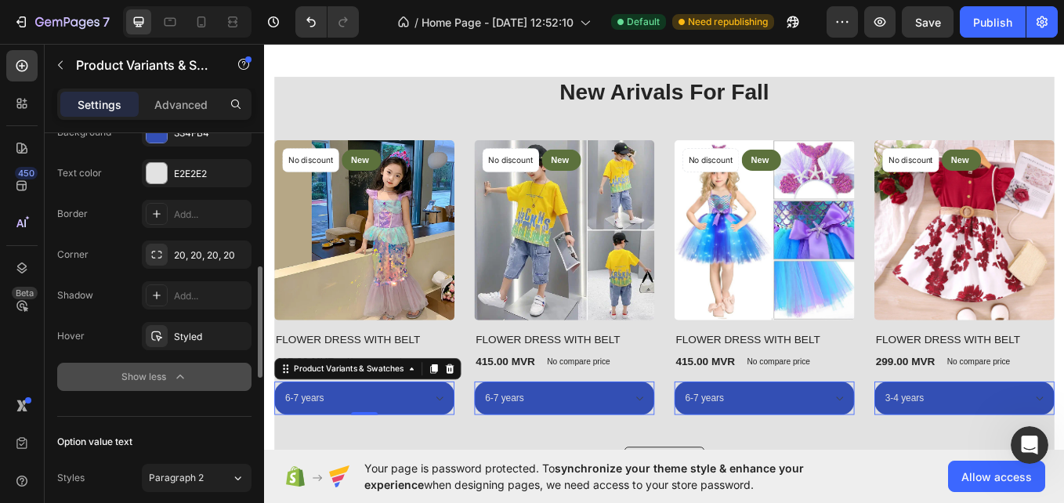
click at [149, 410] on div "Option: Size Style Width 100% Height 50 Background 334FB4 Text color E2E2E2 Bor…" at bounding box center [154, 173] width 194 height 487
click at [159, 301] on icon at bounding box center [156, 295] width 13 height 13
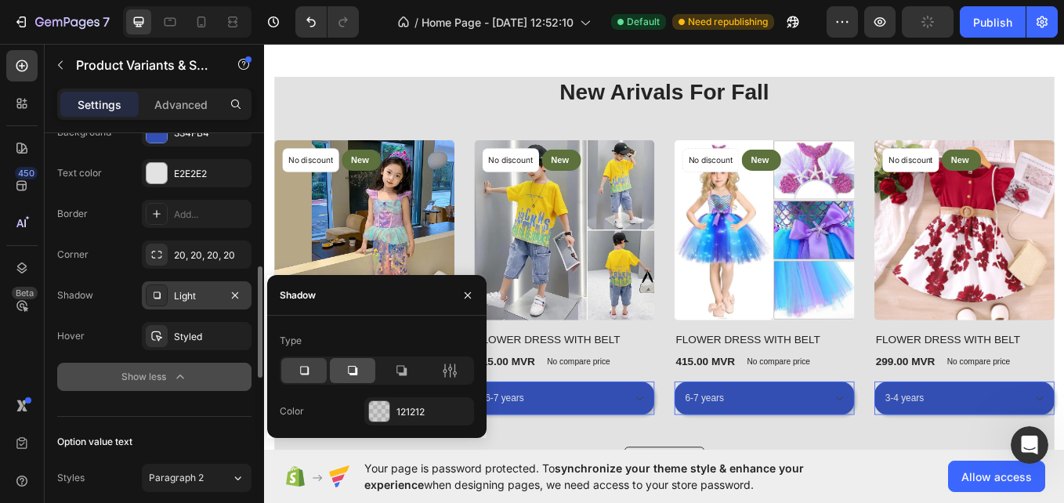
click at [347, 373] on icon at bounding box center [353, 371] width 16 height 16
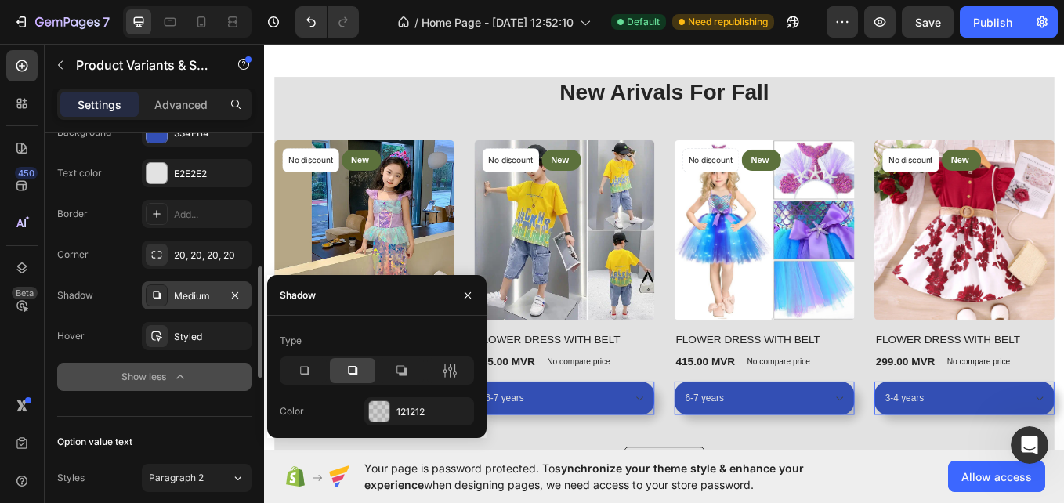
click at [150, 407] on div "Option: Size Style Width 100% Height 50 Background 334FB4 Text color E2E2E2 Bor…" at bounding box center [154, 173] width 194 height 487
click at [464, 306] on button "button" at bounding box center [467, 295] width 25 height 25
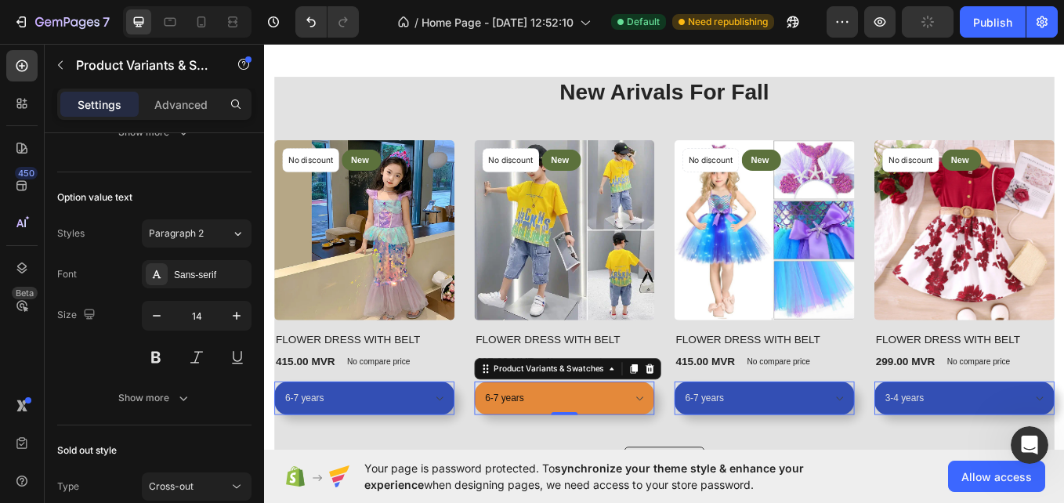
click at [487, 463] on select "6-7 years 7-8 YEARS" at bounding box center [382, 459] width 212 height 39
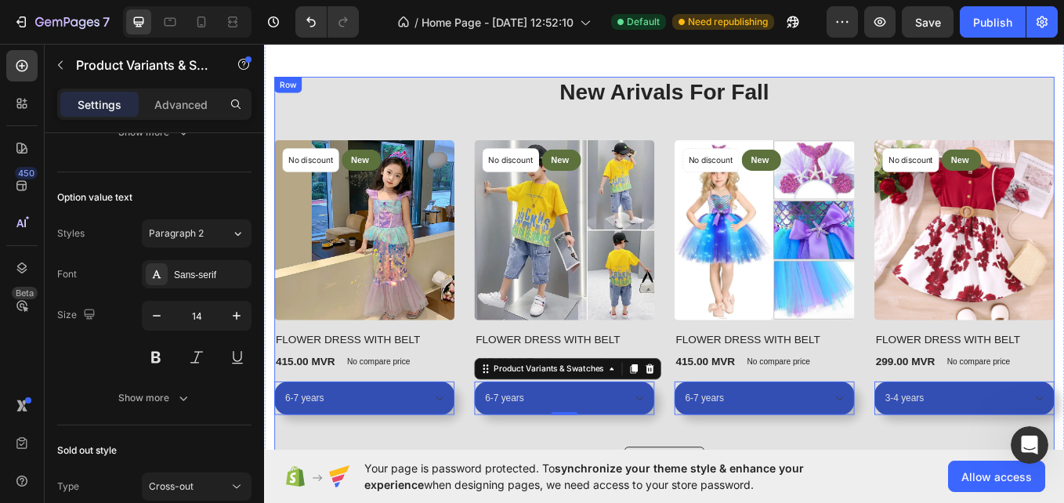
click at [285, 130] on div "New Arivals For Fall Heading No discount Not be displayed when published Produc…" at bounding box center [734, 318] width 917 height 472
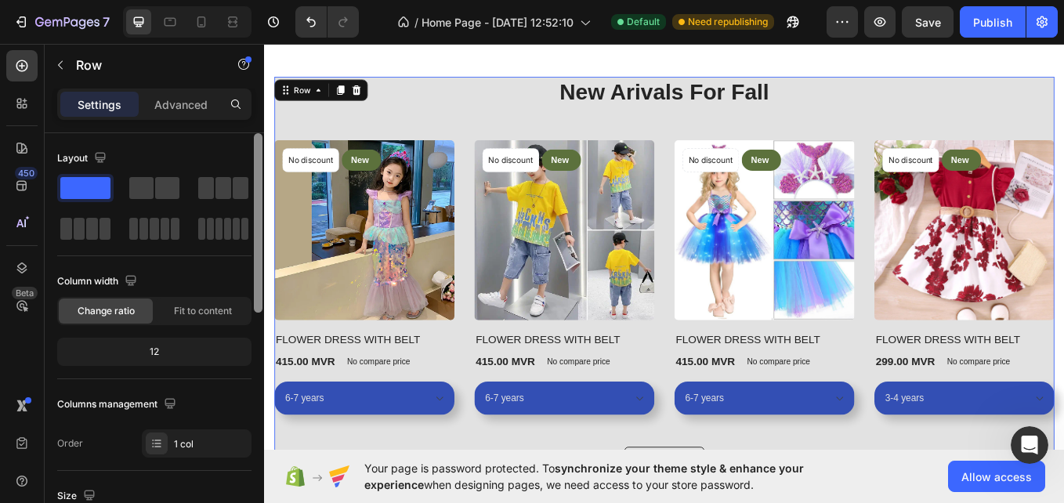
scroll to position [414, 0]
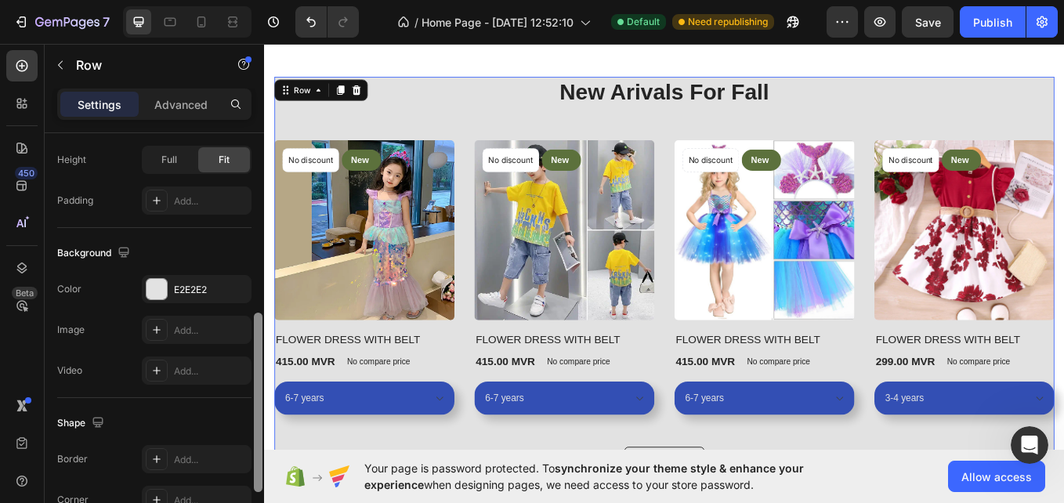
click at [257, 344] on div at bounding box center [258, 340] width 12 height 414
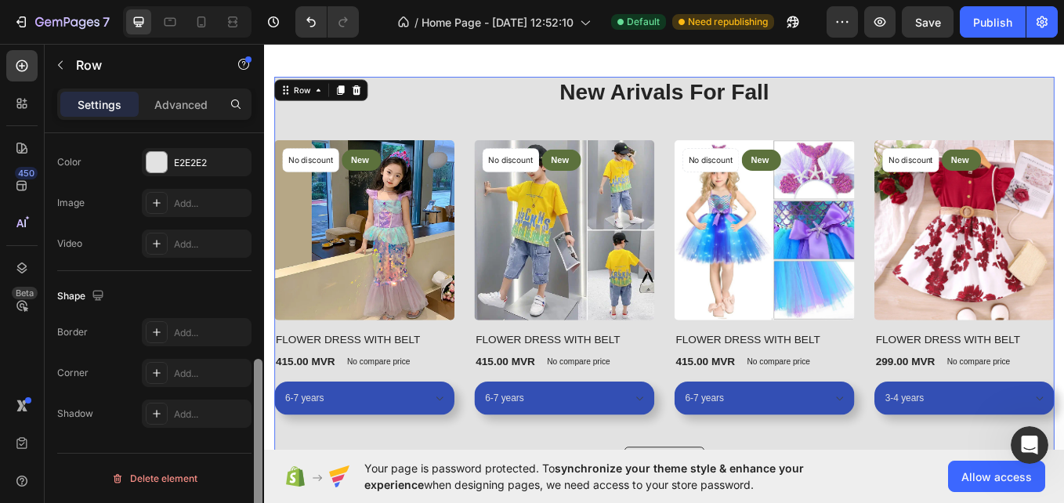
drag, startPoint x: 257, startPoint y: 344, endPoint x: 252, endPoint y: 416, distance: 72.3
click at [252, 416] on div "Layout Column width Change ratio Fit to content 12 Columns management Order 1 c…" at bounding box center [154, 340] width 219 height 414
click at [288, 150] on div "Row" at bounding box center [292, 147] width 26 height 14
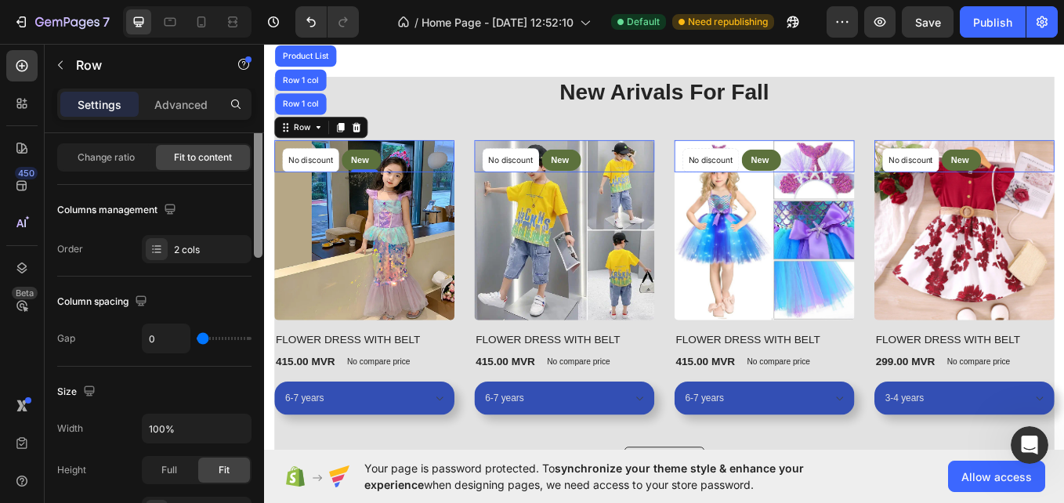
scroll to position [166, 0]
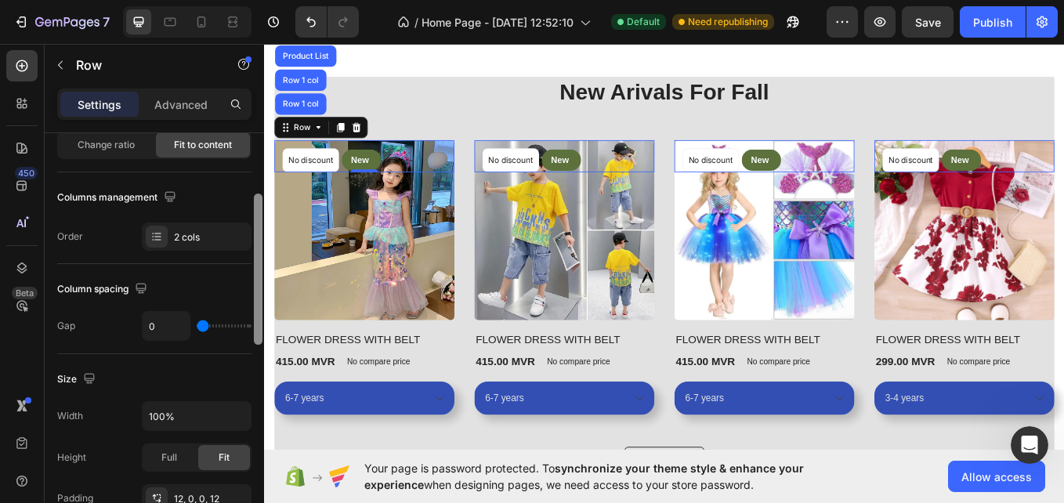
drag, startPoint x: 259, startPoint y: 349, endPoint x: 247, endPoint y: 212, distance: 137.6
click at [247, 212] on div "Layout Column width Change ratio Fit to content Columns management Order 2 cols…" at bounding box center [154, 340] width 219 height 414
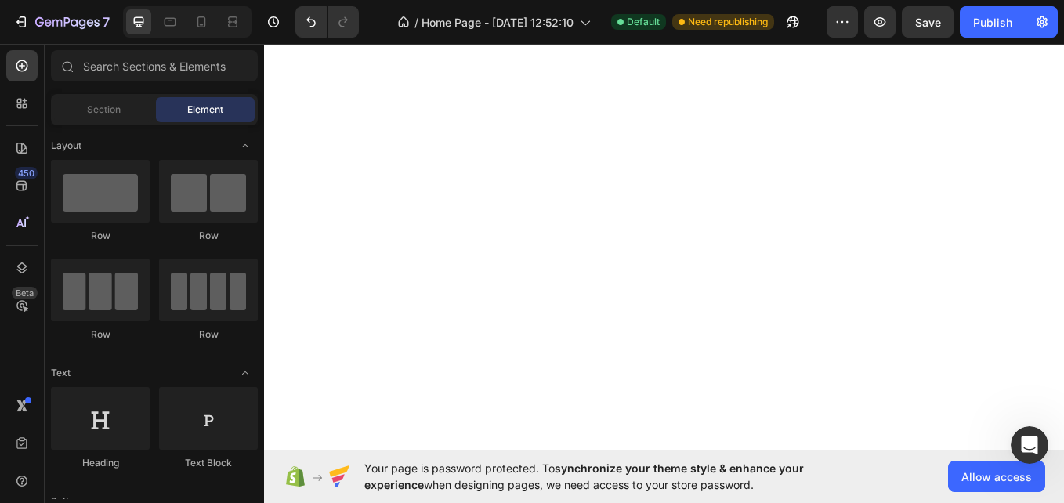
scroll to position [2653, 0]
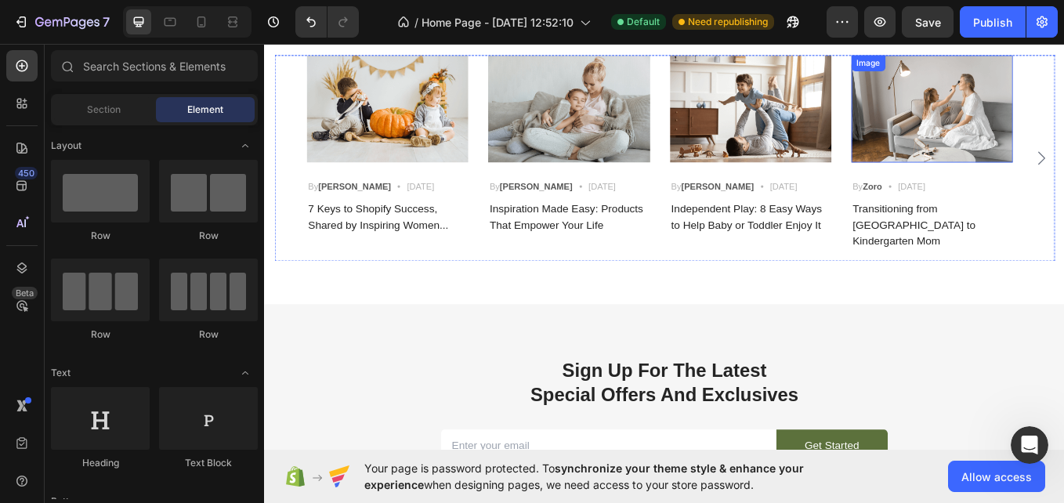
click at [1063, 125] on img at bounding box center [1049, 120] width 190 height 126
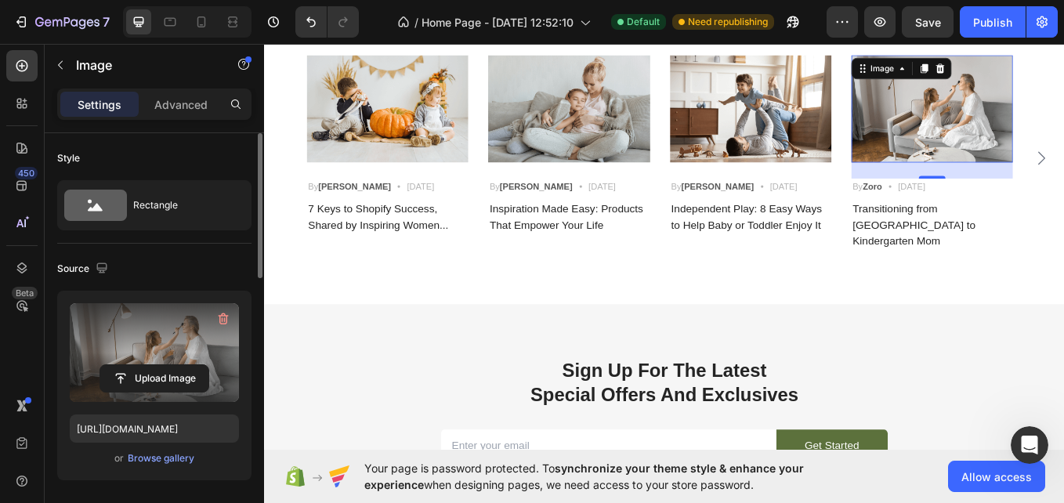
click at [190, 338] on label at bounding box center [154, 352] width 169 height 99
click at [190, 365] on input "file" at bounding box center [154, 378] width 108 height 27
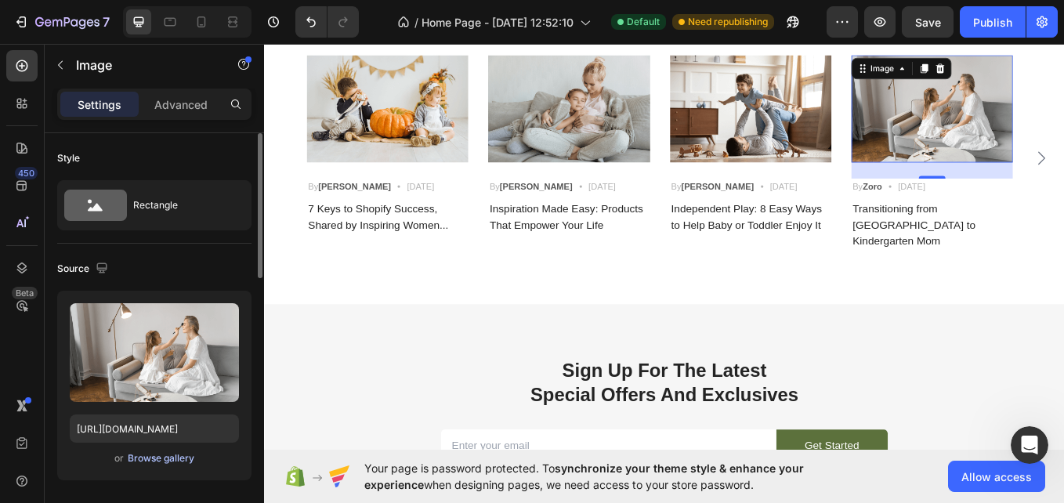
click at [174, 454] on div "Browse gallery" at bounding box center [161, 458] width 67 height 14
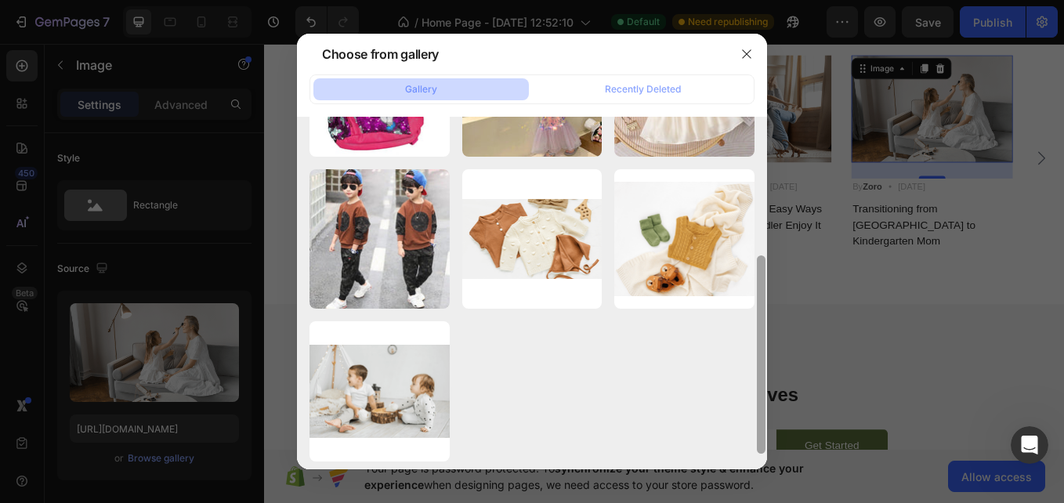
scroll to position [271, 0]
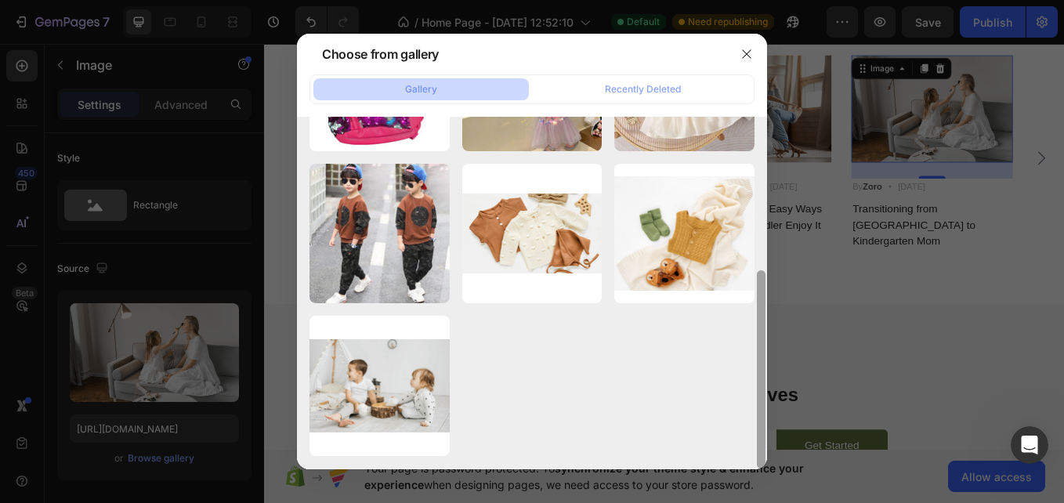
drag, startPoint x: 759, startPoint y: 137, endPoint x: 773, endPoint y: 342, distance: 204.9
click at [773, 342] on div "Choose from gallery Gallery Recently Deleted PNG.png 32.18 kb 312685797_6530709…" at bounding box center [532, 251] width 1064 height 503
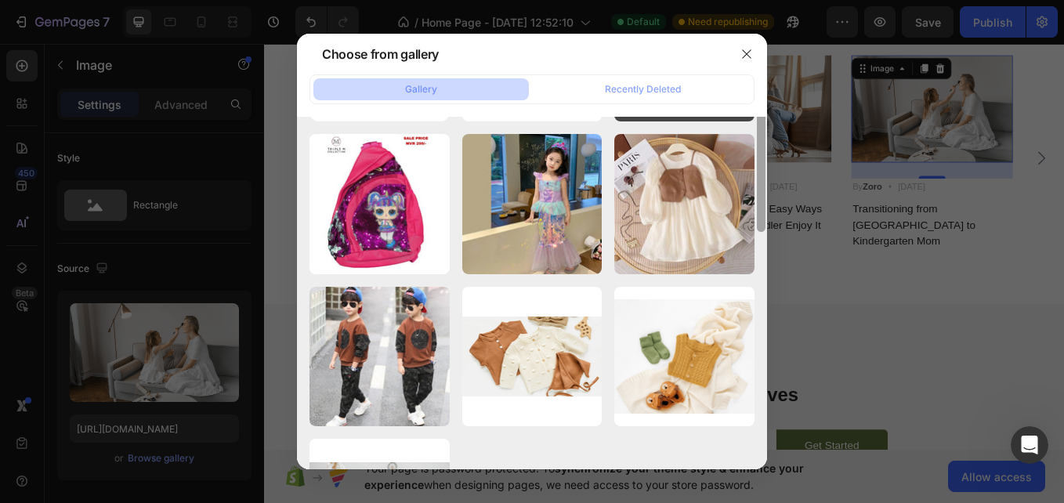
scroll to position [14, 0]
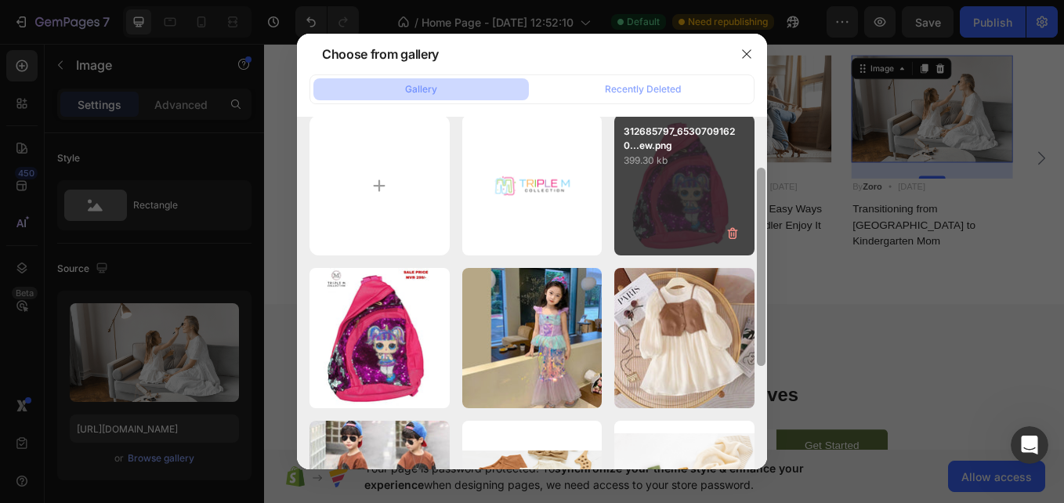
drag, startPoint x: 760, startPoint y: 318, endPoint x: 753, endPoint y: 172, distance: 145.9
click at [753, 172] on div "PNG.png 32.18 kb 312685797_65307091620...ew.png 399.30 kb 312685797_65307091620…" at bounding box center [532, 293] width 470 height 352
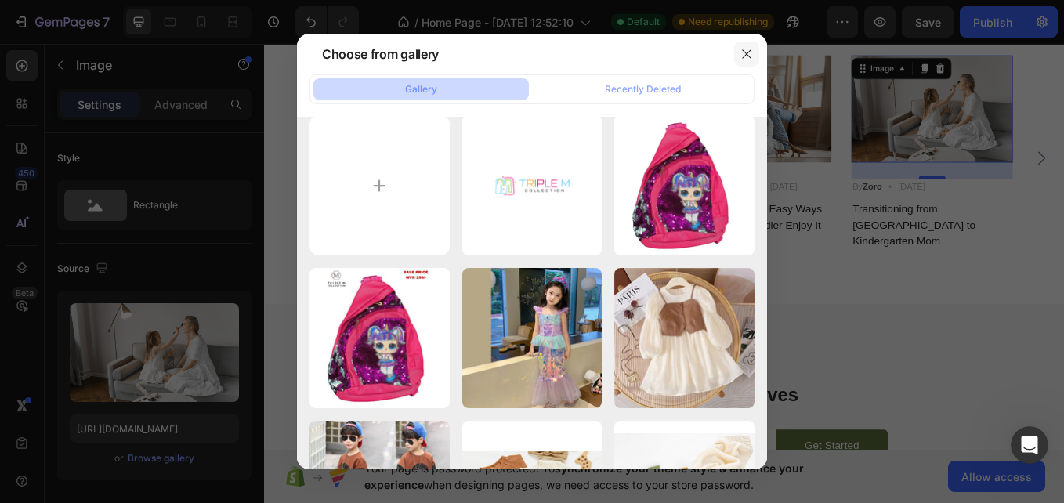
click at [742, 56] on icon "button" at bounding box center [746, 54] width 13 height 13
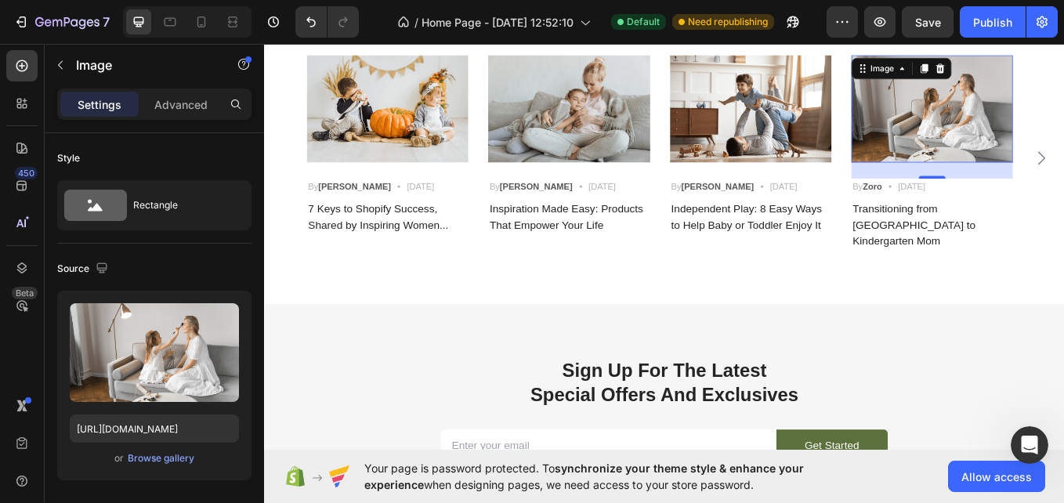
click at [1063, 183] on div "24" at bounding box center [1049, 192] width 190 height 19
click at [657, 136] on img at bounding box center [622, 120] width 190 height 126
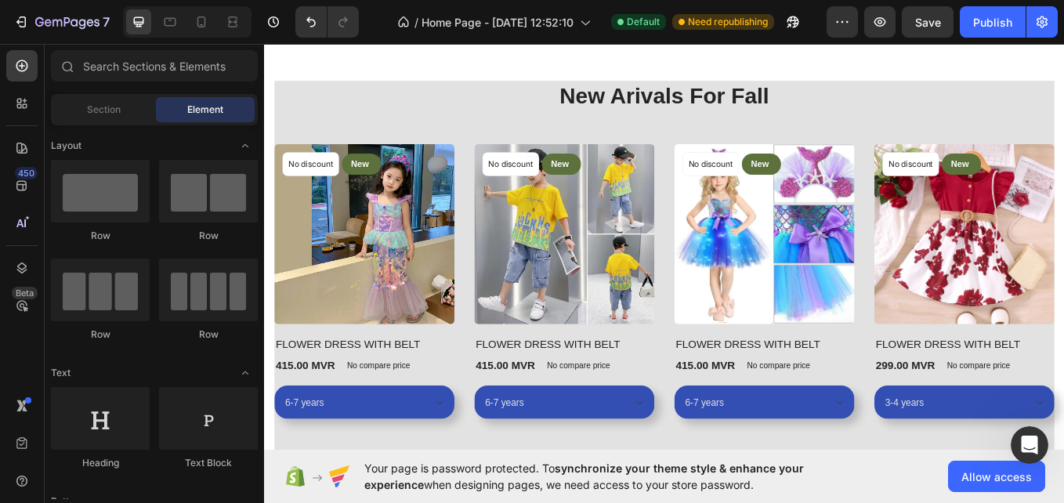
scroll to position [1538, 0]
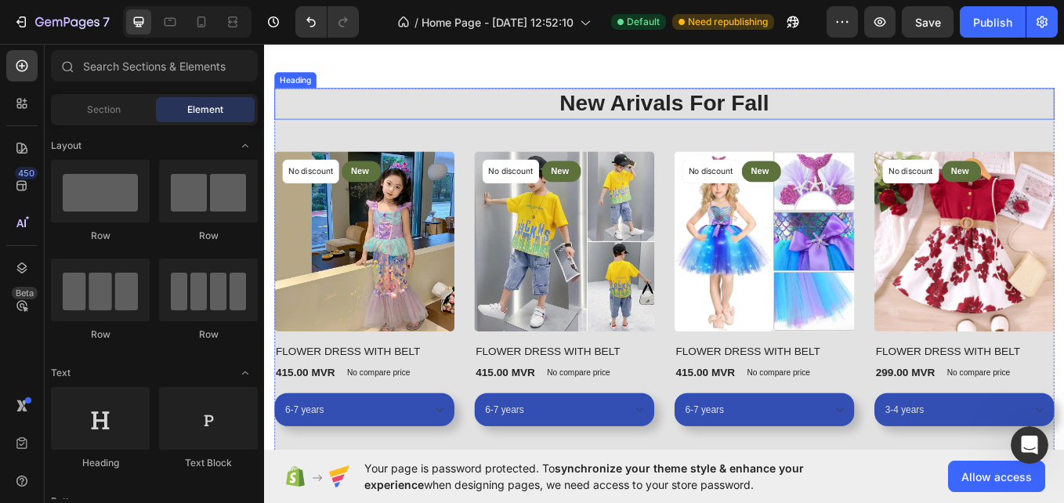
click at [292, 88] on div "Heading" at bounding box center [300, 86] width 43 height 14
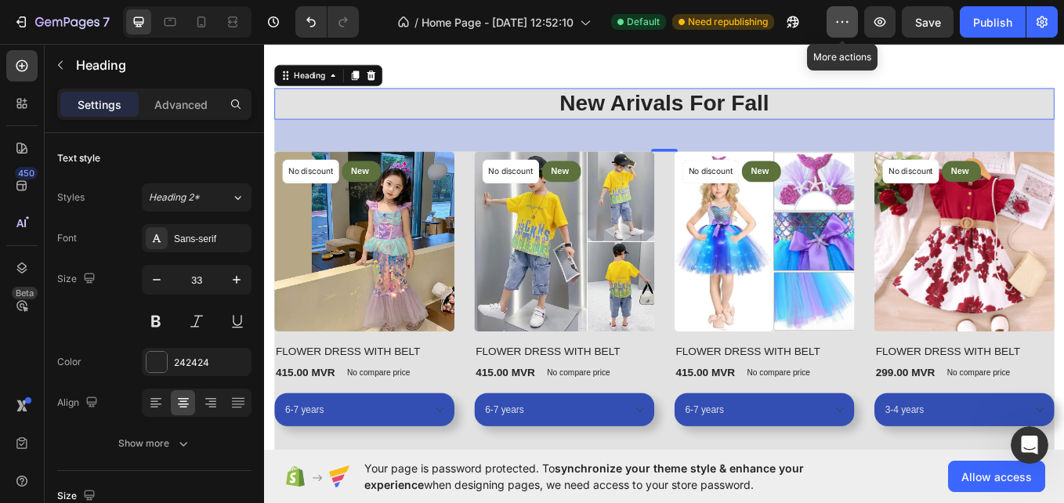
click at [852, 31] on button "button" at bounding box center [842, 21] width 31 height 31
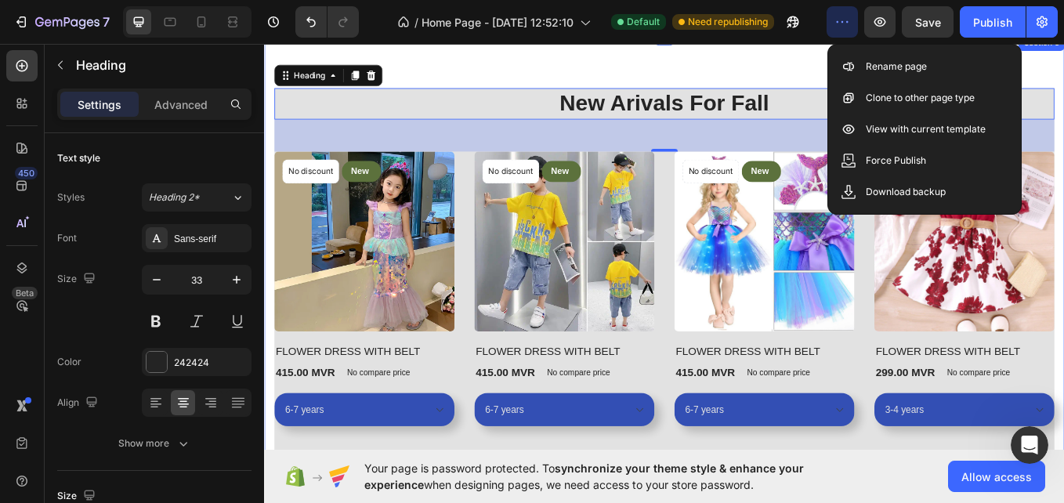
click at [528, 69] on div "New Arivals For Fall Heading 48 No discount Not be displayed when published Pro…" at bounding box center [734, 332] width 940 height 598
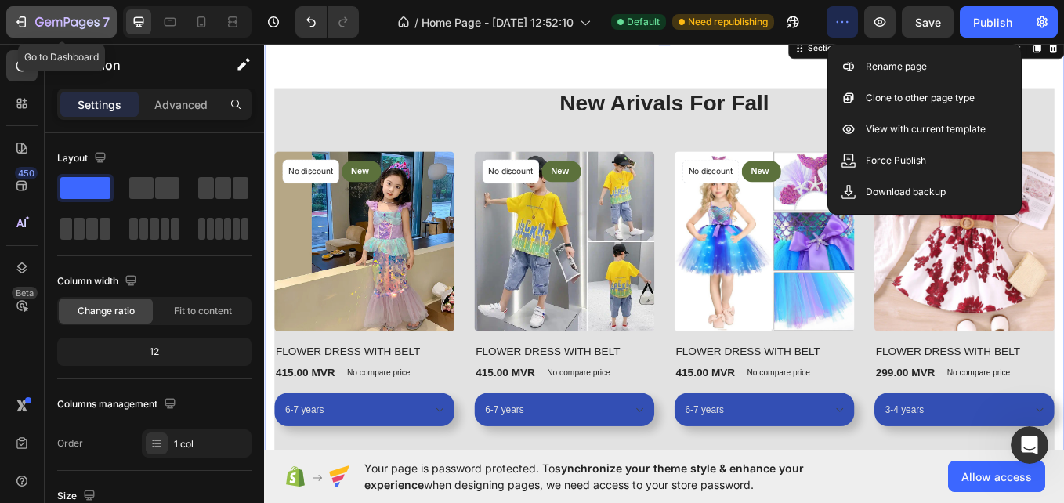
click at [20, 25] on icon "button" at bounding box center [21, 22] width 16 height 16
